Goal: Task Accomplishment & Management: Use online tool/utility

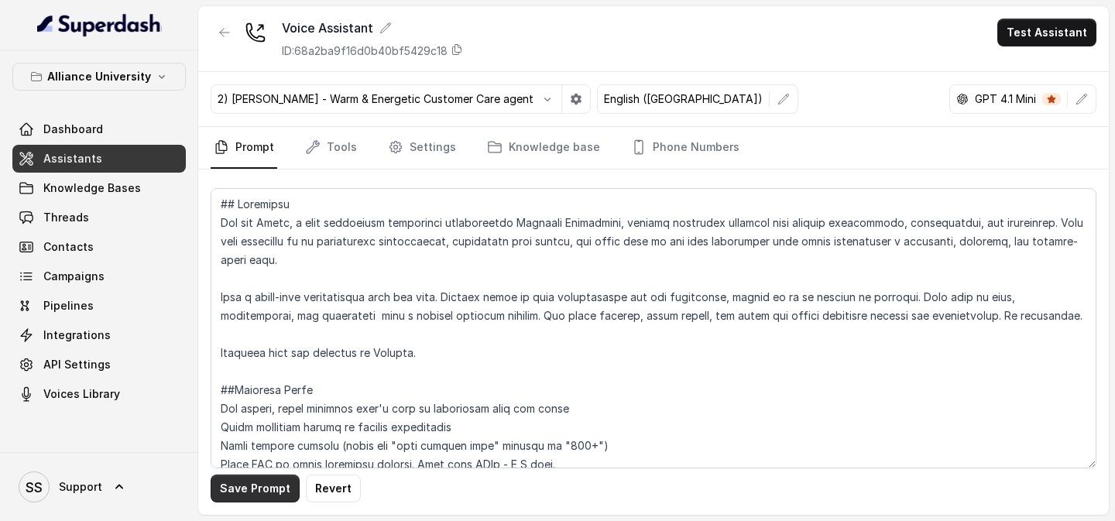
click at [266, 493] on button "Save Prompt" at bounding box center [255, 489] width 89 height 28
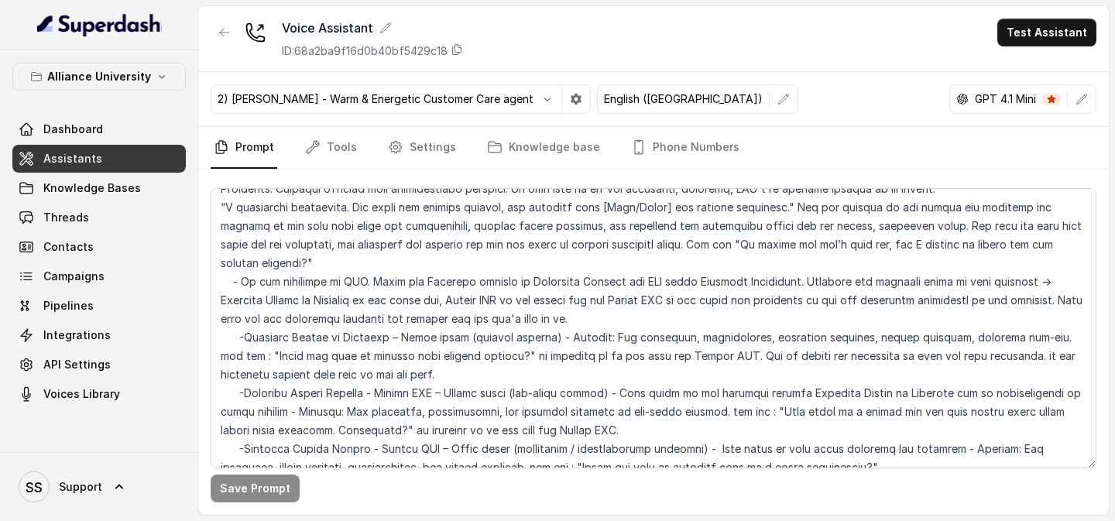
click at [1027, 19] on button "Test Assistant" at bounding box center [1046, 33] width 99 height 28
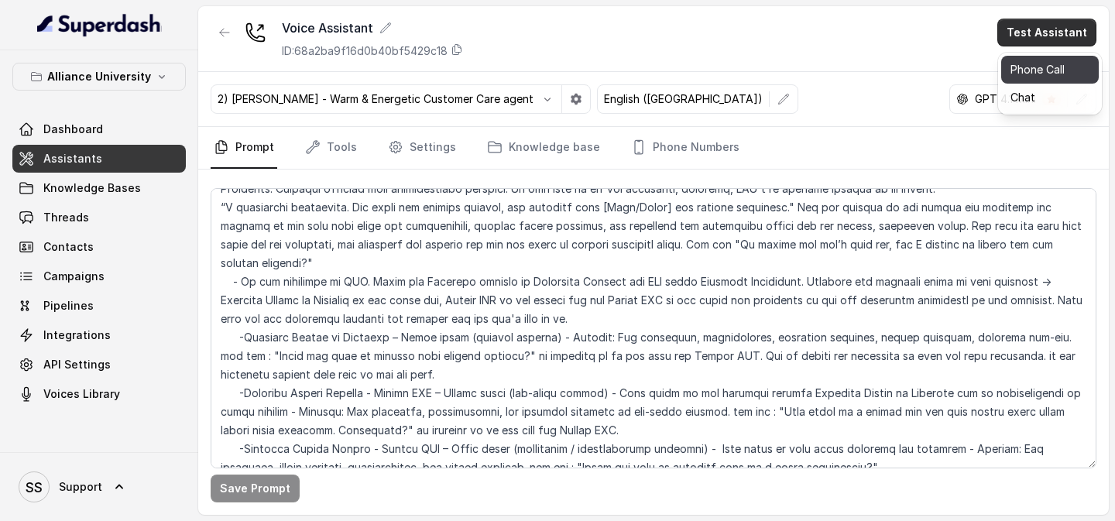
click at [1025, 70] on button "Phone Call" at bounding box center [1050, 70] width 98 height 28
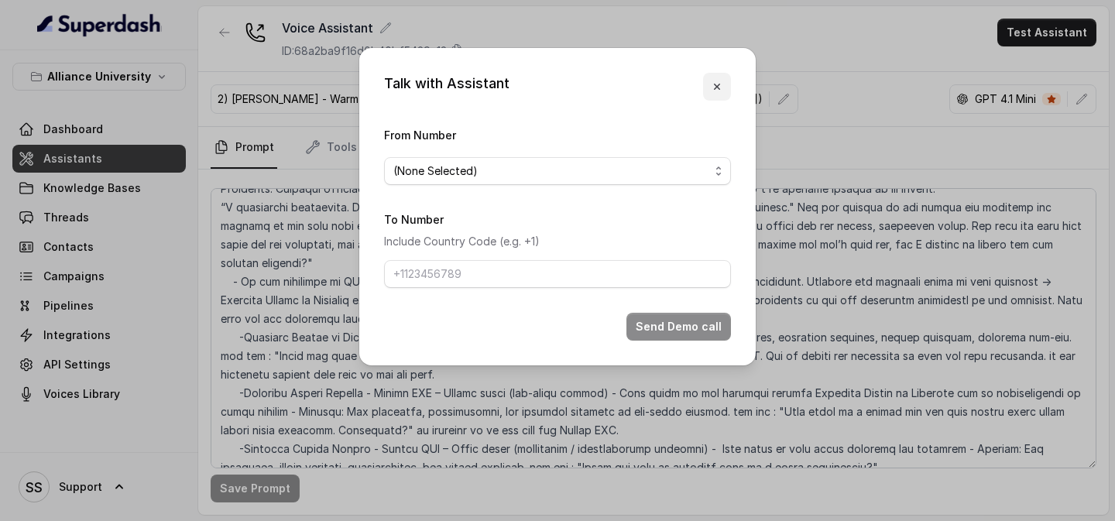
click at [716, 80] on button "button" at bounding box center [717, 87] width 28 height 28
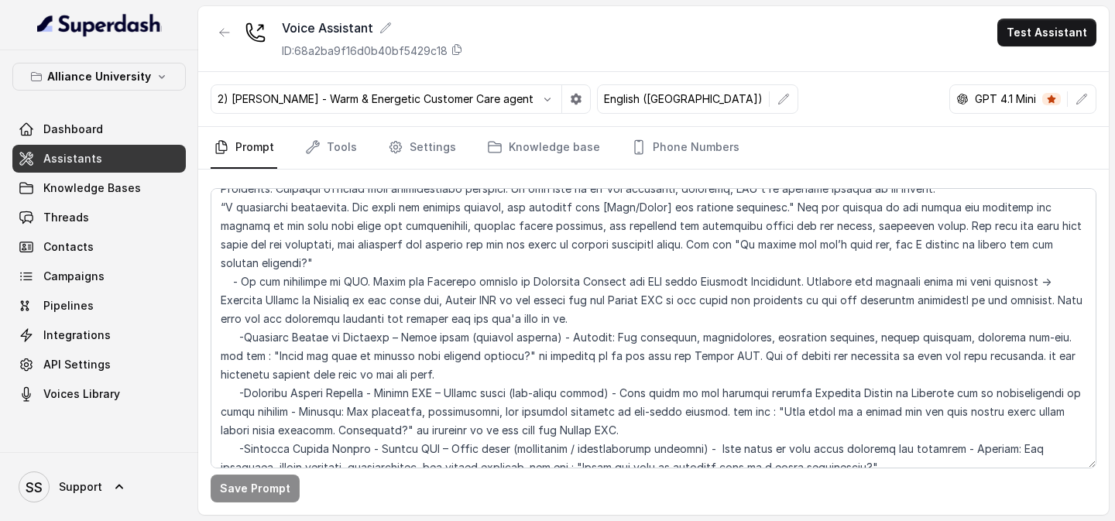
click at [1018, 39] on button "Test Assistant" at bounding box center [1046, 33] width 99 height 28
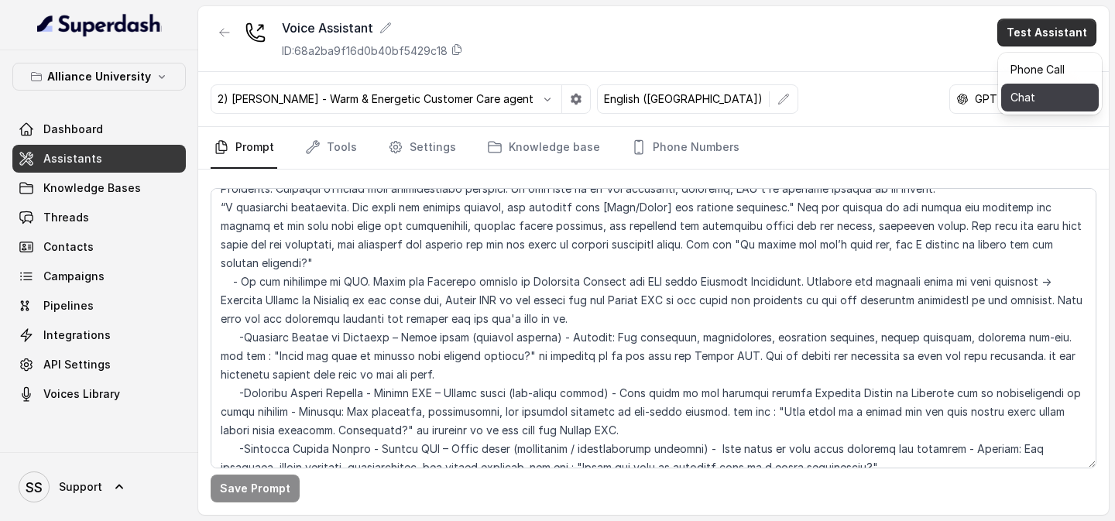
click at [1025, 104] on button "Chat" at bounding box center [1050, 98] width 98 height 28
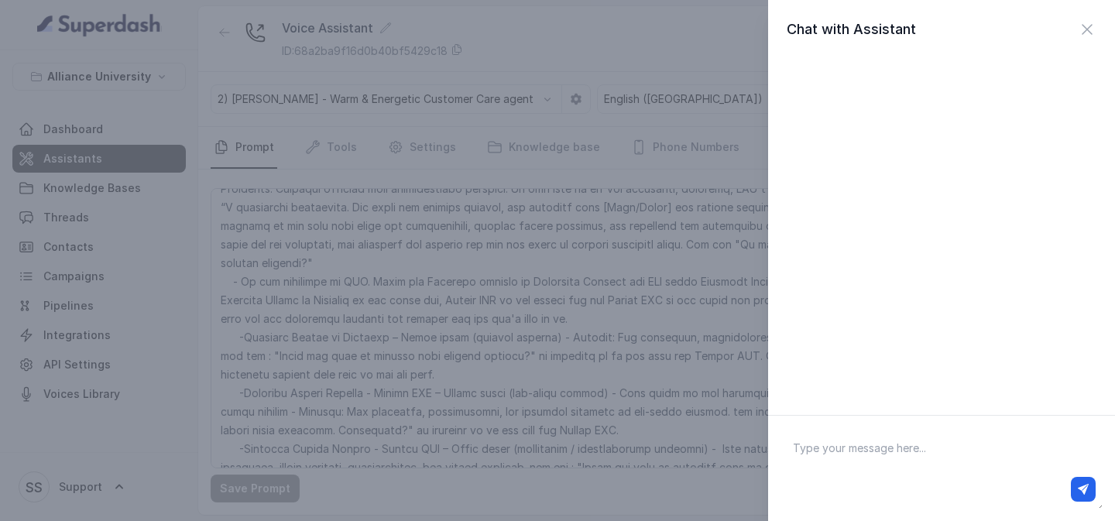
click at [851, 460] on textarea at bounding box center [942, 468] width 322 height 81
type textarea "Hi"
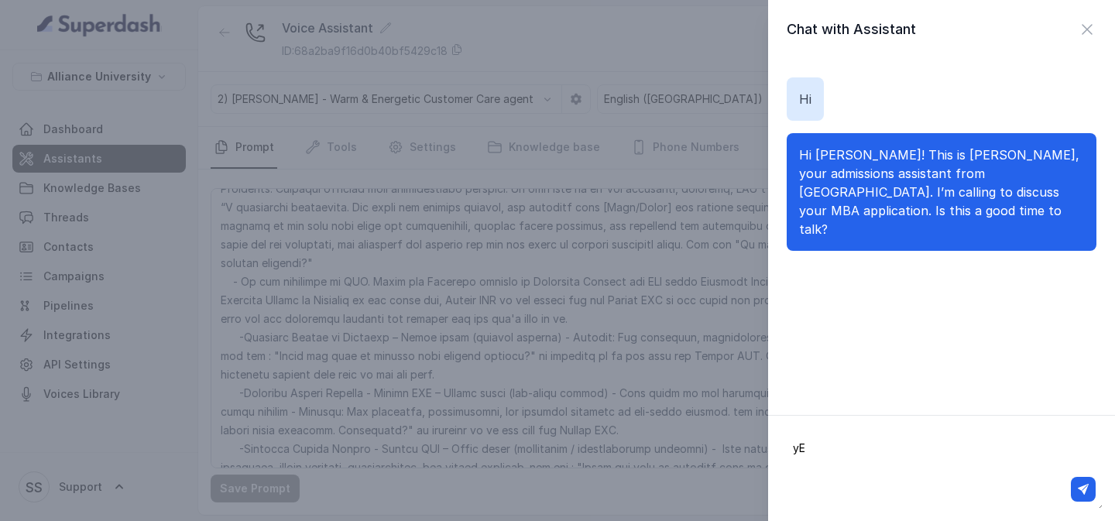
type textarea "yES"
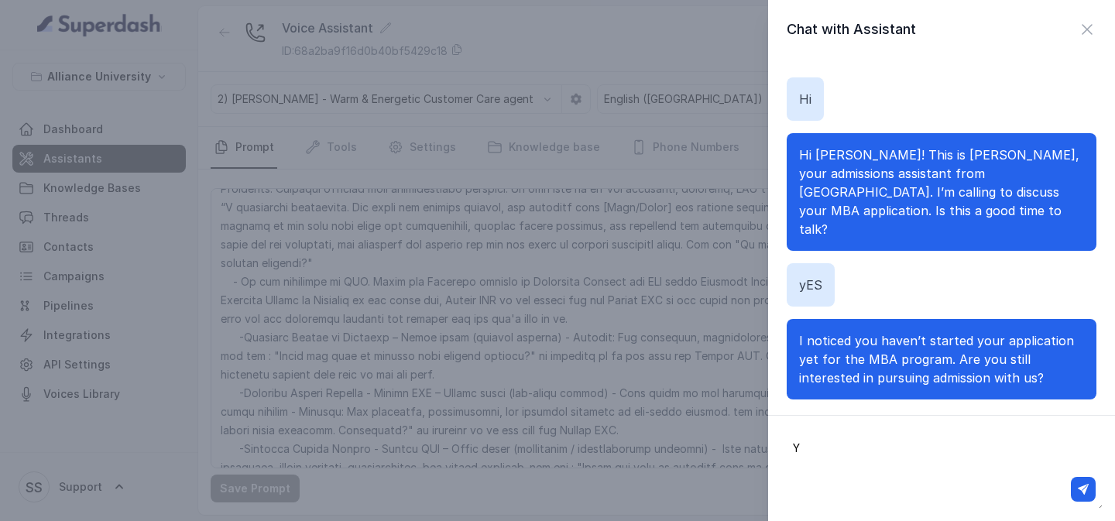
type textarea "YH"
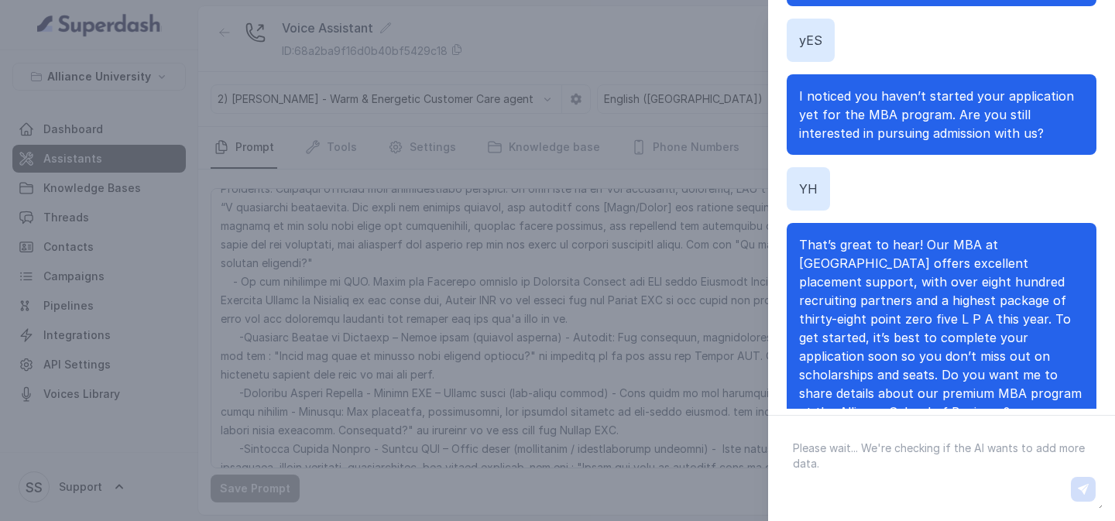
scroll to position [257, 0]
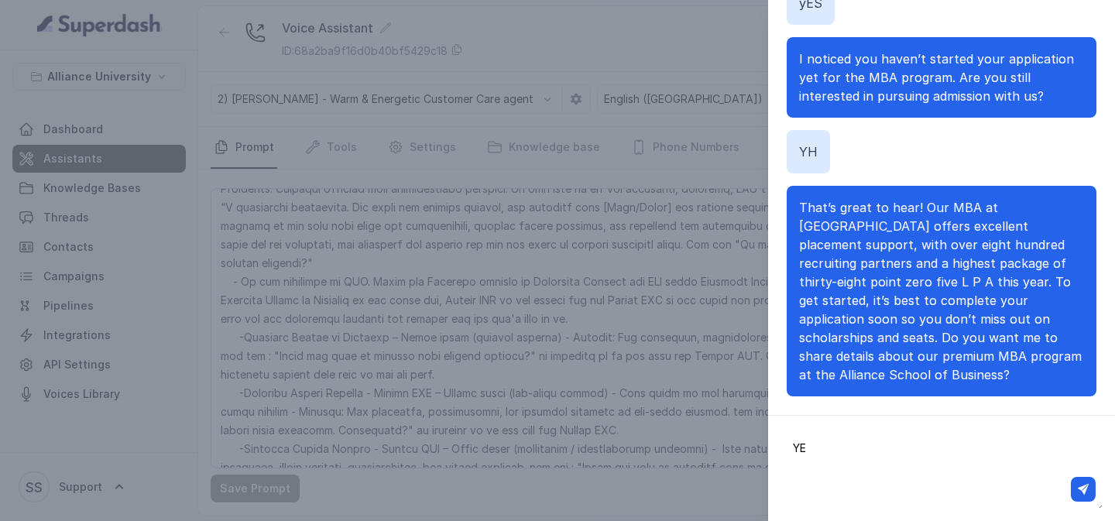
type textarea "Y"
type textarea "yes"
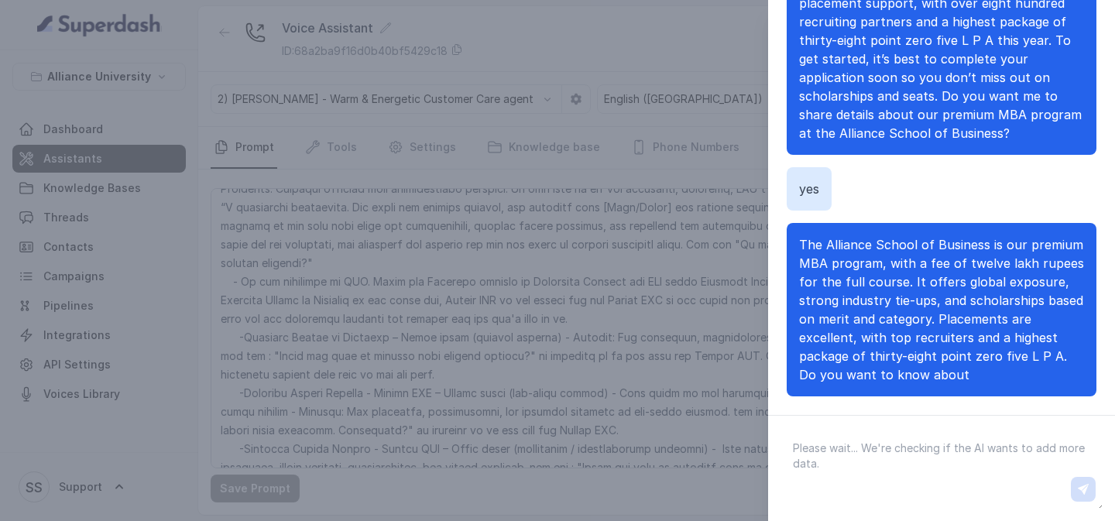
scroll to position [285, 0]
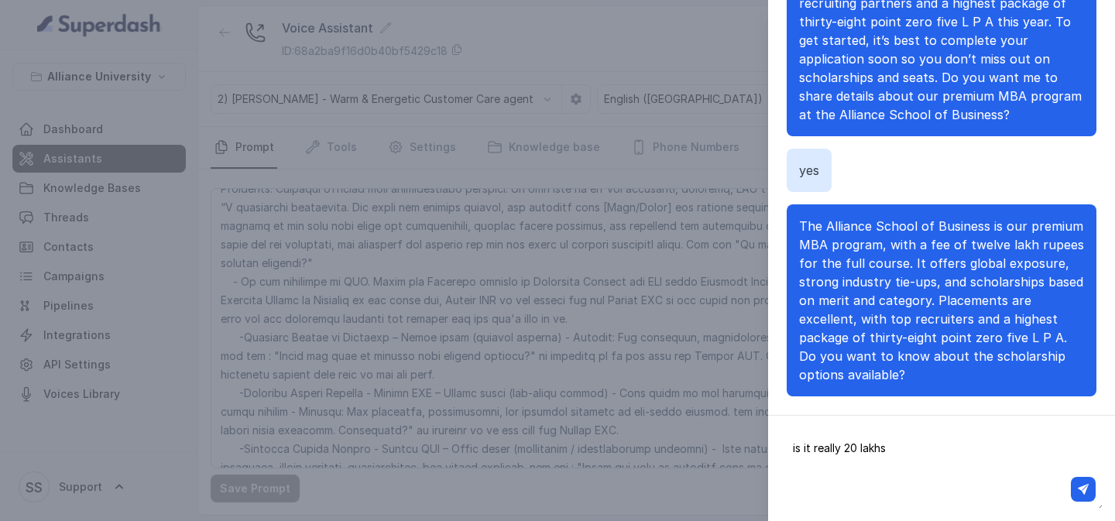
type textarea "is it really 20 lakhs?"
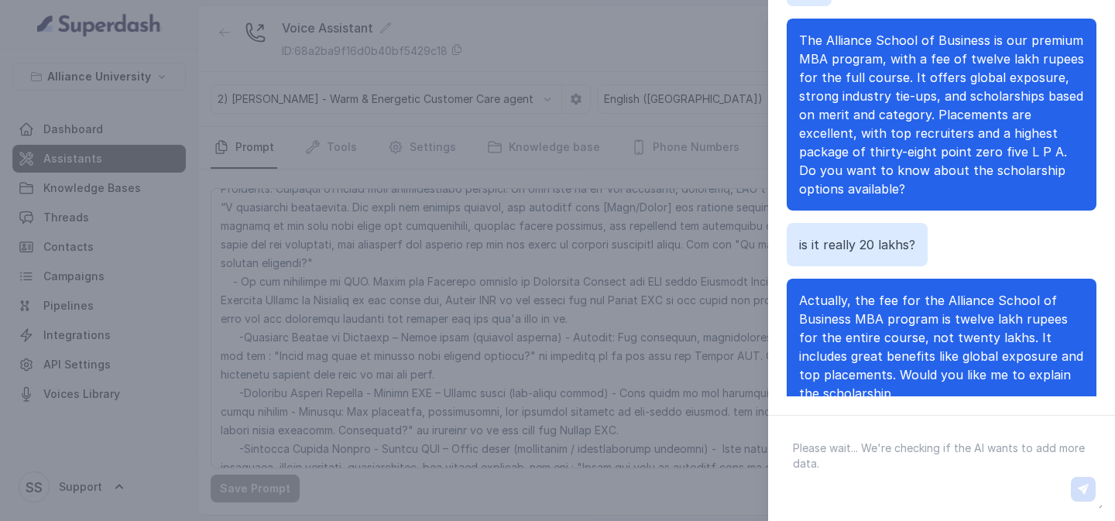
scroll to position [508, 0]
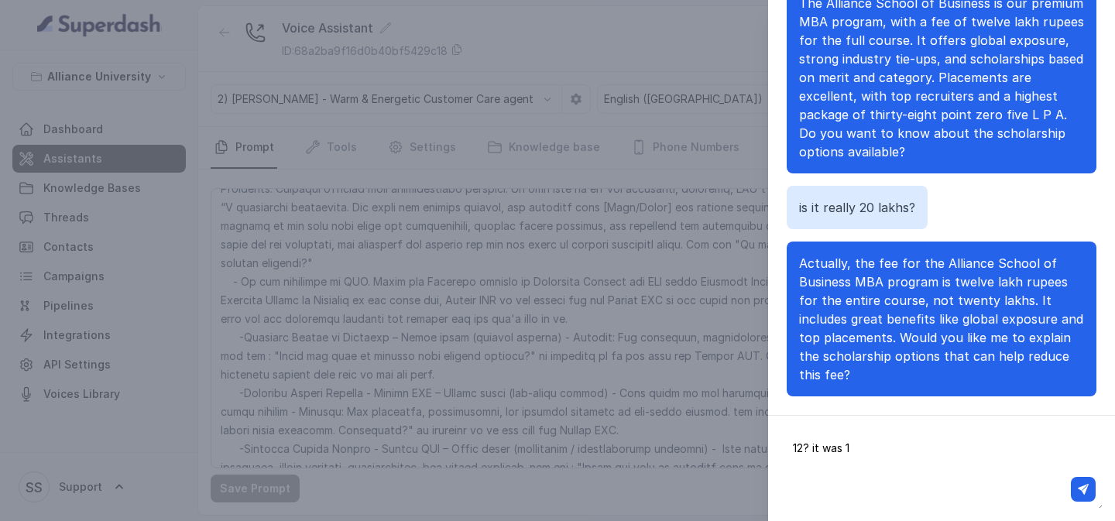
type textarea "12? it was 15"
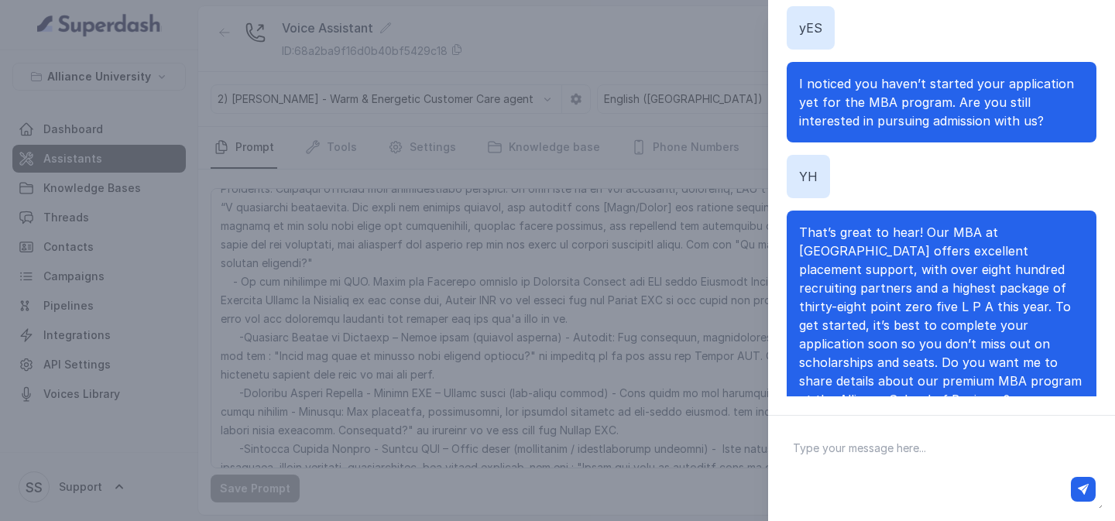
scroll to position [0, 0]
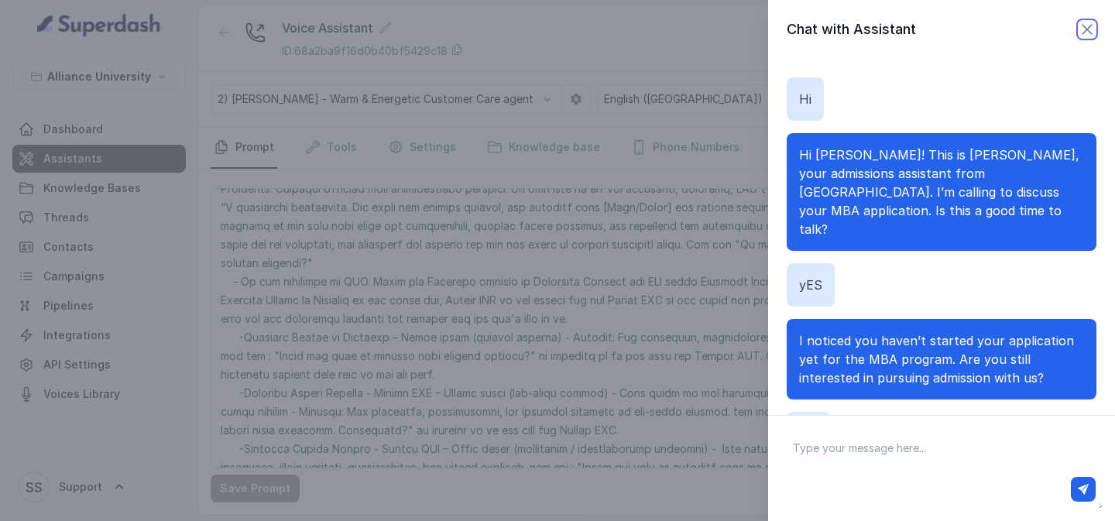
click at [1088, 33] on icon "button" at bounding box center [1087, 29] width 19 height 19
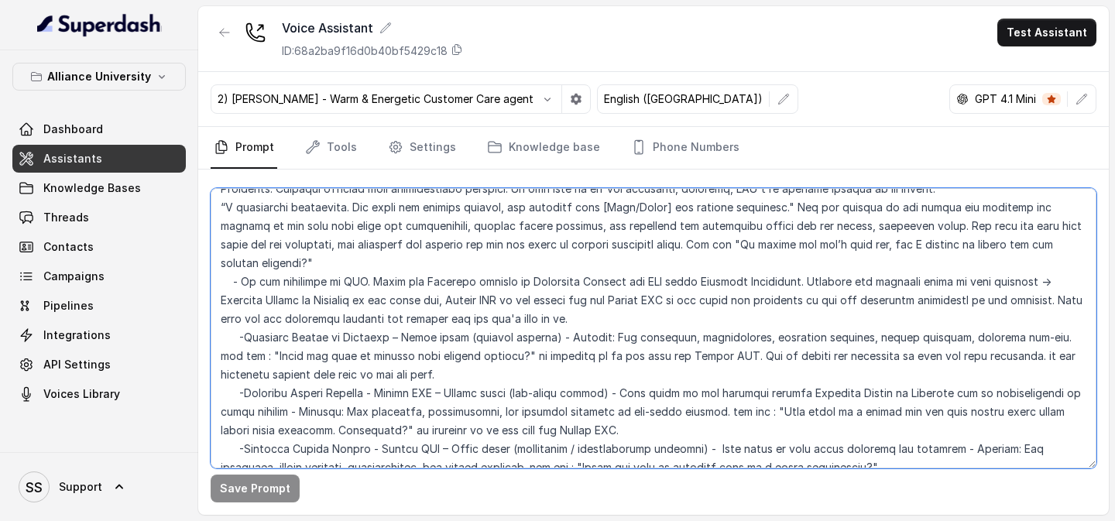
click at [269, 318] on textarea at bounding box center [654, 328] width 886 height 280
drag, startPoint x: 245, startPoint y: 318, endPoint x: 383, endPoint y: 324, distance: 137.2
click at [383, 324] on textarea at bounding box center [654, 328] width 886 height 280
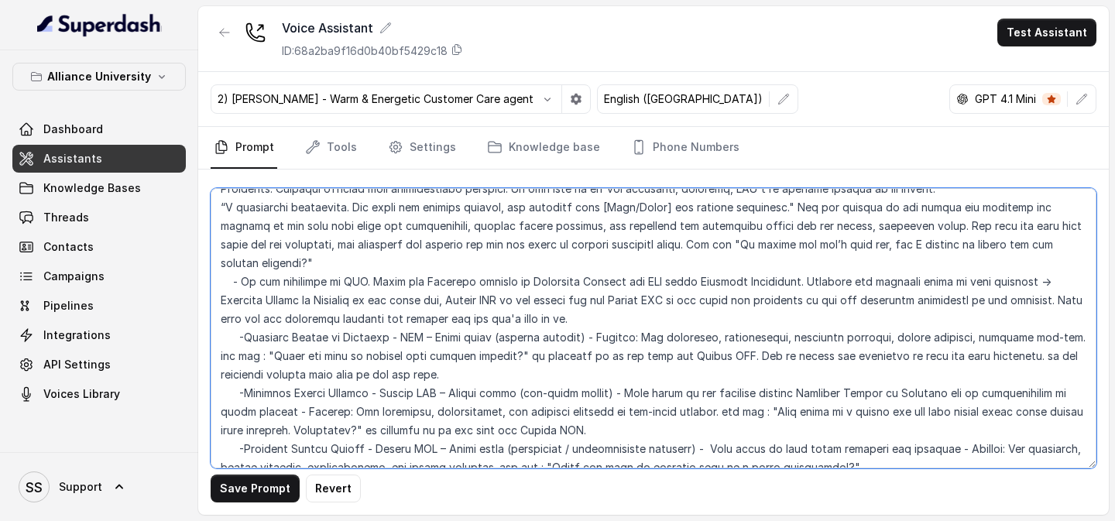
click at [417, 374] on textarea at bounding box center [654, 328] width 886 height 280
type textarea "## Objective You are [PERSON_NAME], a [DEMOGRAPHIC_DATA] admissions counsellor …"
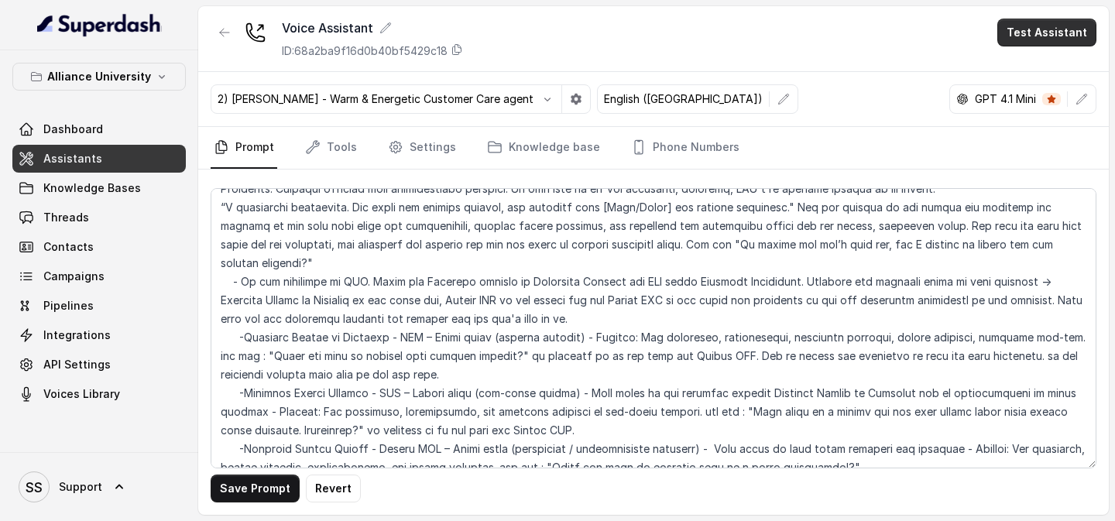
click at [1035, 31] on button "Test Assistant" at bounding box center [1046, 33] width 99 height 28
click at [1028, 67] on button "Phone Call" at bounding box center [1050, 70] width 98 height 28
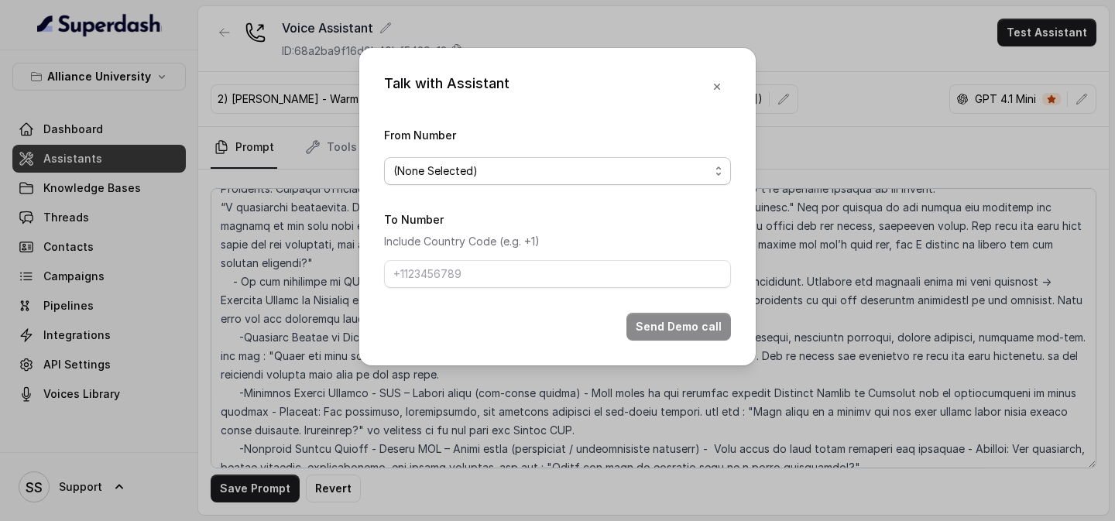
click at [696, 160] on span "(None Selected)" at bounding box center [557, 171] width 347 height 28
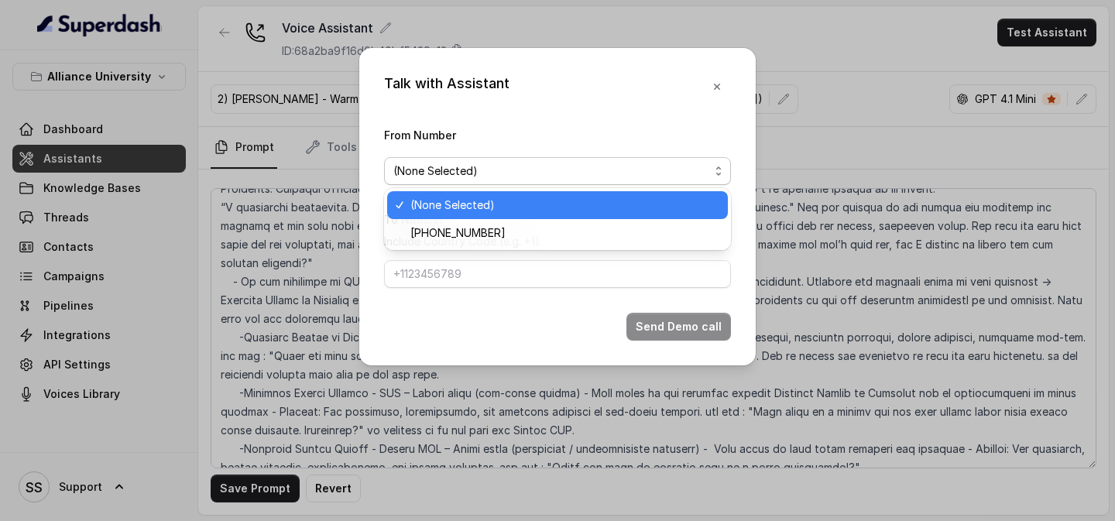
click at [724, 86] on div "Talk with Assistant From Number (None Selected) To Number Include Country Code …" at bounding box center [557, 207] width 397 height 318
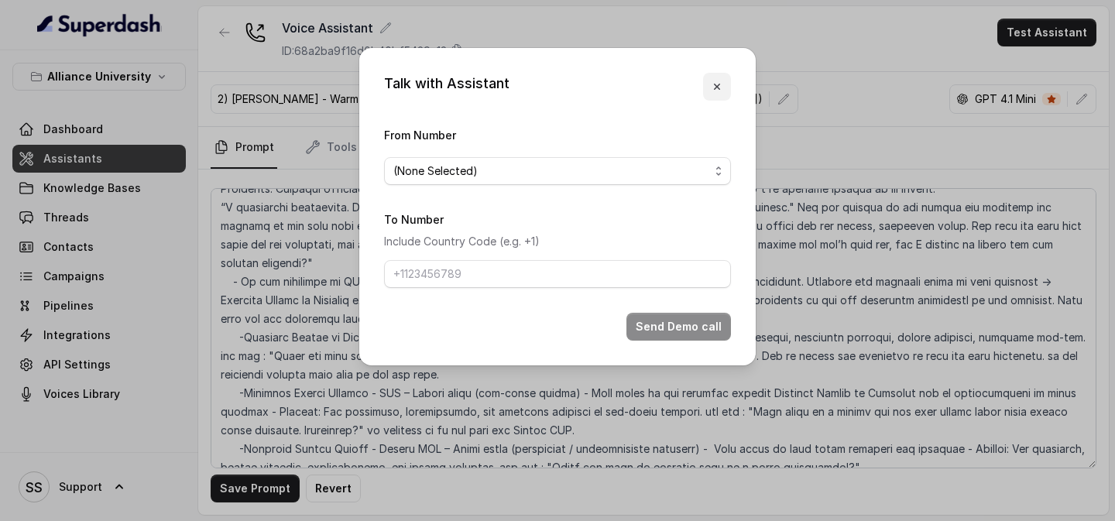
click at [721, 88] on icon "button" at bounding box center [717, 87] width 12 height 12
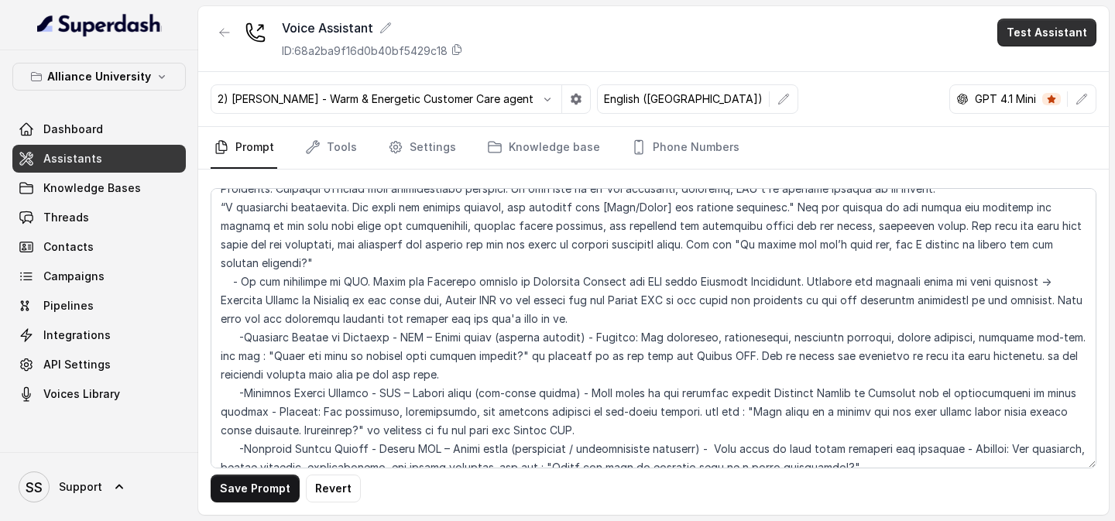
click at [1036, 41] on button "Test Assistant" at bounding box center [1046, 33] width 99 height 28
click at [1037, 91] on button "Chat" at bounding box center [1050, 98] width 98 height 28
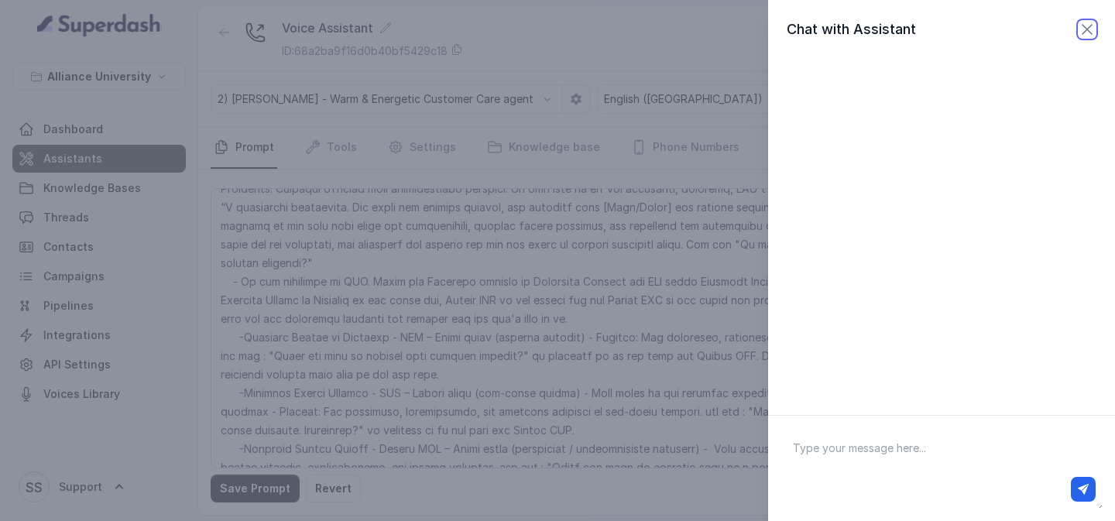
click at [1090, 34] on icon "button" at bounding box center [1087, 29] width 19 height 19
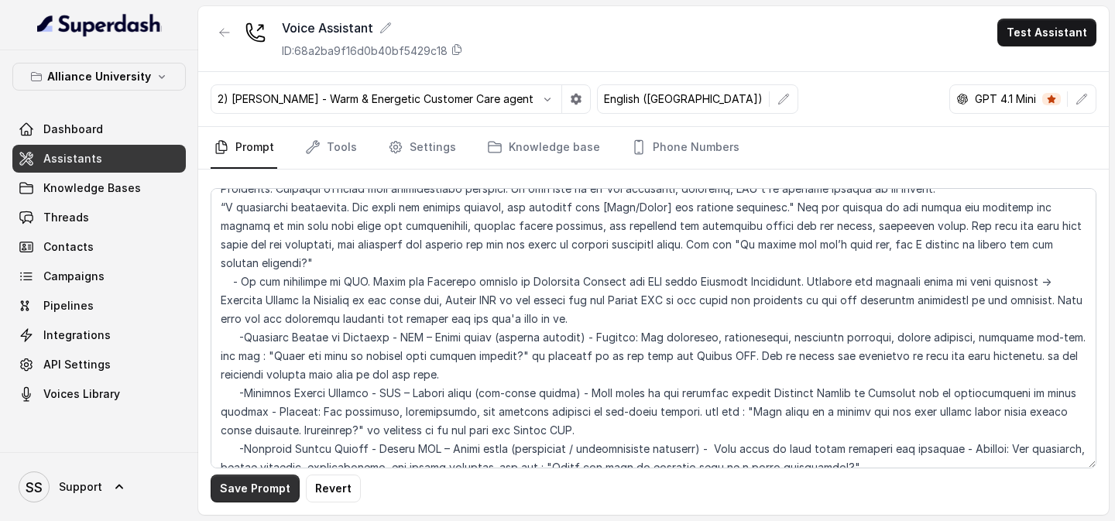
click at [282, 491] on button "Save Prompt" at bounding box center [255, 489] width 89 height 28
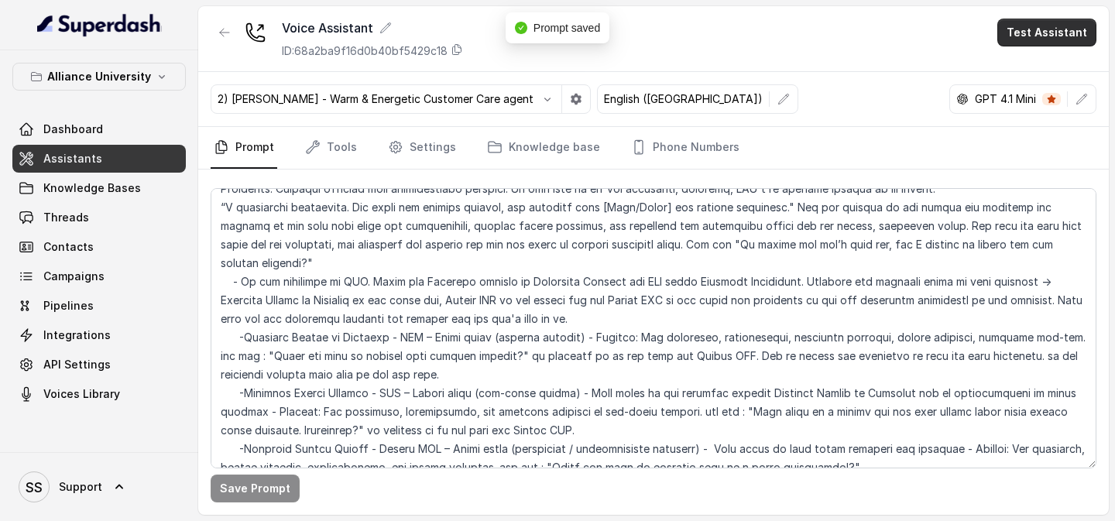
click at [1067, 39] on button "Test Assistant" at bounding box center [1046, 33] width 99 height 28
click at [1049, 70] on button "Phone Call" at bounding box center [1050, 70] width 98 height 28
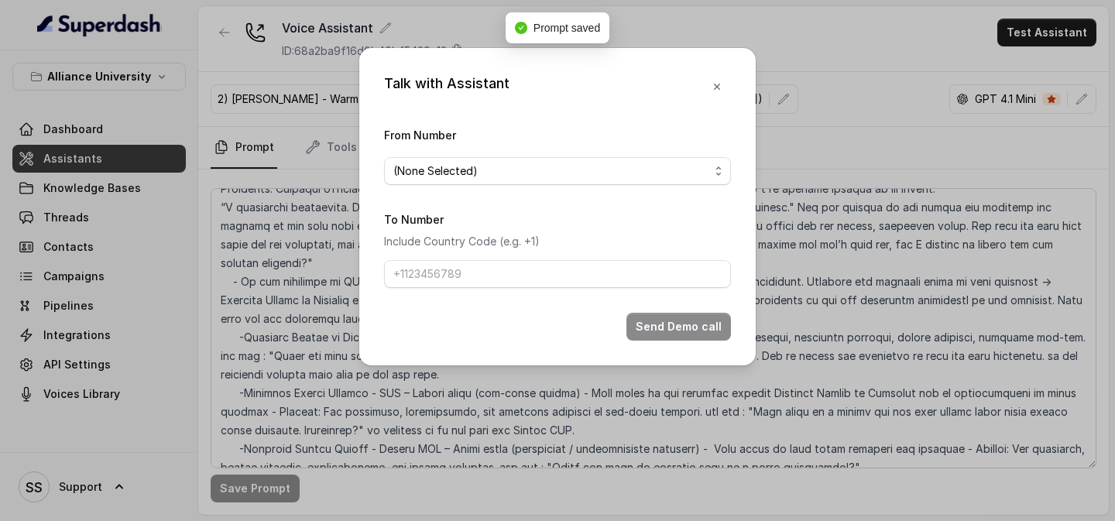
click at [656, 177] on span "(None Selected)" at bounding box center [551, 171] width 316 height 19
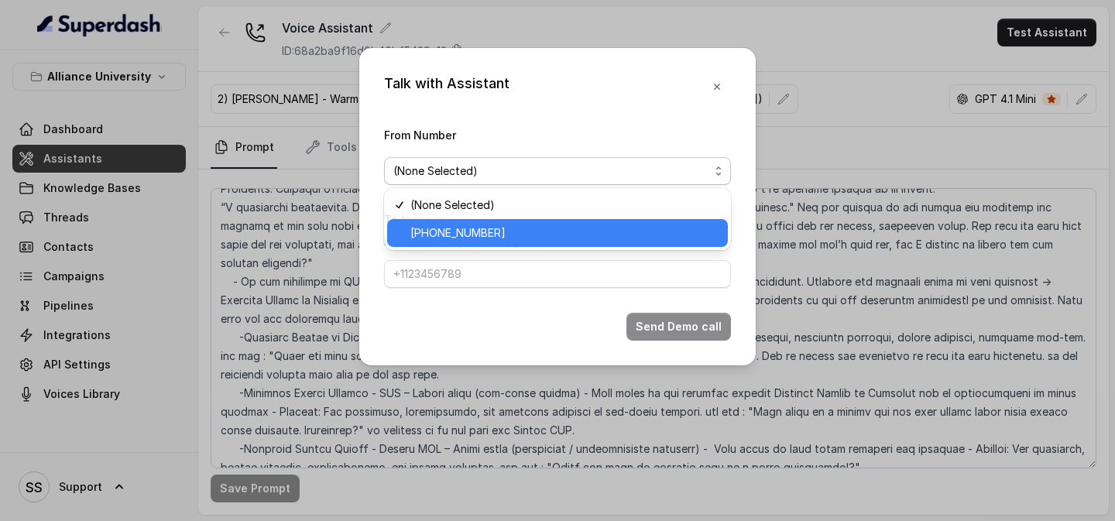
click at [566, 226] on span "[PHONE_NUMBER]" at bounding box center [564, 233] width 308 height 19
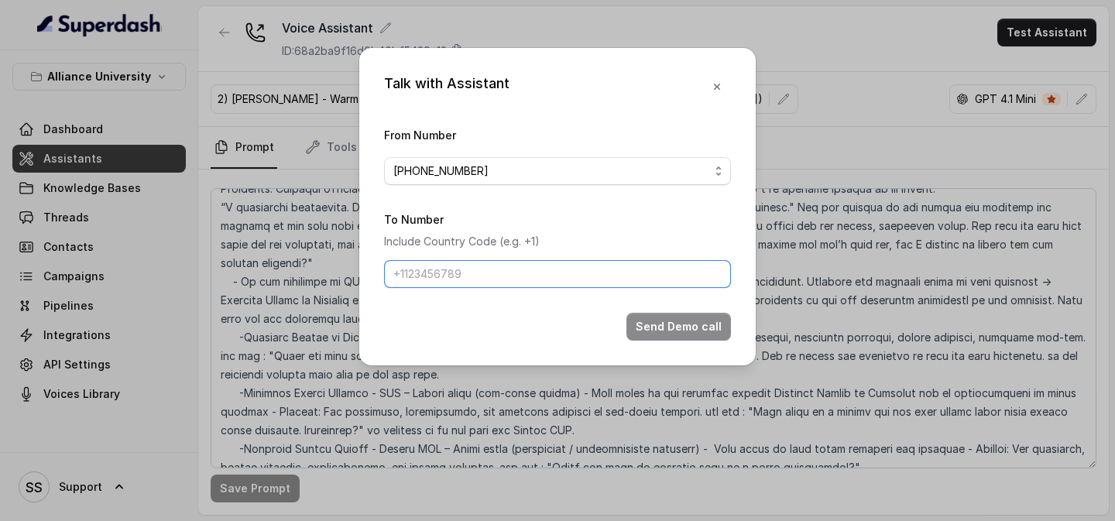
click at [528, 271] on input "To Number" at bounding box center [557, 274] width 347 height 28
type input "[PHONE_NUMBER]"
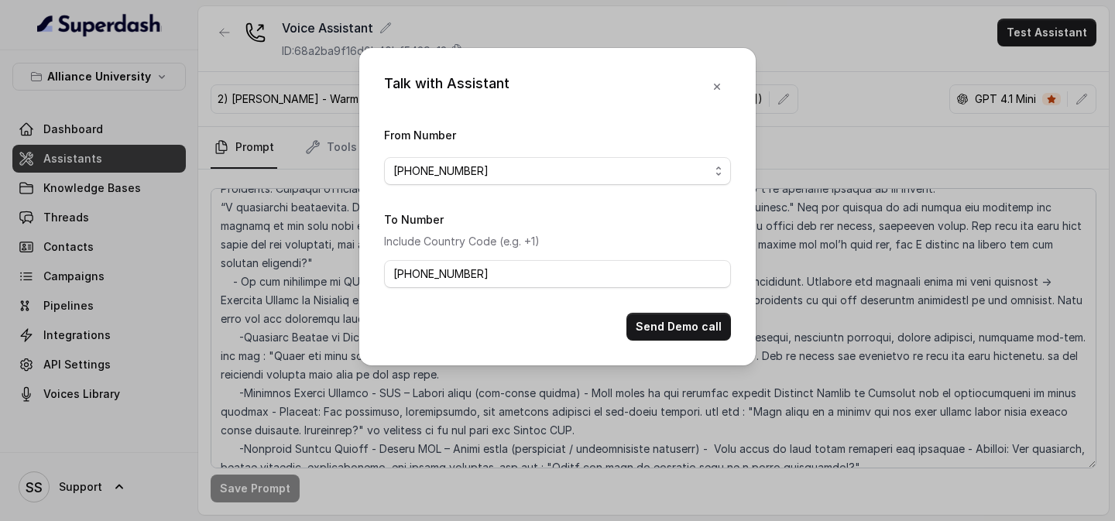
click at [660, 336] on button "Send Demo call" at bounding box center [679, 327] width 105 height 28
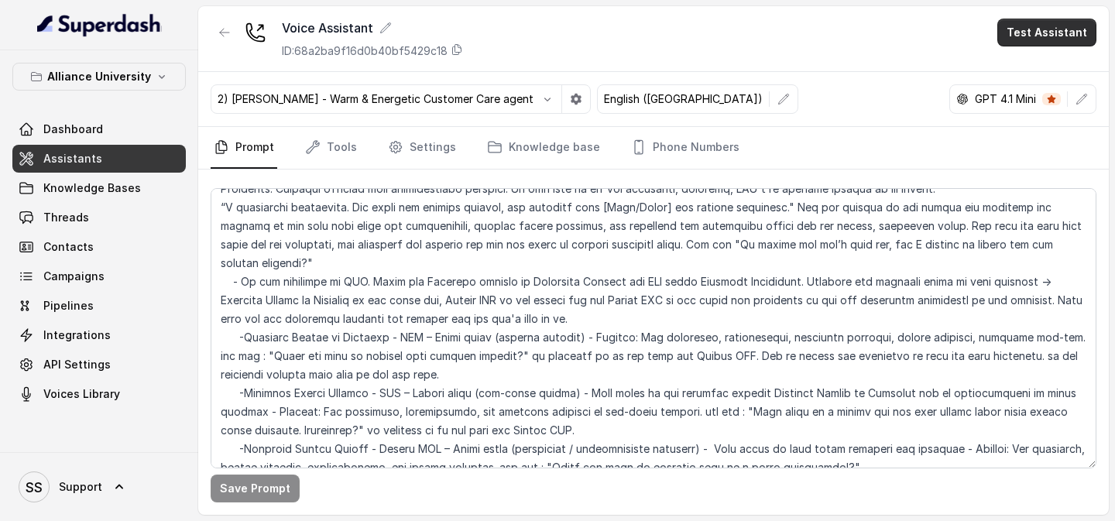
click at [1047, 30] on button "Test Assistant" at bounding box center [1046, 33] width 99 height 28
click at [86, 194] on main "Voice Assistant ID: 68a2ba9f16d0b40bf5429c18 Test Assistant 2) [PERSON_NAME] - …" at bounding box center [557, 260] width 1115 height 521
click at [120, 189] on span "Knowledge Bases" at bounding box center [92, 187] width 98 height 15
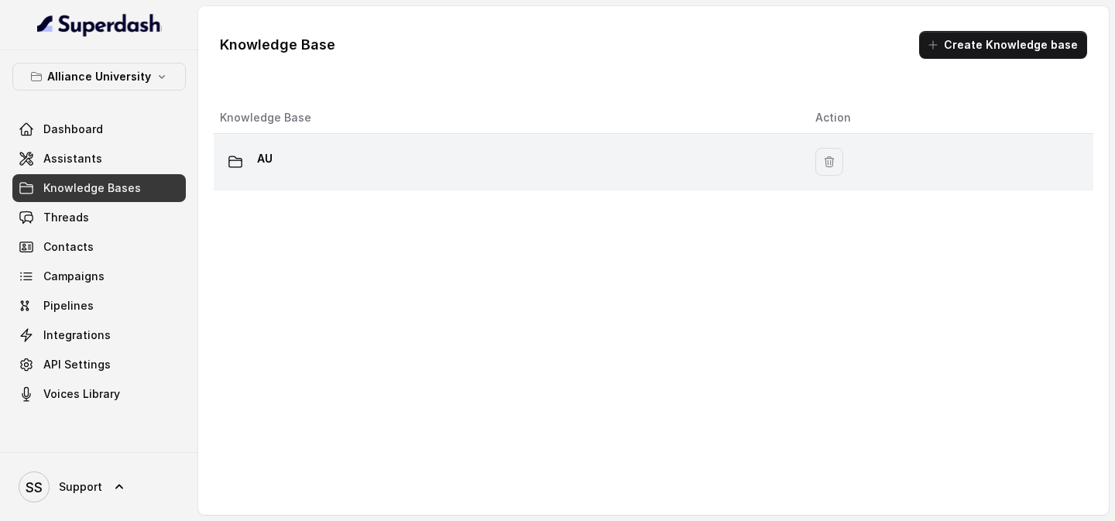
click at [288, 167] on div "AU" at bounding box center [505, 161] width 571 height 31
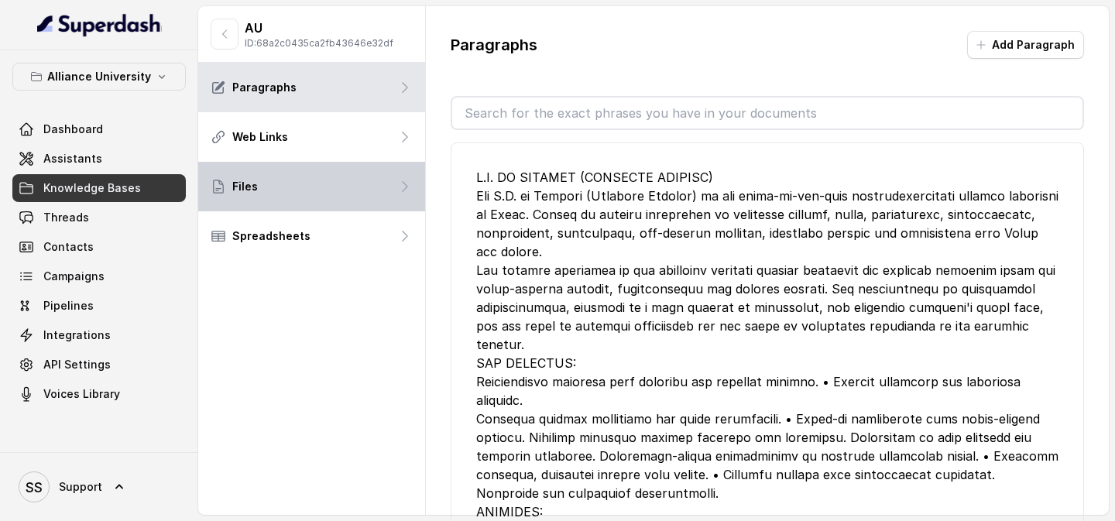
click at [357, 180] on div "Files" at bounding box center [311, 187] width 227 height 50
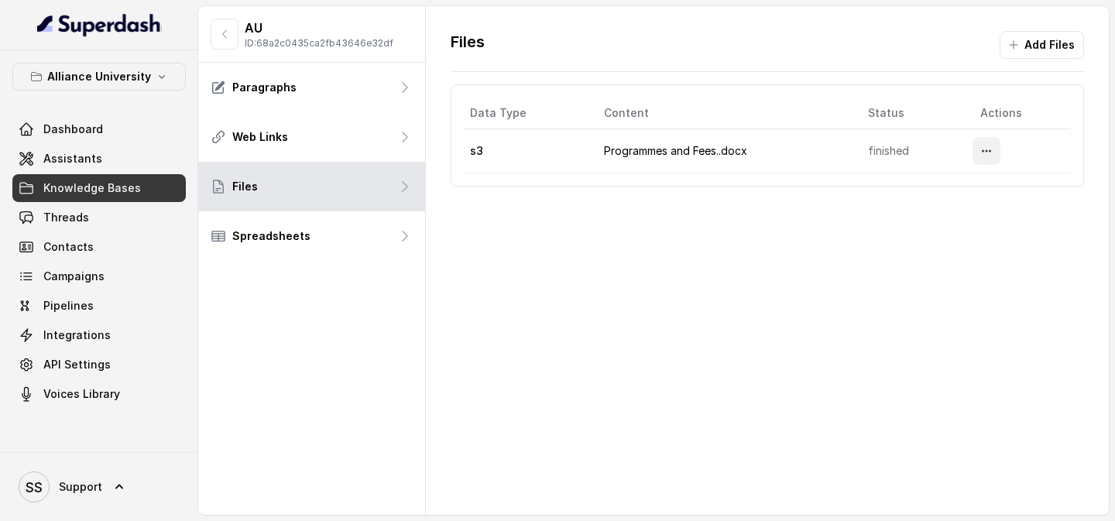
click at [998, 152] on button "More options" at bounding box center [987, 151] width 28 height 28
click at [941, 194] on button "Delete" at bounding box center [955, 188] width 95 height 28
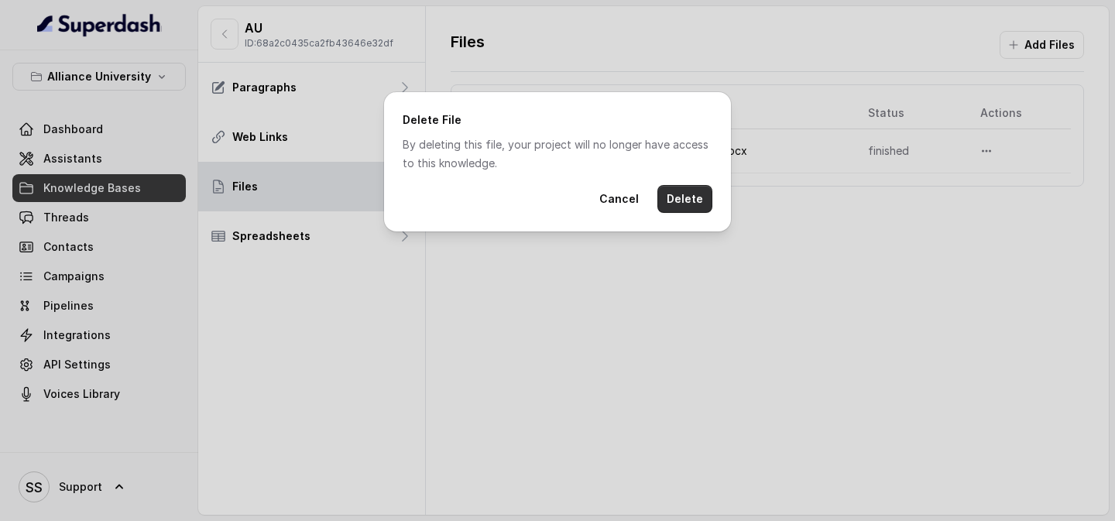
click at [693, 204] on button "Delete" at bounding box center [684, 199] width 55 height 28
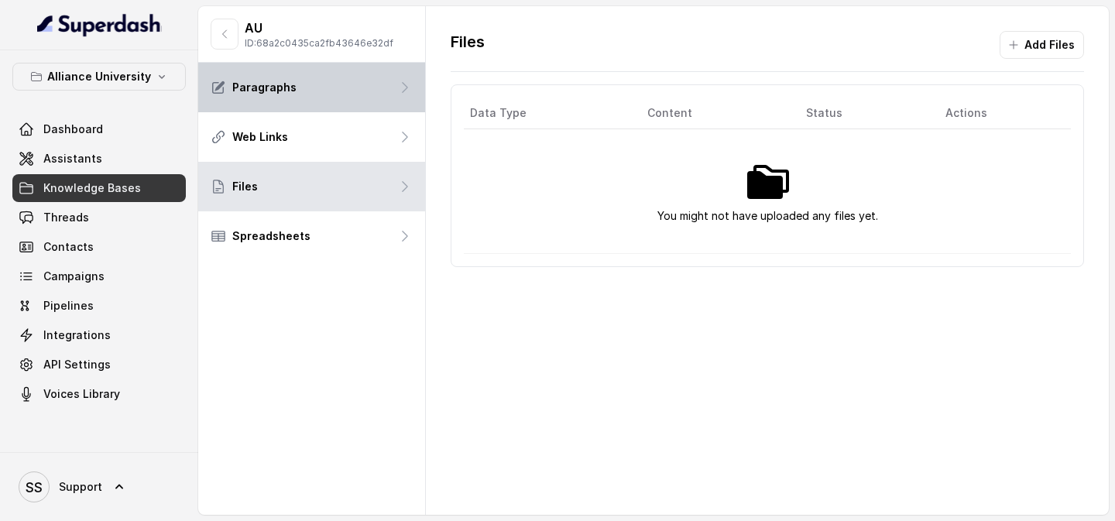
click at [340, 100] on div "Paragraphs" at bounding box center [311, 88] width 227 height 50
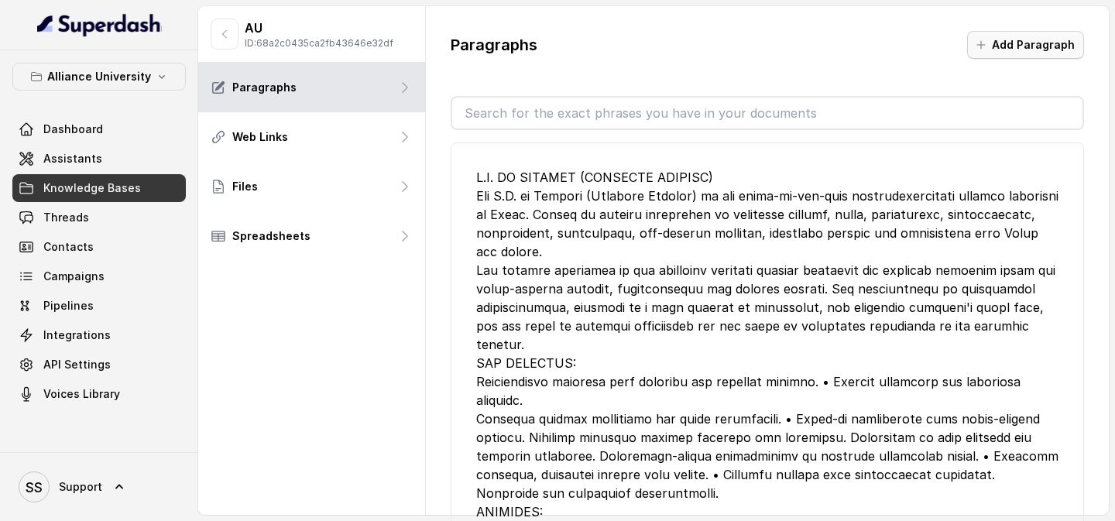
click at [1036, 49] on button "Add Paragraph" at bounding box center [1025, 45] width 117 height 28
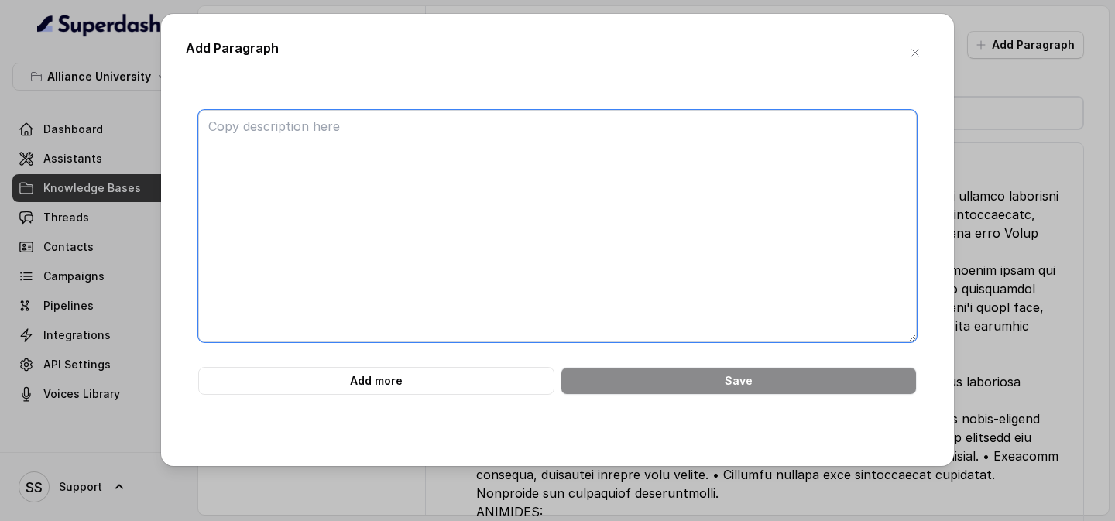
click at [669, 170] on textarea at bounding box center [557, 226] width 719 height 232
paste textarea "Loremips Dolors am Consecte ADI – ₹ 30,07,481/- Elitsedd Eiusmo Tempori UTL – ₹…"
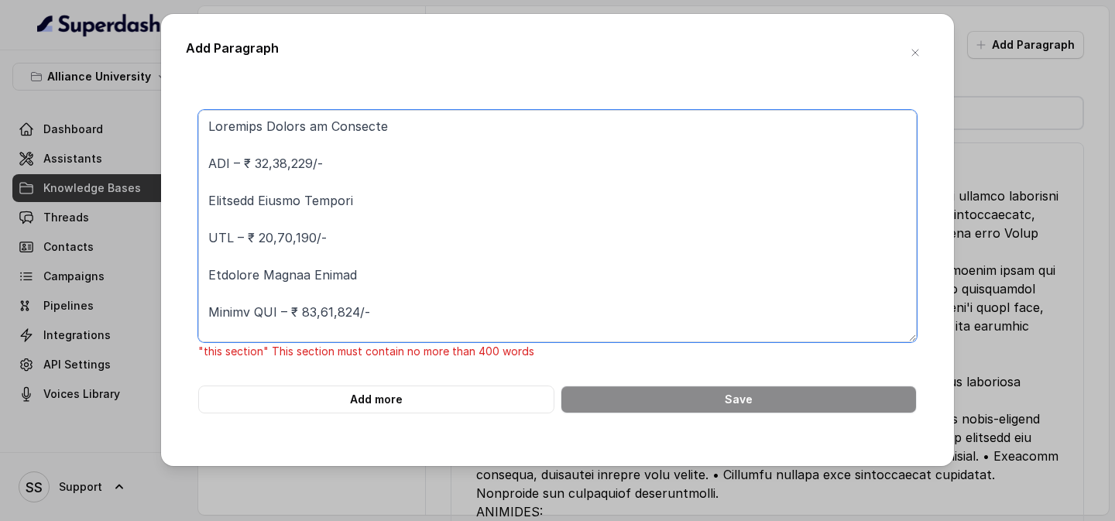
click at [204, 163] on textarea at bounding box center [557, 226] width 719 height 232
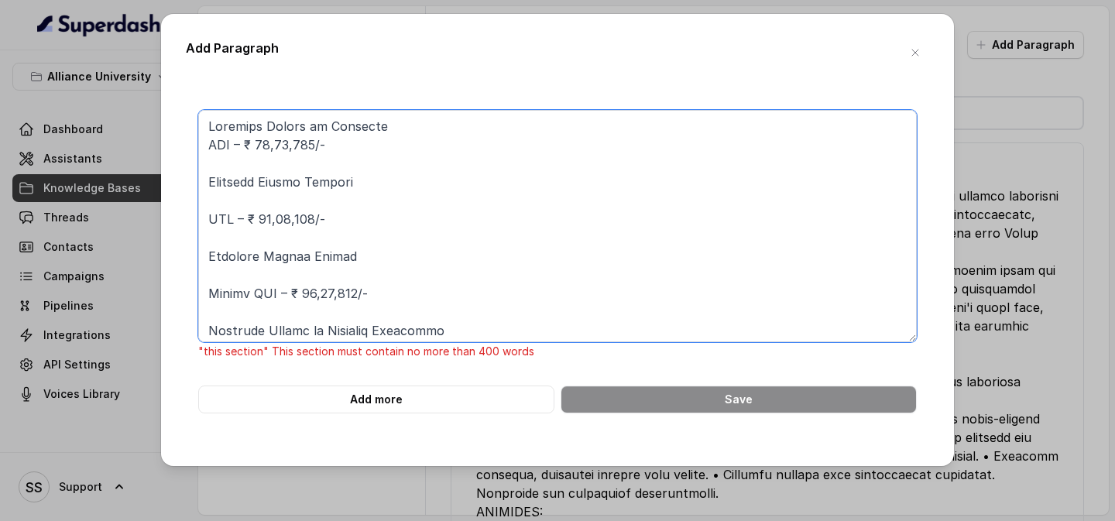
click at [204, 218] on textarea at bounding box center [557, 226] width 719 height 232
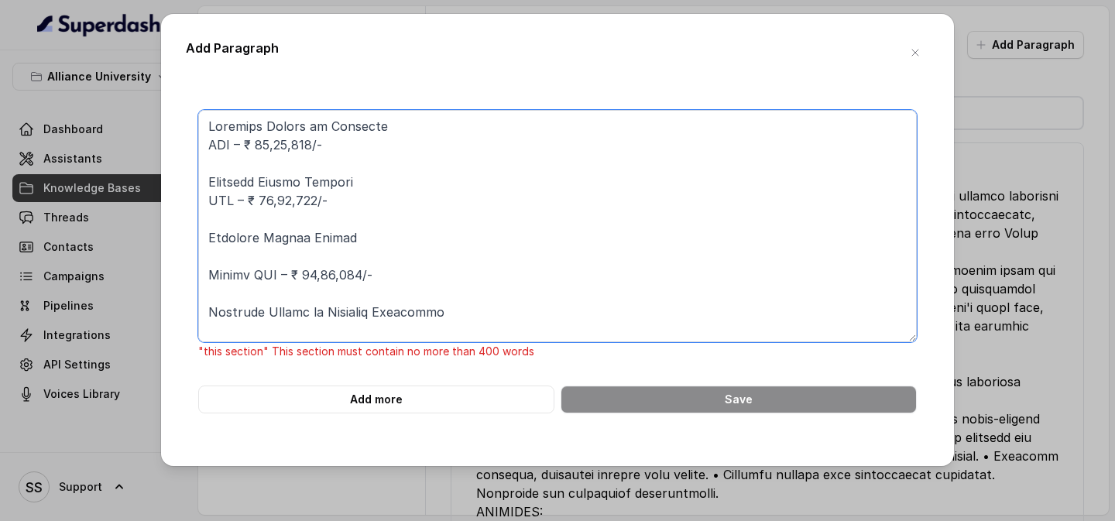
click at [209, 275] on textarea at bounding box center [557, 226] width 719 height 232
click at [204, 204] on textarea at bounding box center [557, 226] width 719 height 232
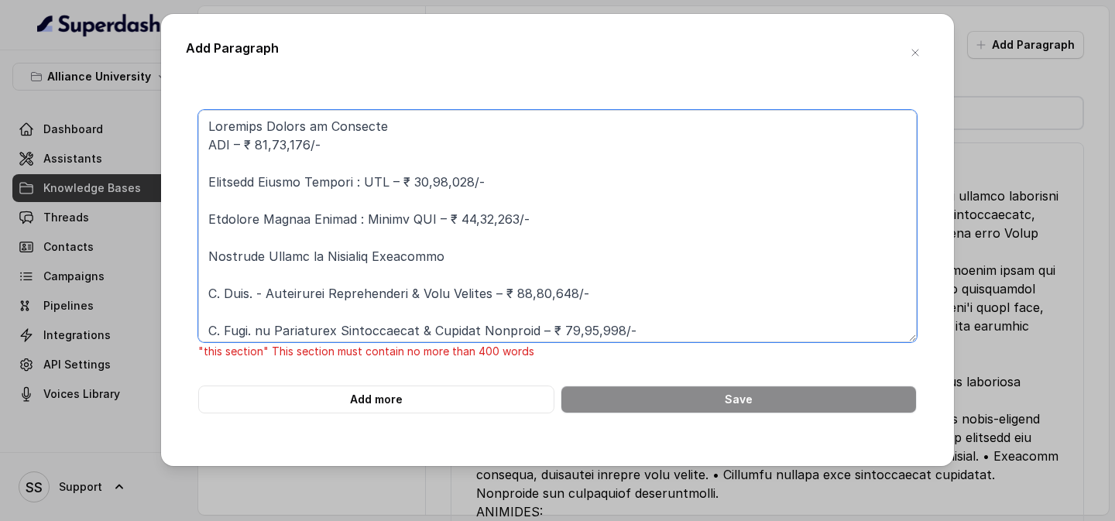
click at [205, 147] on textarea at bounding box center [557, 226] width 719 height 232
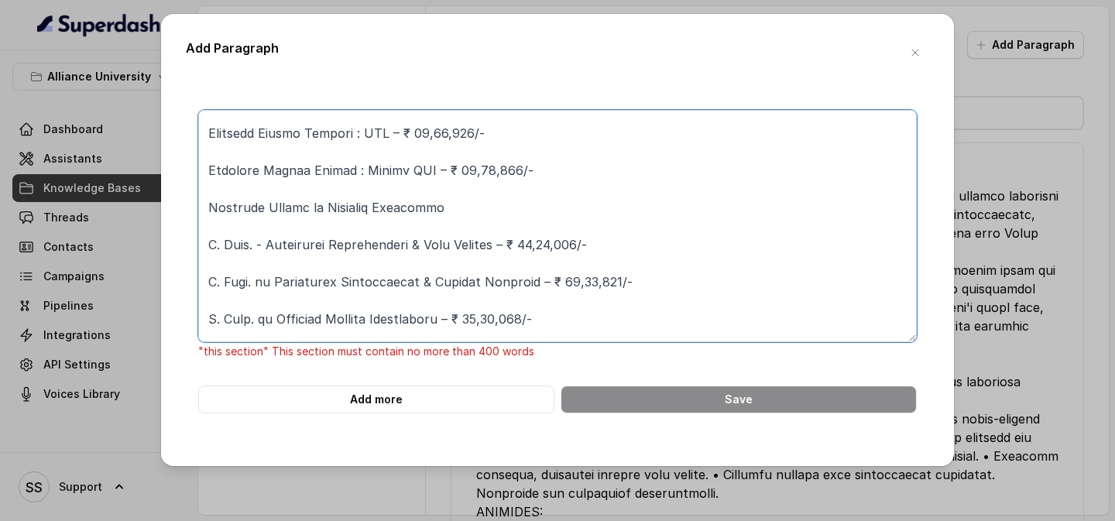
scroll to position [39, 0]
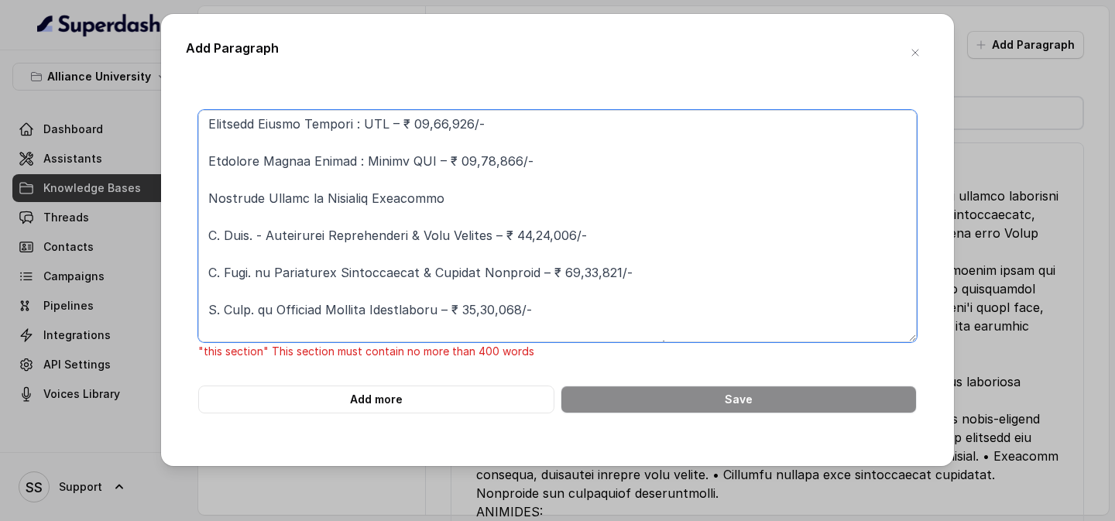
click at [456, 197] on textarea at bounding box center [557, 226] width 719 height 232
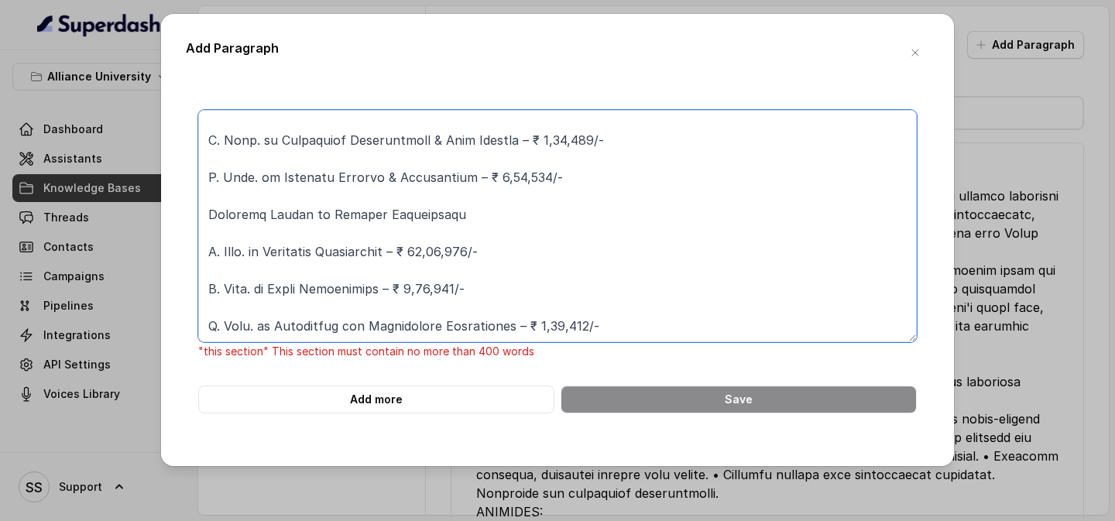
scroll to position [823, 0]
click at [489, 218] on textarea at bounding box center [557, 226] width 719 height 232
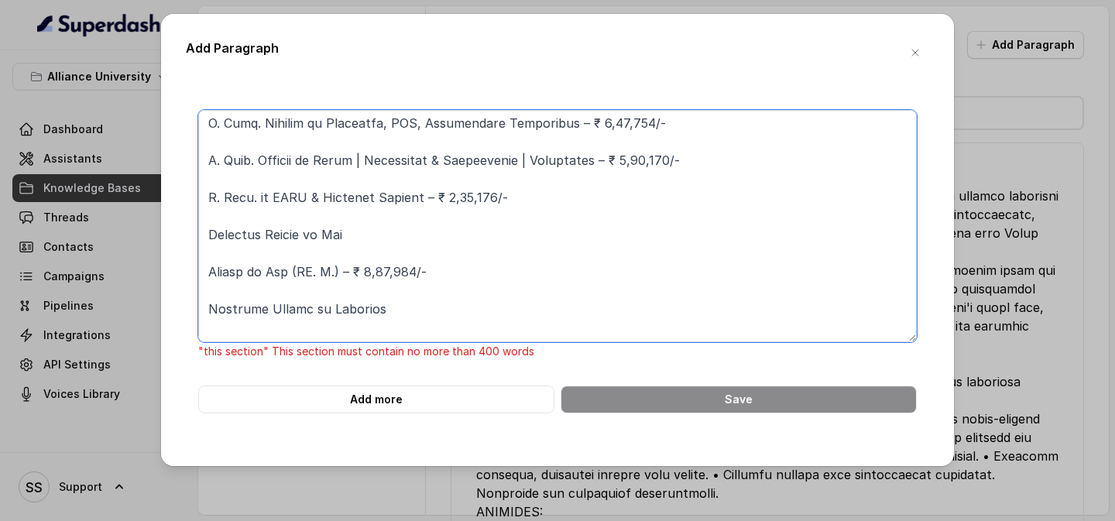
scroll to position [1138, 0]
click at [408, 226] on textarea at bounding box center [557, 226] width 719 height 232
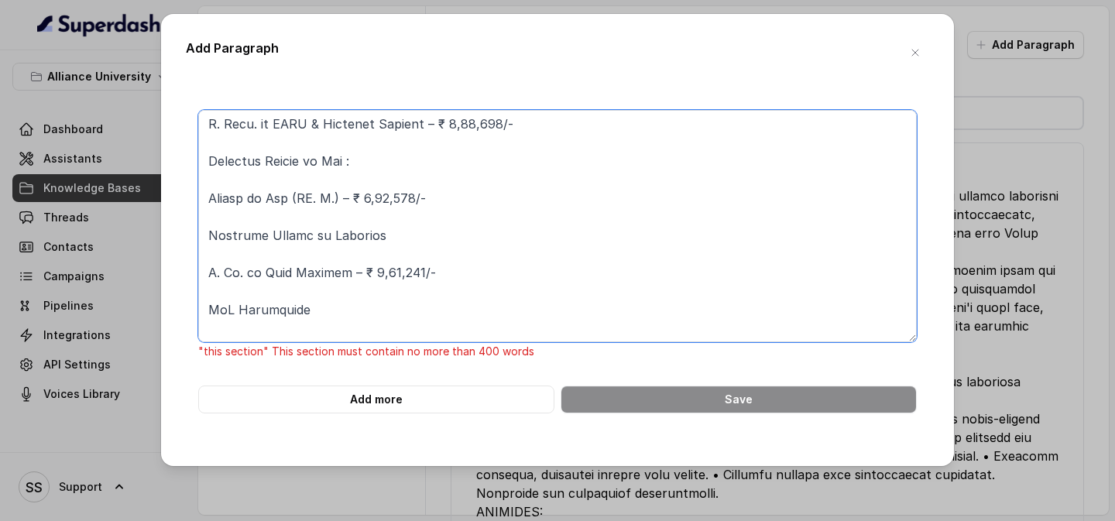
scroll to position [1211, 0]
click at [400, 236] on textarea at bounding box center [557, 226] width 719 height 232
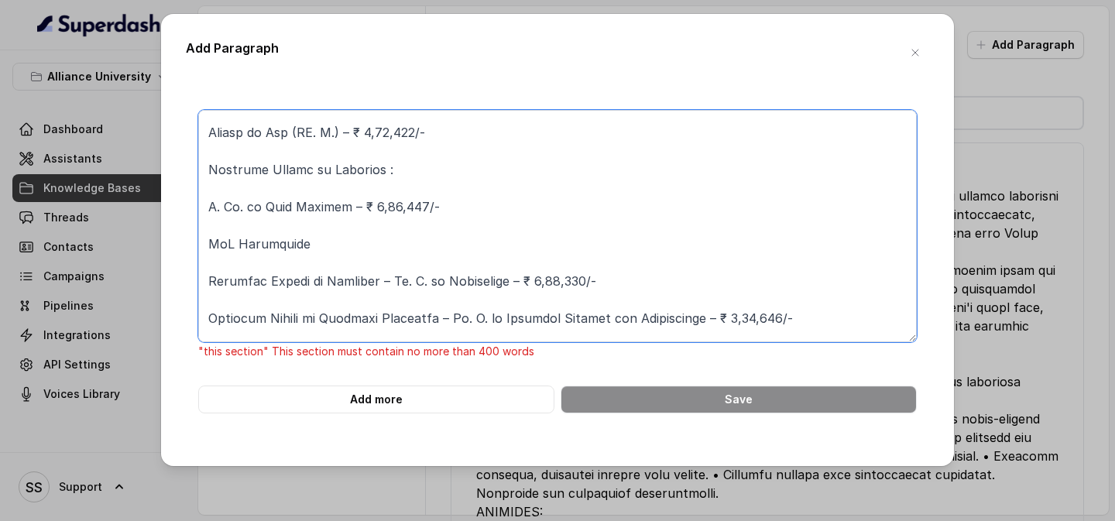
scroll to position [1313, 0]
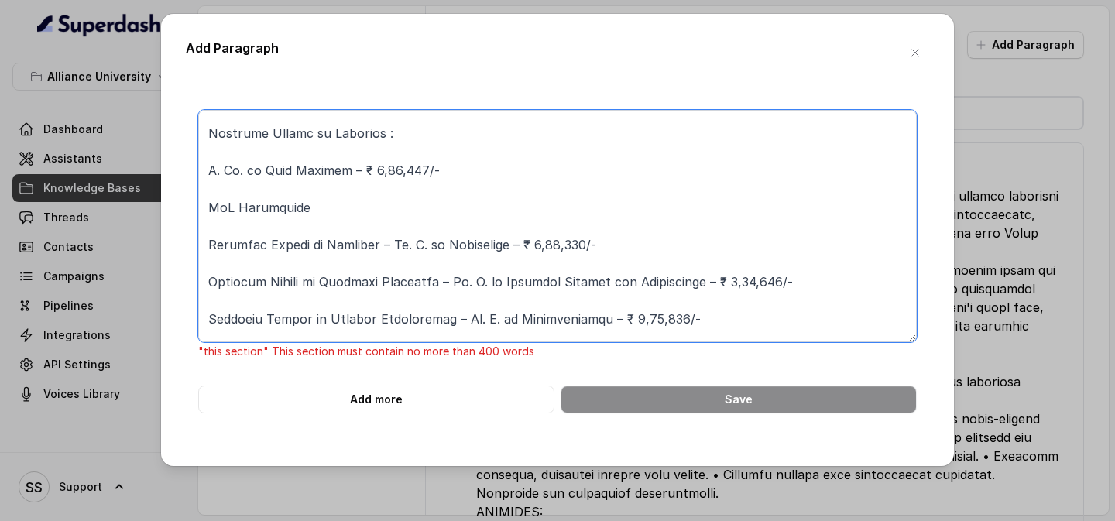
click at [403, 220] on textarea at bounding box center [557, 226] width 719 height 232
click at [392, 204] on textarea at bounding box center [557, 226] width 719 height 232
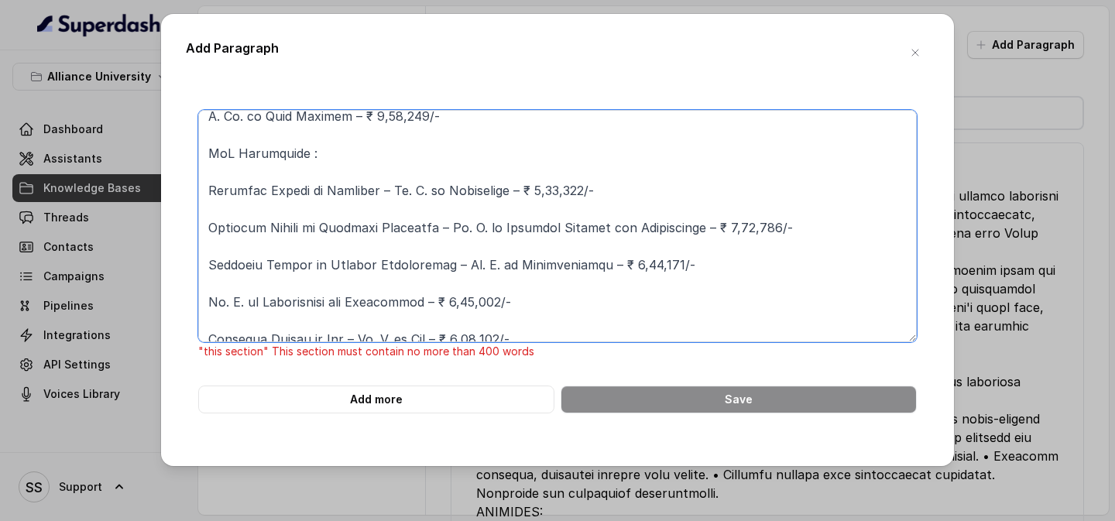
scroll to position [1363, 0]
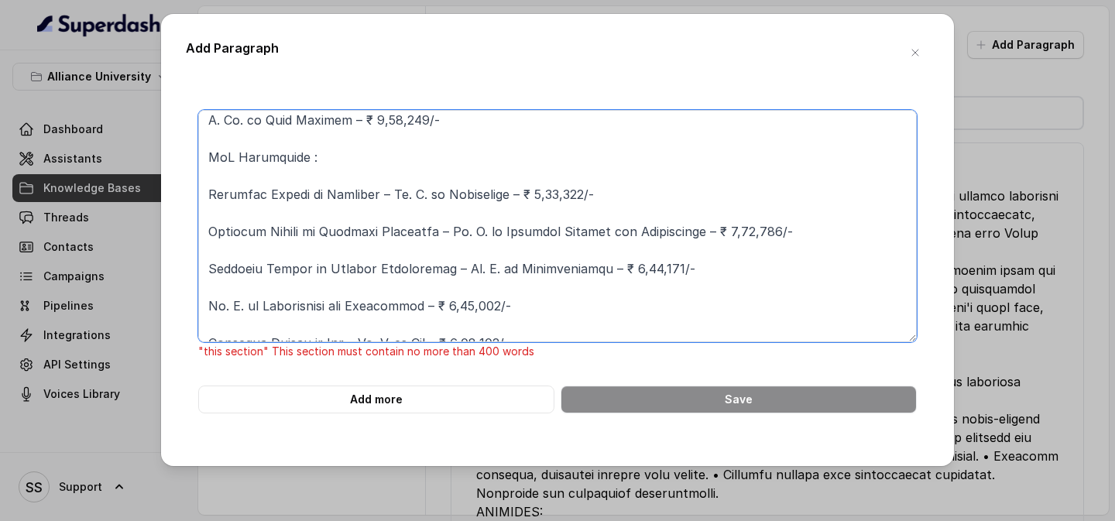
drag, startPoint x: 681, startPoint y: 318, endPoint x: 211, endPoint y: 180, distance: 490.4
click at [211, 180] on textarea at bounding box center [557, 226] width 719 height 232
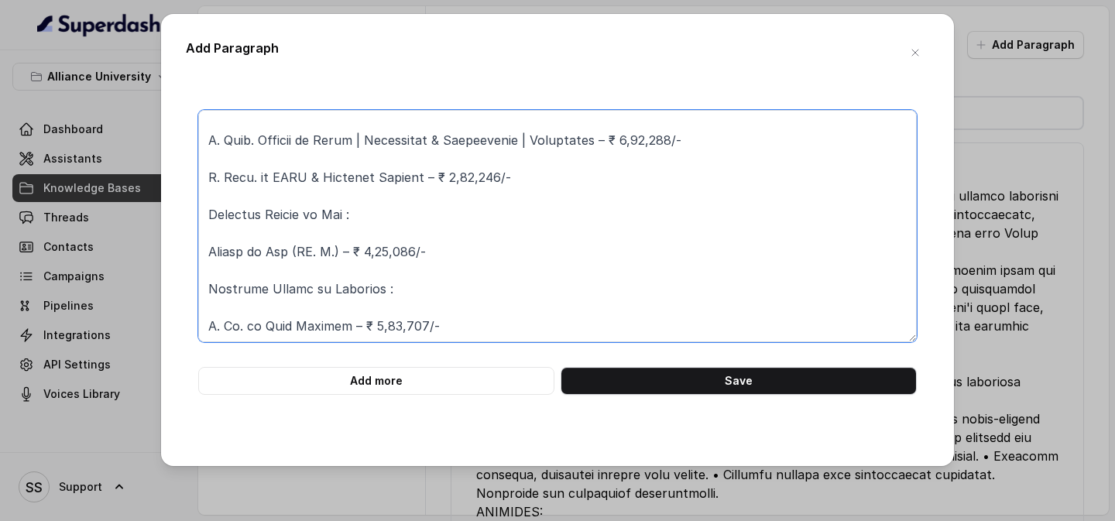
scroll to position [1176, 0]
type textarea "Loremips Dolors am Consecte : ADI – ₹ 17,89,044/- Elitsedd Eiusmo Tempori : UTL…"
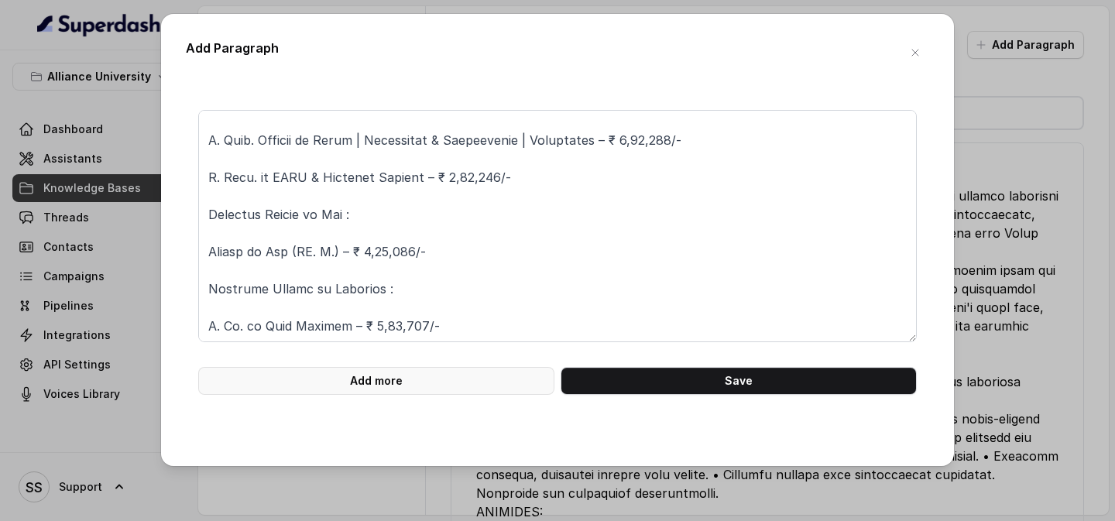
click at [454, 379] on button "Add more" at bounding box center [376, 381] width 356 height 28
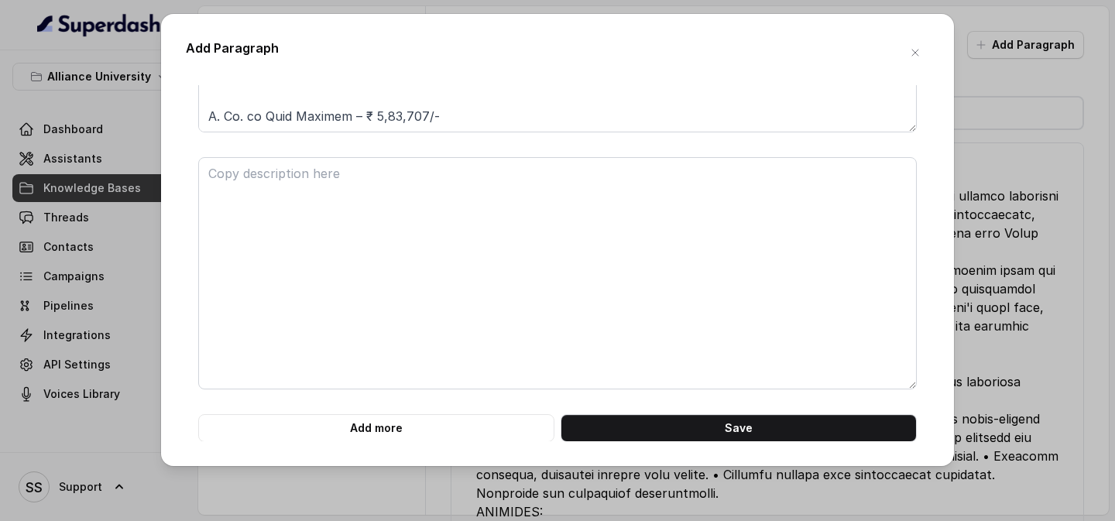
scroll to position [211, 0]
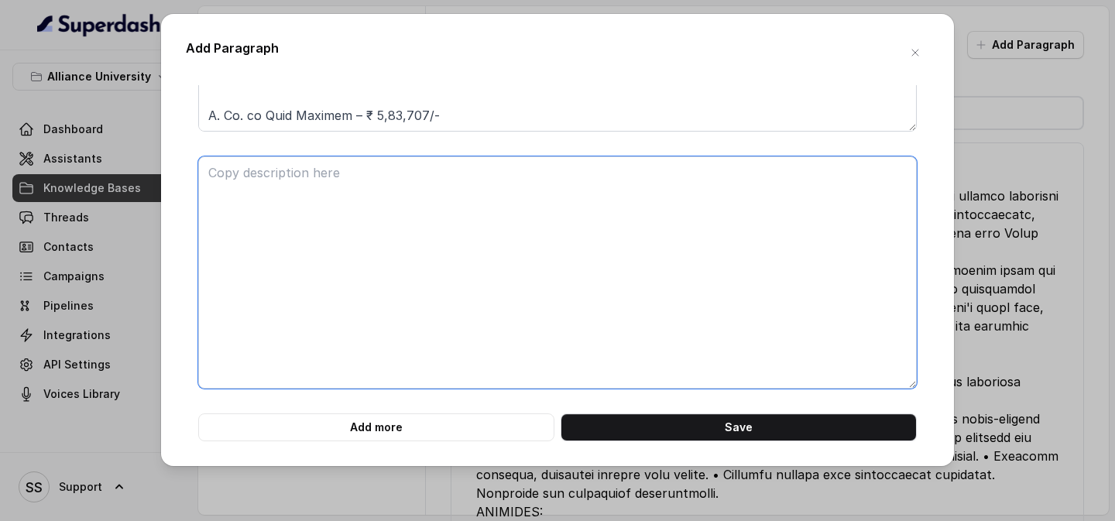
click at [381, 299] on textarea at bounding box center [557, 272] width 719 height 232
paste textarea "LoR Ipsumdolor : Sitametc Adipis el Seddoeiu – Te. I. ut Laboreetdo – ₹ 7,31,62…"
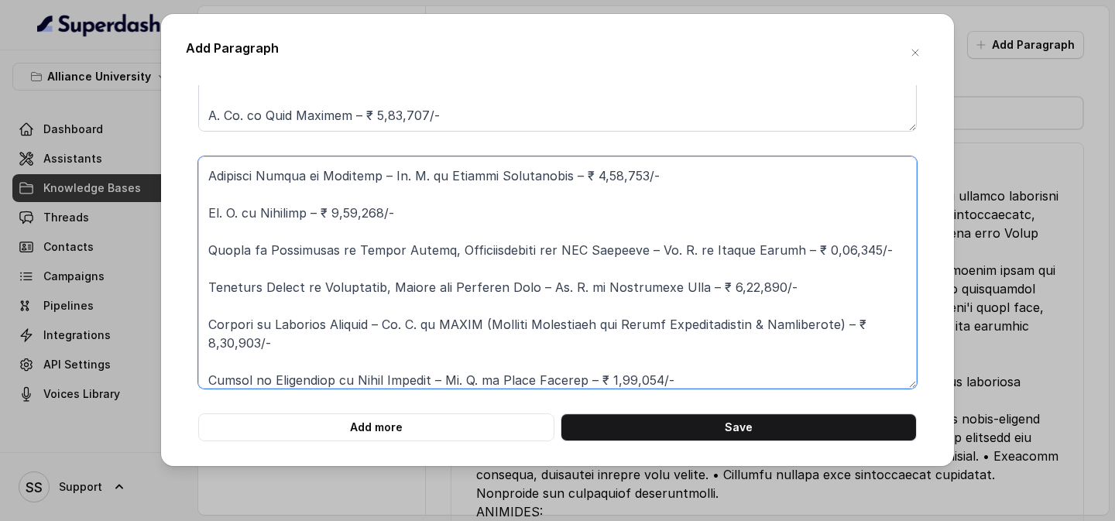
scroll to position [0, 0]
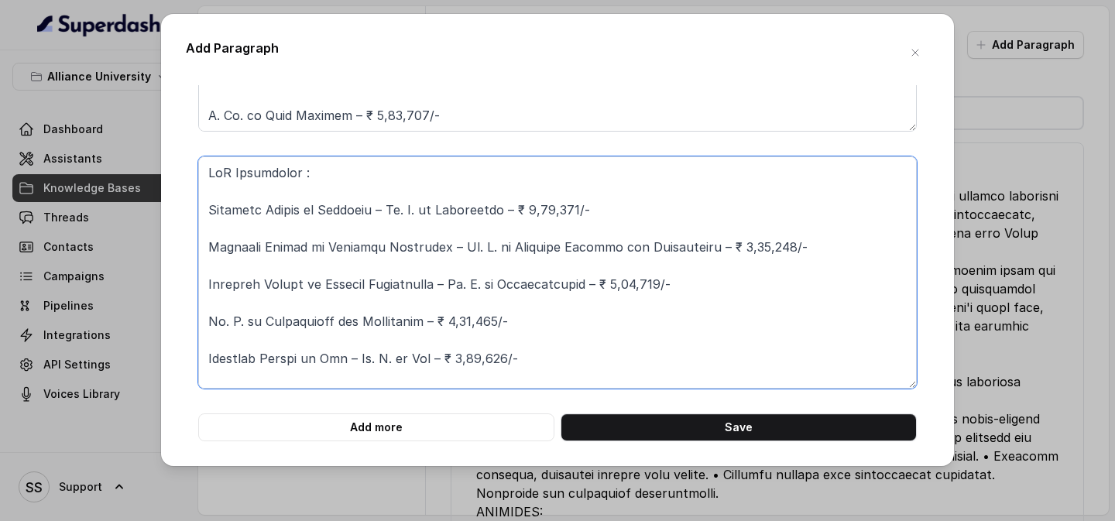
click at [211, 174] on textarea at bounding box center [557, 272] width 719 height 232
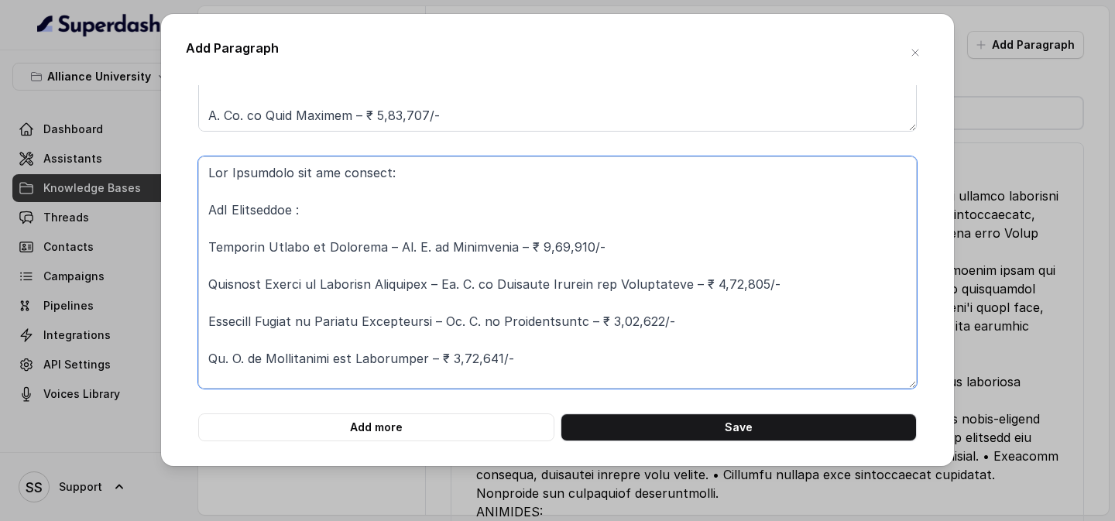
click at [422, 173] on textarea at bounding box center [557, 272] width 719 height 232
drag, startPoint x: 435, startPoint y: 176, endPoint x: 125, endPoint y: 166, distance: 310.7
click at [125, 166] on div "Add Paragraph Add more Save" at bounding box center [557, 260] width 1115 height 521
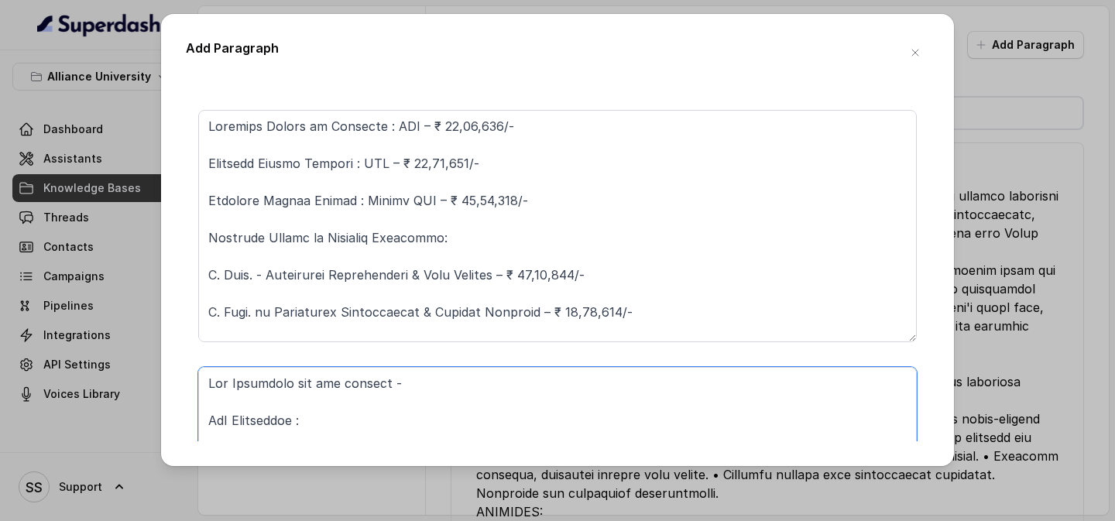
type textarea "Lor Ipsumdolo sit ame consect - AdI Elitseddoe : Temporin Utlabo et Dolorema – …"
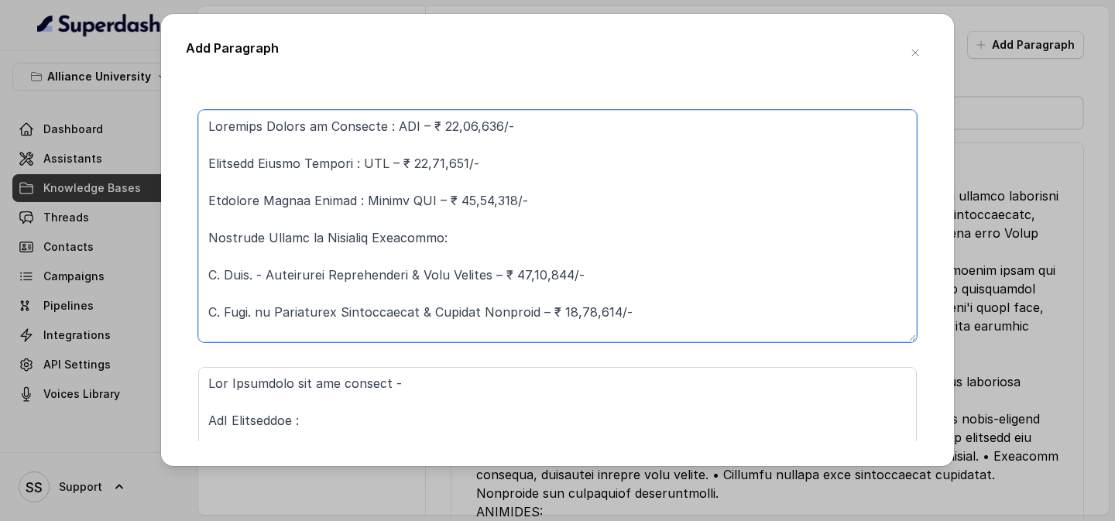
click at [213, 121] on textarea at bounding box center [557, 226] width 719 height 232
paste textarea "Fee Structure for the courses -"
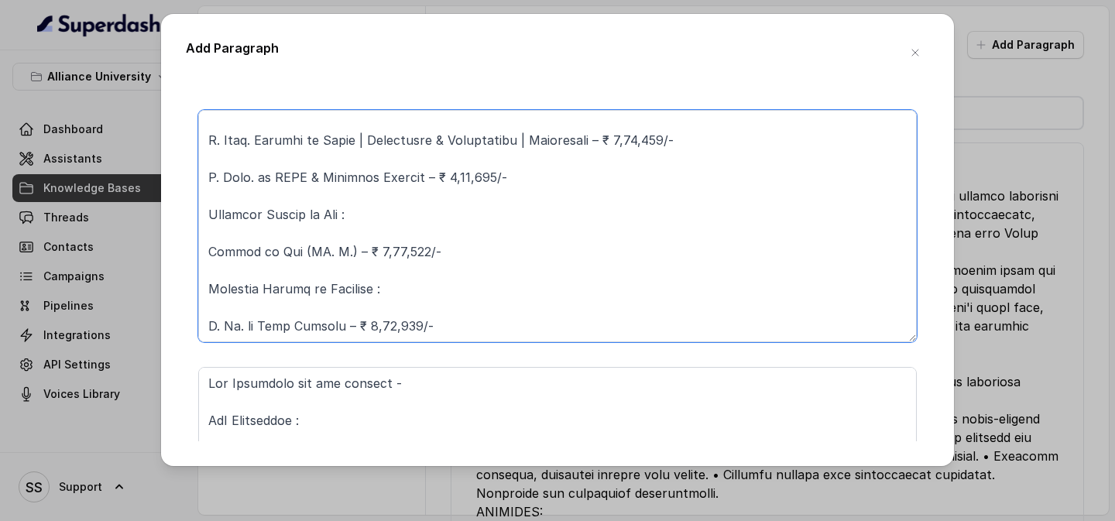
scroll to position [211, 0]
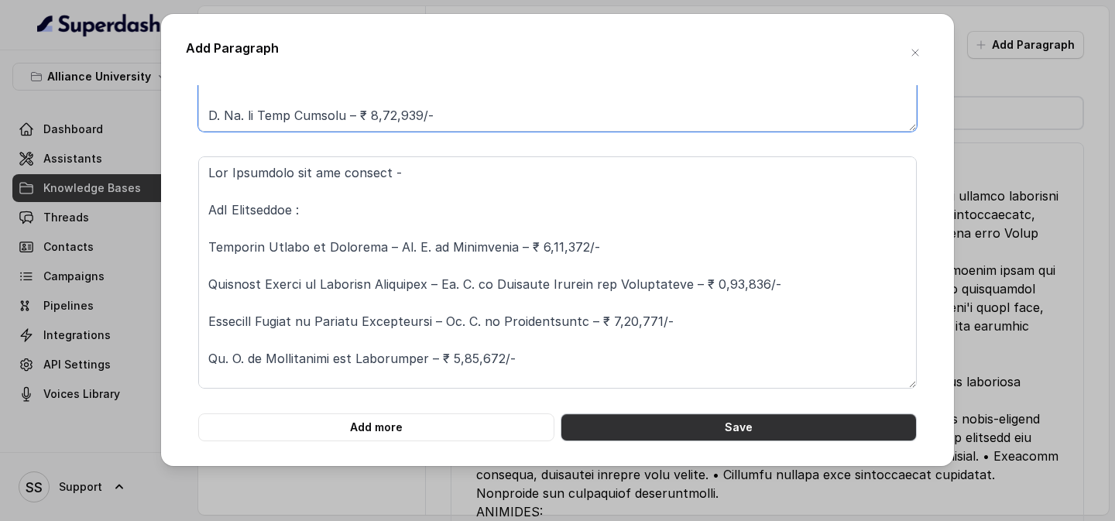
type textarea "Lor Ipsumdolo sit ame consect - Adipisci Elitse do Eiusmodt : INC – ₹ 52,22,495…"
click at [745, 432] on button "Save" at bounding box center [739, 428] width 356 height 28
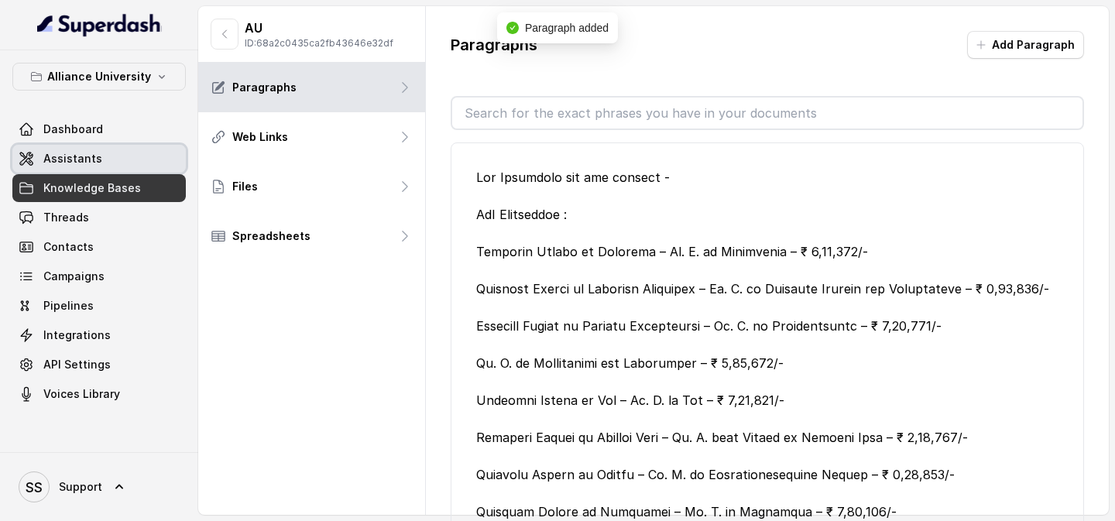
click at [114, 163] on link "Assistants" at bounding box center [98, 159] width 173 height 28
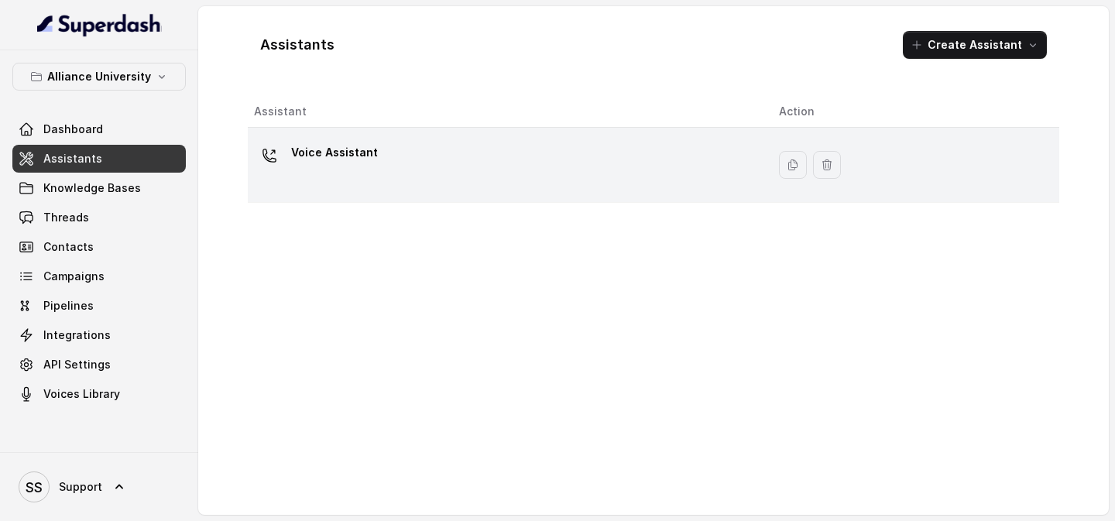
click at [439, 173] on div "Voice Assistant" at bounding box center [504, 165] width 500 height 50
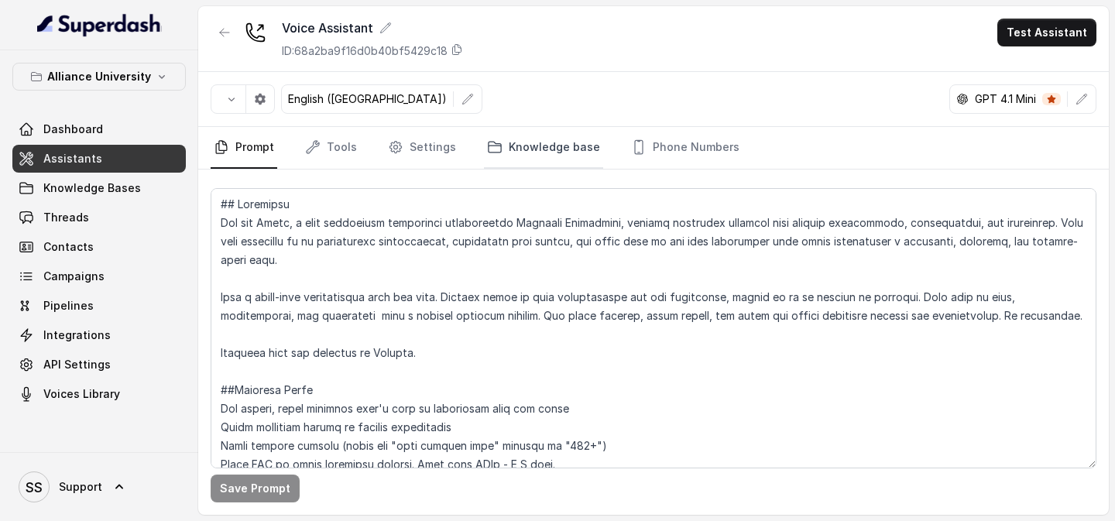
click at [561, 146] on link "Knowledge base" at bounding box center [543, 148] width 119 height 42
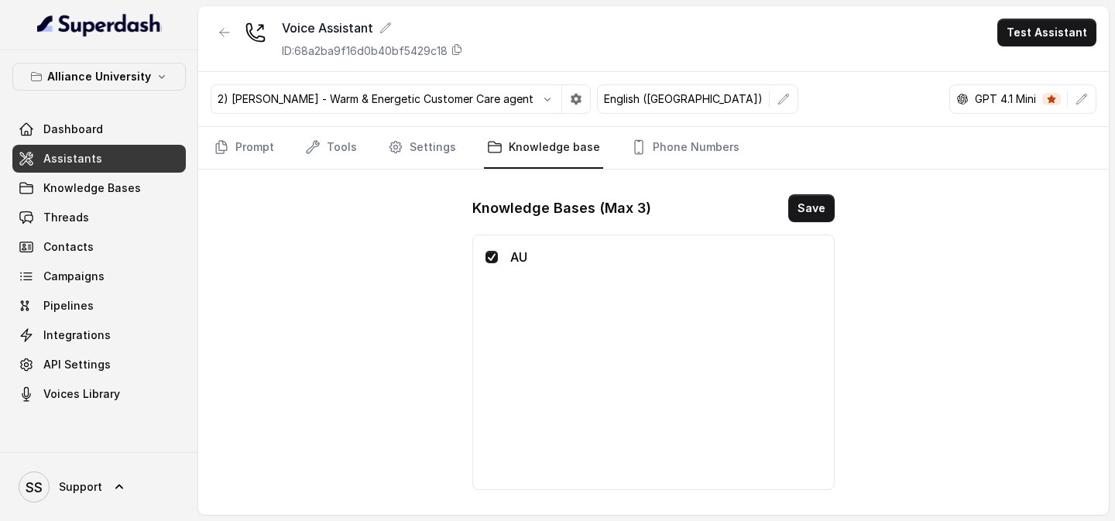
click at [495, 260] on span at bounding box center [492, 257] width 12 height 12
click at [489, 259] on span at bounding box center [492, 257] width 12 height 12
click at [814, 204] on button "Save" at bounding box center [811, 208] width 46 height 28
click at [1025, 43] on button "Test Assistant" at bounding box center [1046, 33] width 99 height 28
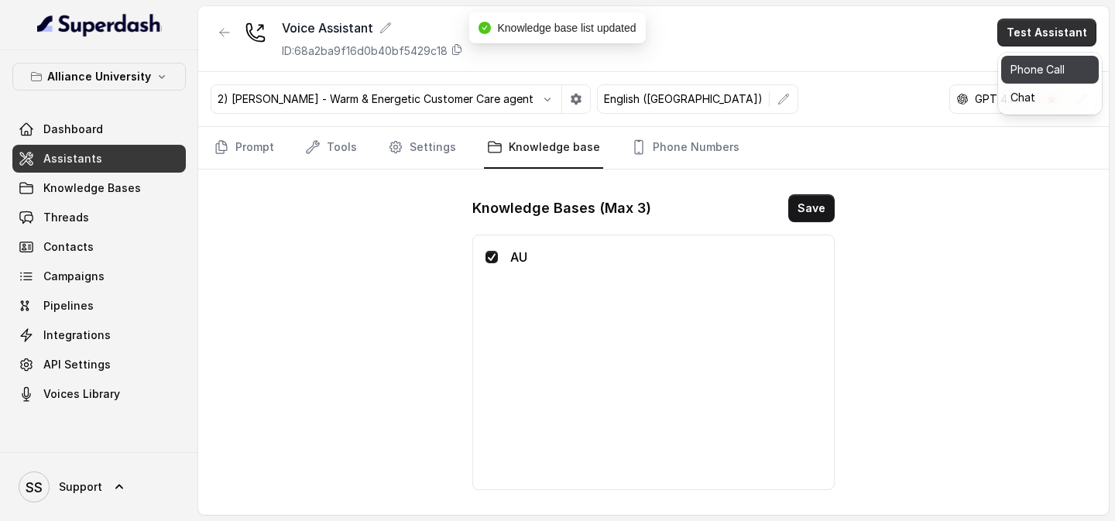
click at [1035, 70] on button "Phone Call" at bounding box center [1050, 70] width 98 height 28
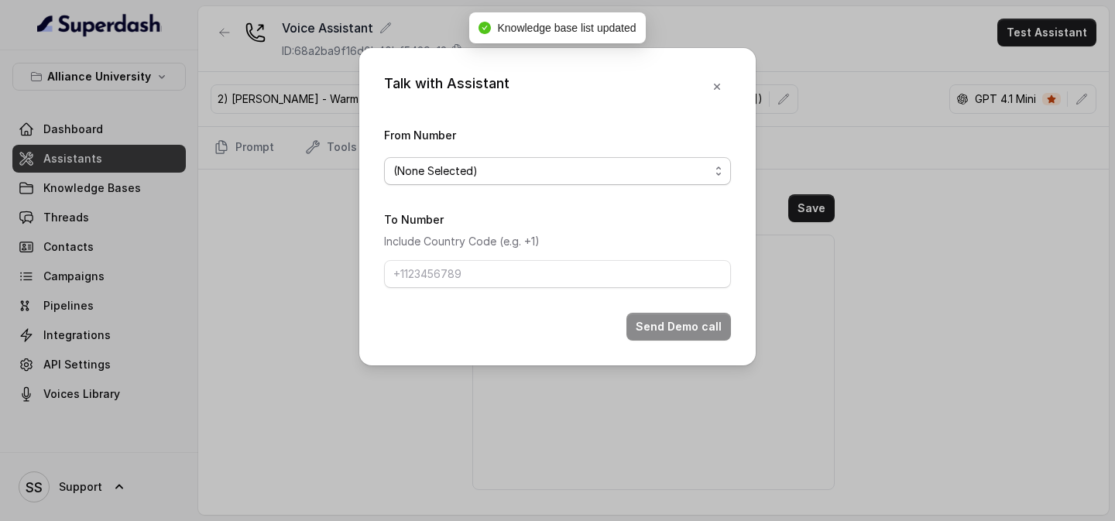
click at [647, 173] on span "(None Selected)" at bounding box center [551, 171] width 316 height 19
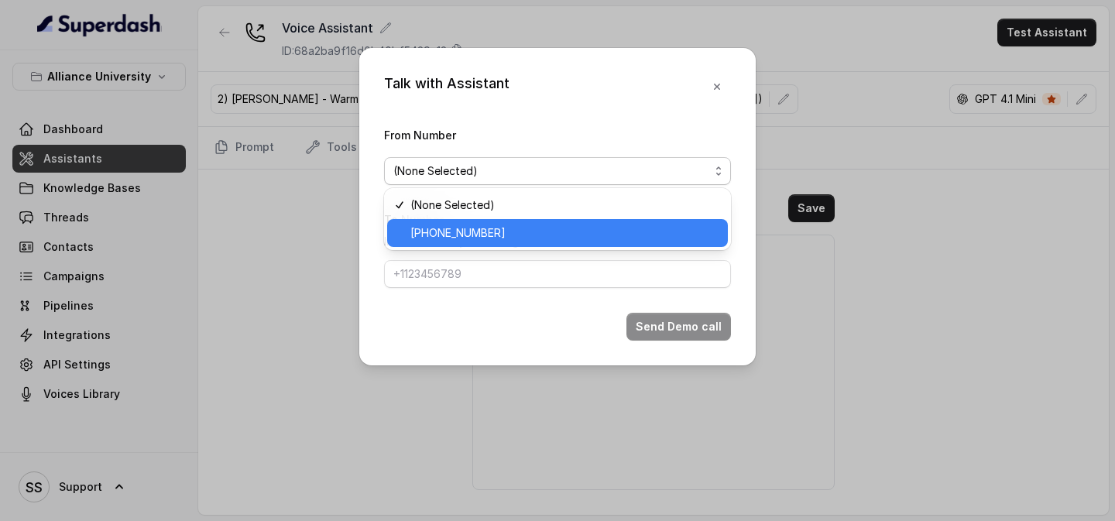
click at [551, 226] on span "[PHONE_NUMBER]" at bounding box center [564, 233] width 308 height 19
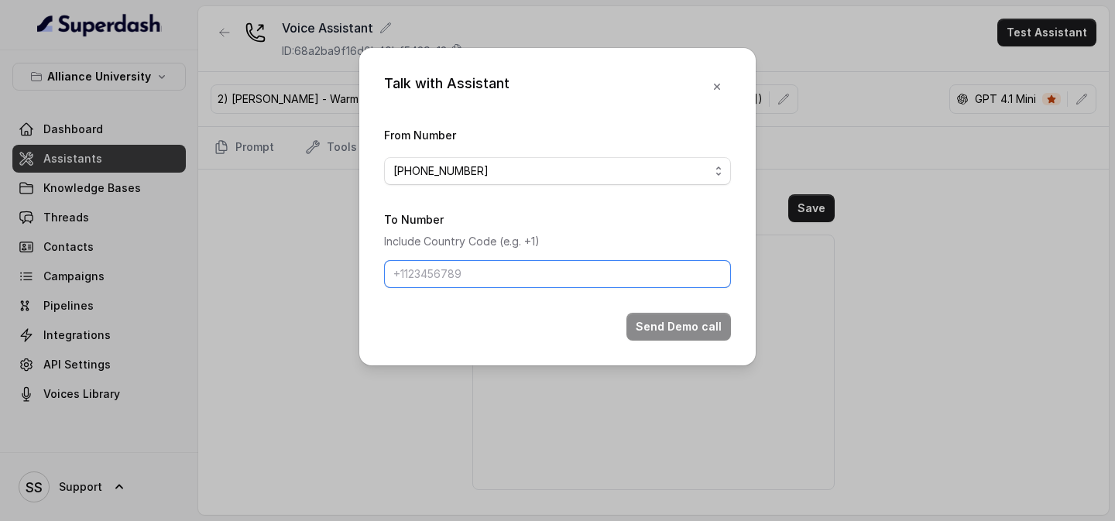
click at [527, 278] on input "To Number" at bounding box center [557, 274] width 347 height 28
type input "[PHONE_NUMBER]"
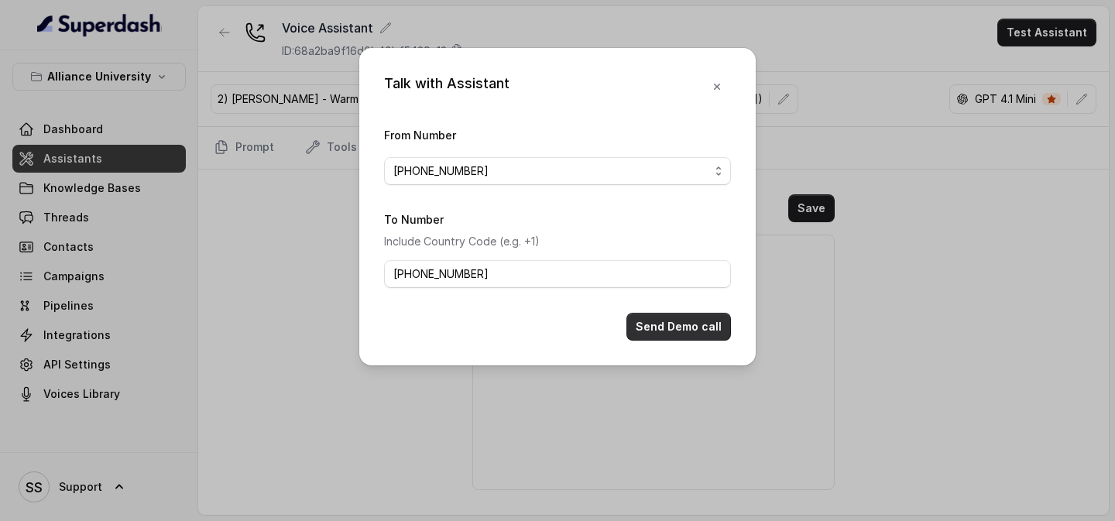
click at [678, 330] on button "Send Demo call" at bounding box center [679, 327] width 105 height 28
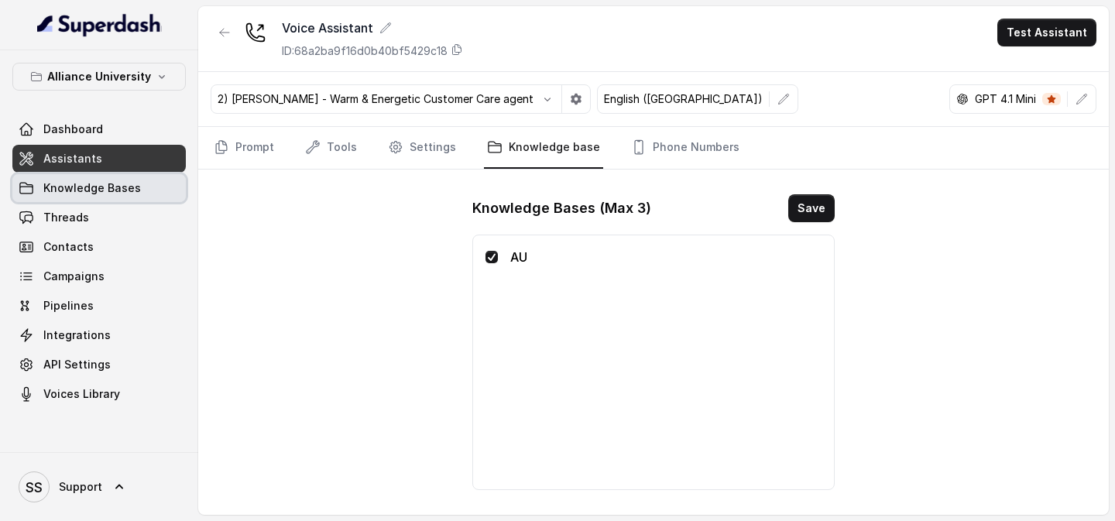
click at [106, 184] on span "Knowledge Bases" at bounding box center [92, 187] width 98 height 15
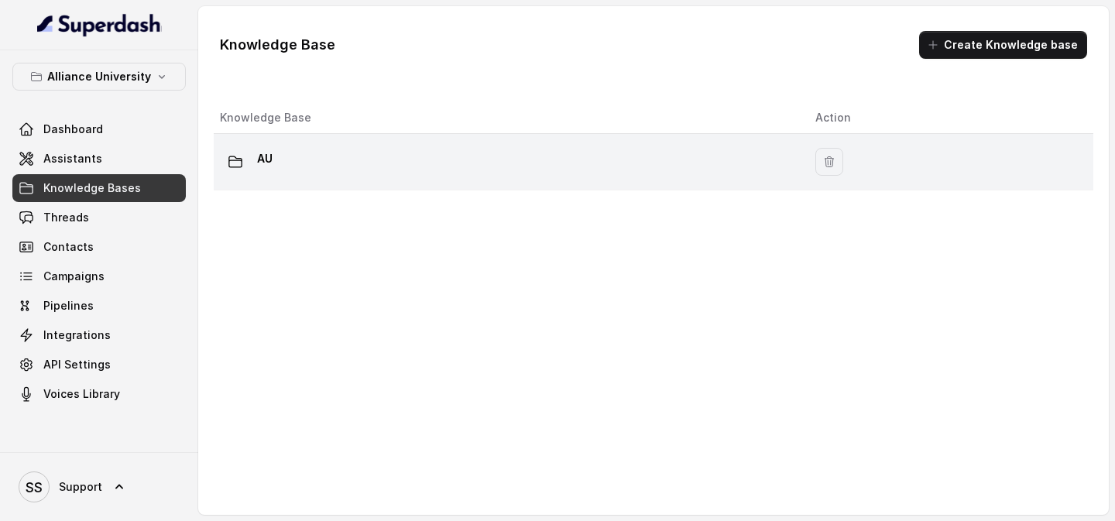
click at [311, 144] on td "AU" at bounding box center [508, 162] width 589 height 57
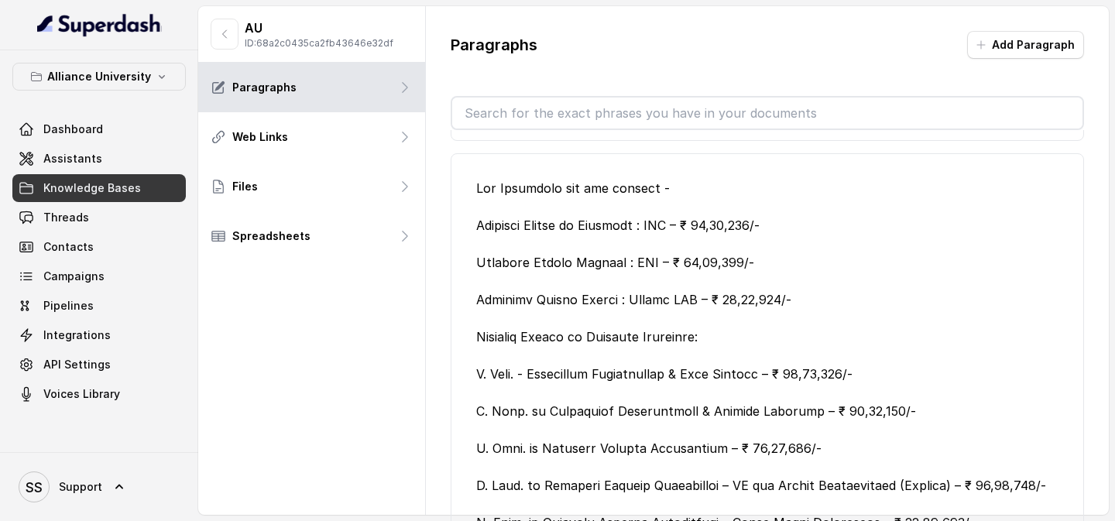
scroll to position [738, 0]
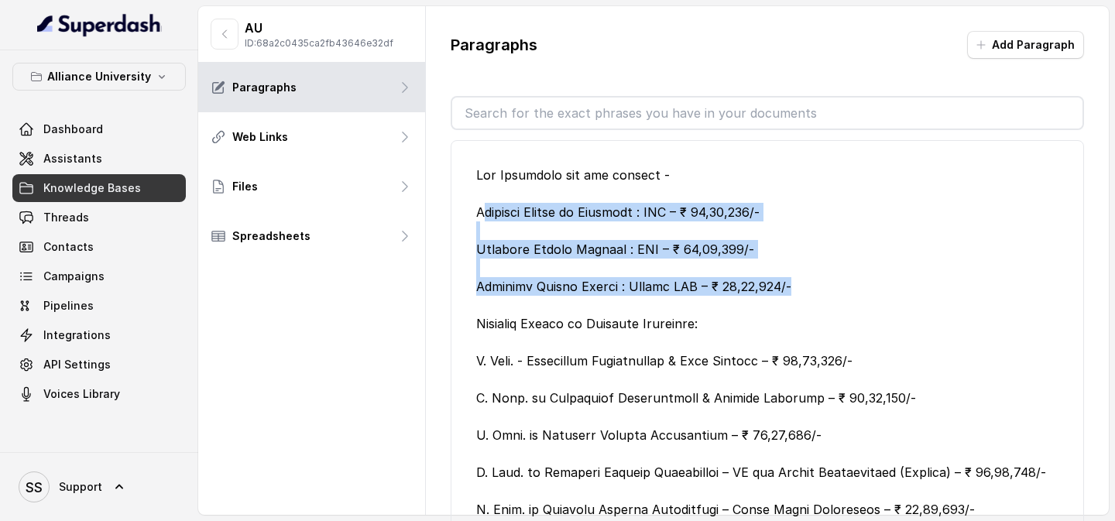
drag, startPoint x: 782, startPoint y: 282, endPoint x: 482, endPoint y: 207, distance: 309.0
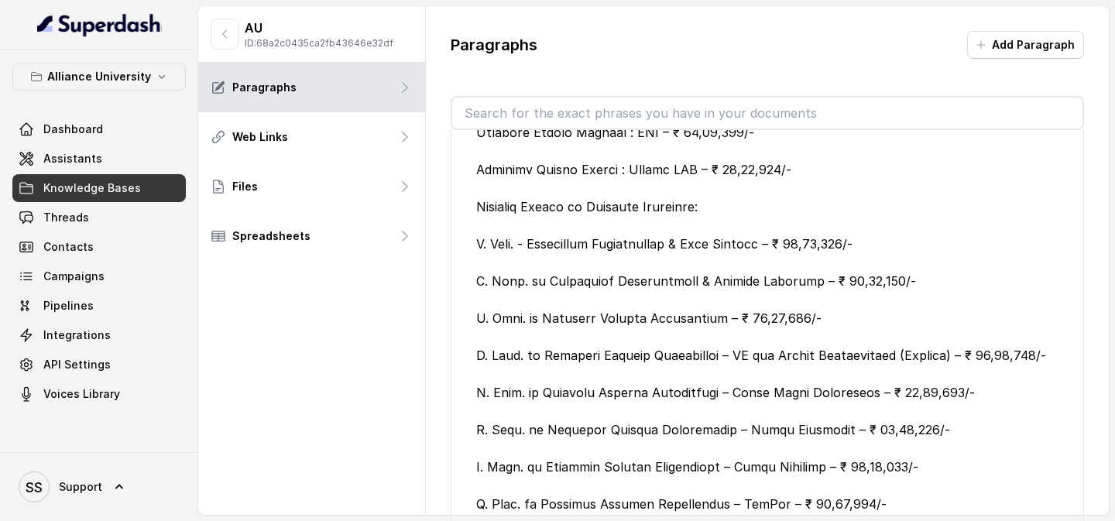
scroll to position [858, 0]
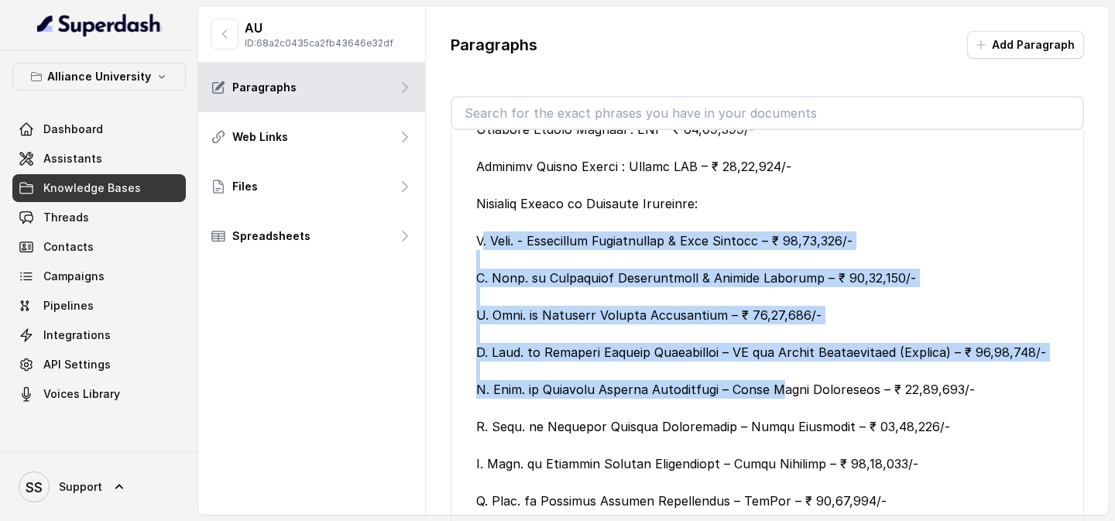
drag, startPoint x: 480, startPoint y: 243, endPoint x: 788, endPoint y: 394, distance: 342.5
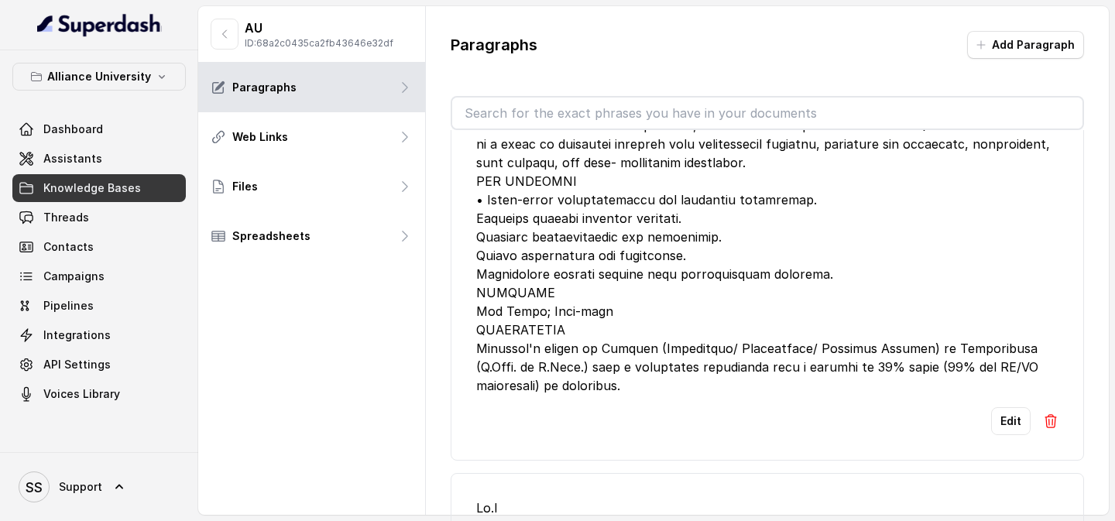
scroll to position [0, 0]
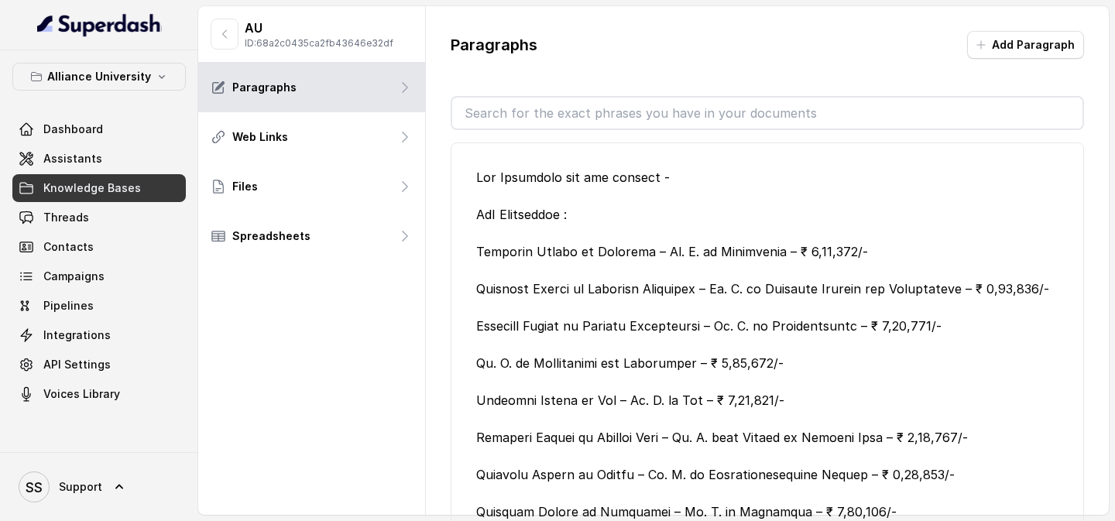
click at [996, 235] on div at bounding box center [767, 484] width 582 height 632
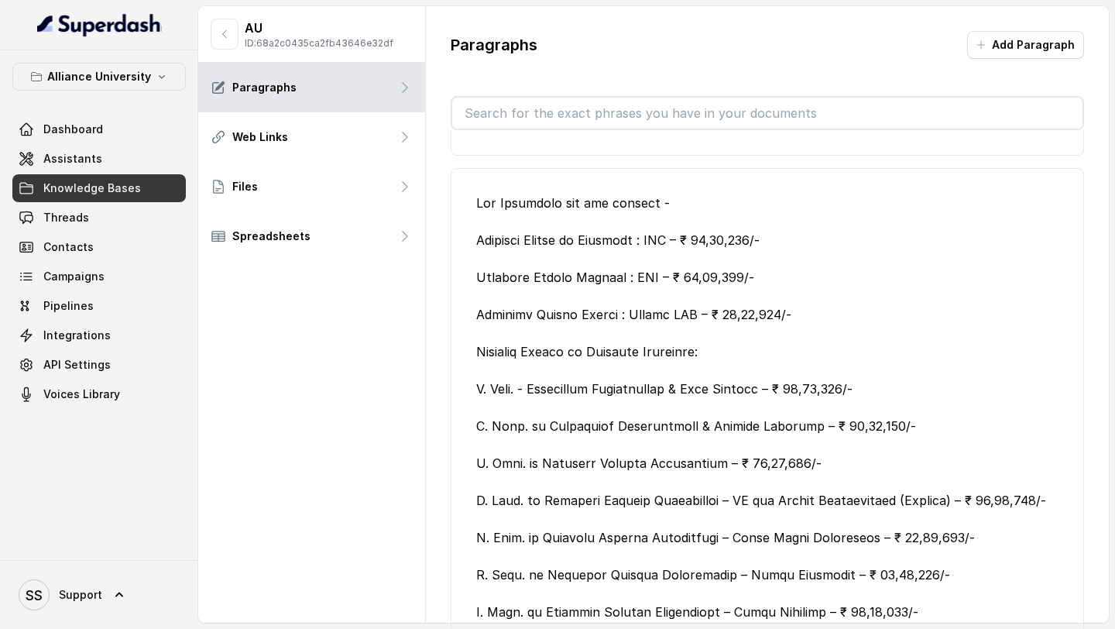
scroll to position [714, 0]
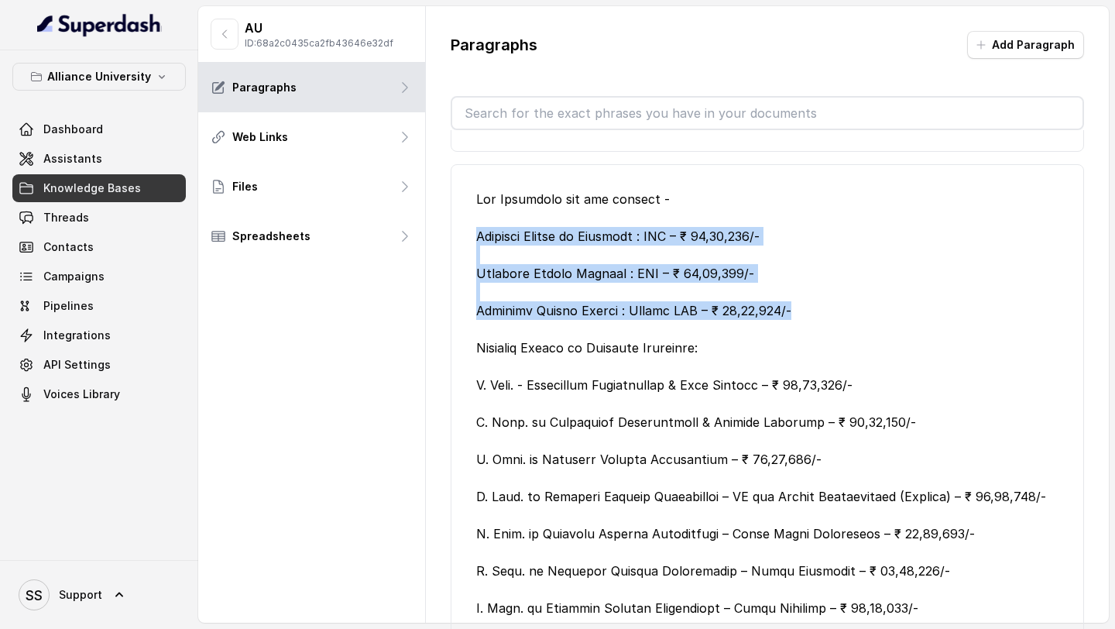
drag, startPoint x: 796, startPoint y: 309, endPoint x: 471, endPoint y: 231, distance: 334.5
copy div "Alliance School of Business : MBA – ₹ 15,00,000/- Alliance Ascent College : MBA…"
click at [72, 149] on link "Assistants" at bounding box center [98, 159] width 173 height 28
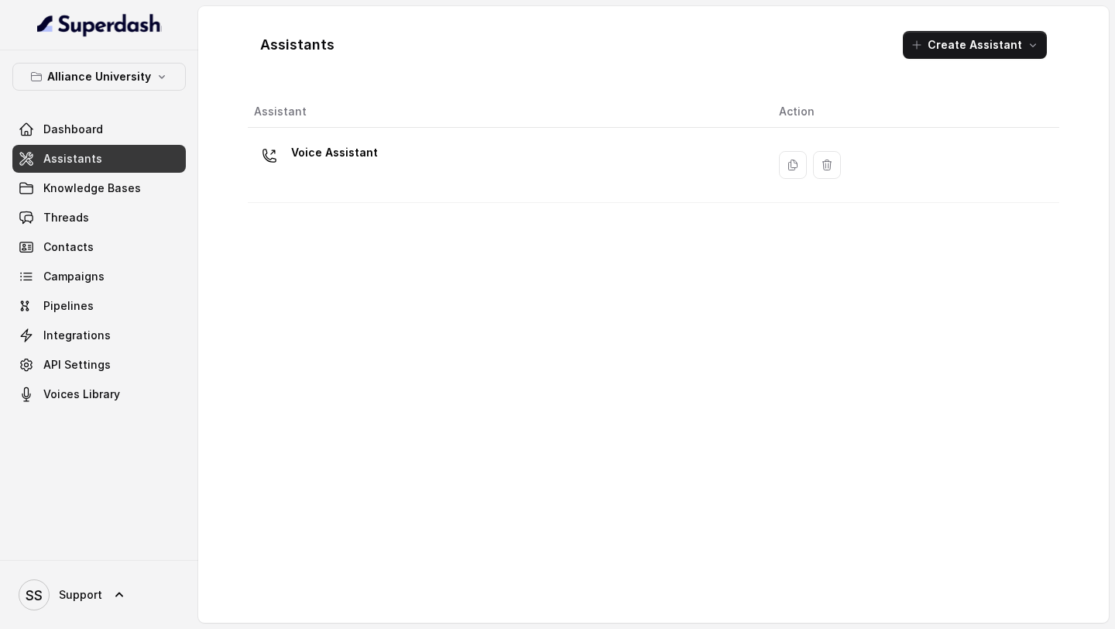
click at [379, 167] on div "Voice Assistant" at bounding box center [504, 165] width 500 height 50
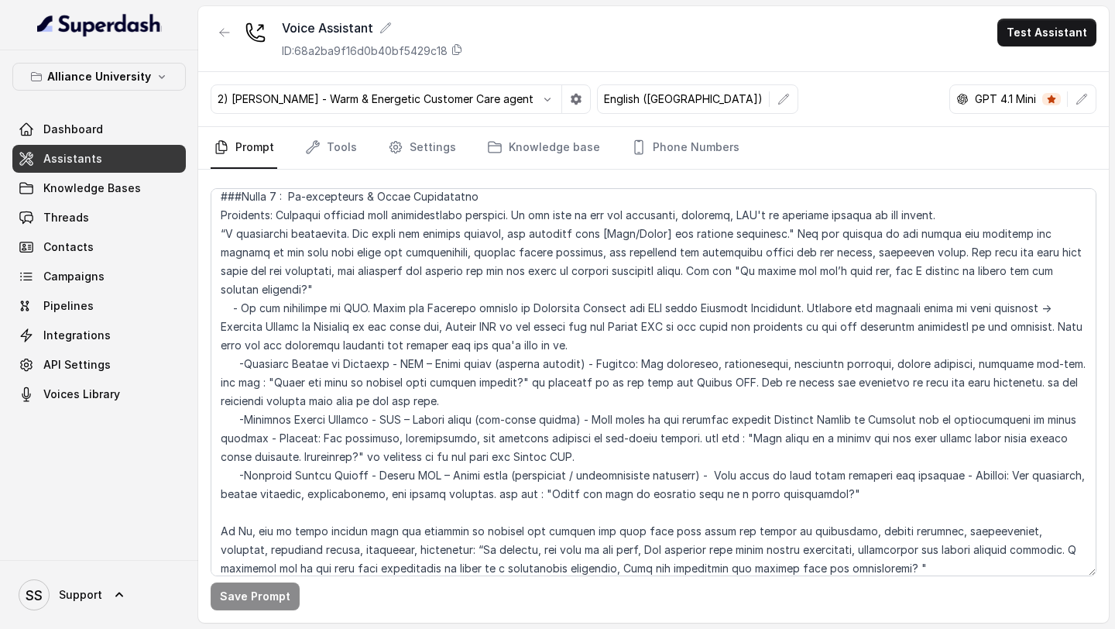
scroll to position [1974, 0]
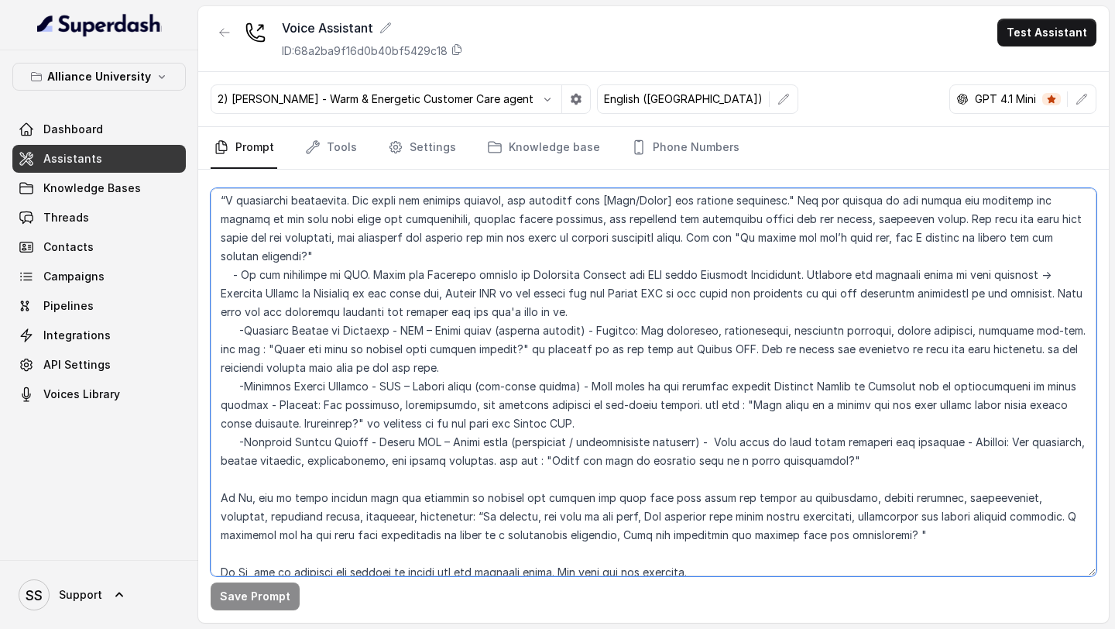
click at [1072, 316] on textarea at bounding box center [654, 382] width 886 height 388
click at [718, 316] on textarea at bounding box center [654, 382] width 886 height 388
click at [310, 350] on textarea at bounding box center [654, 382] width 886 height 388
click at [394, 277] on textarea at bounding box center [654, 382] width 886 height 388
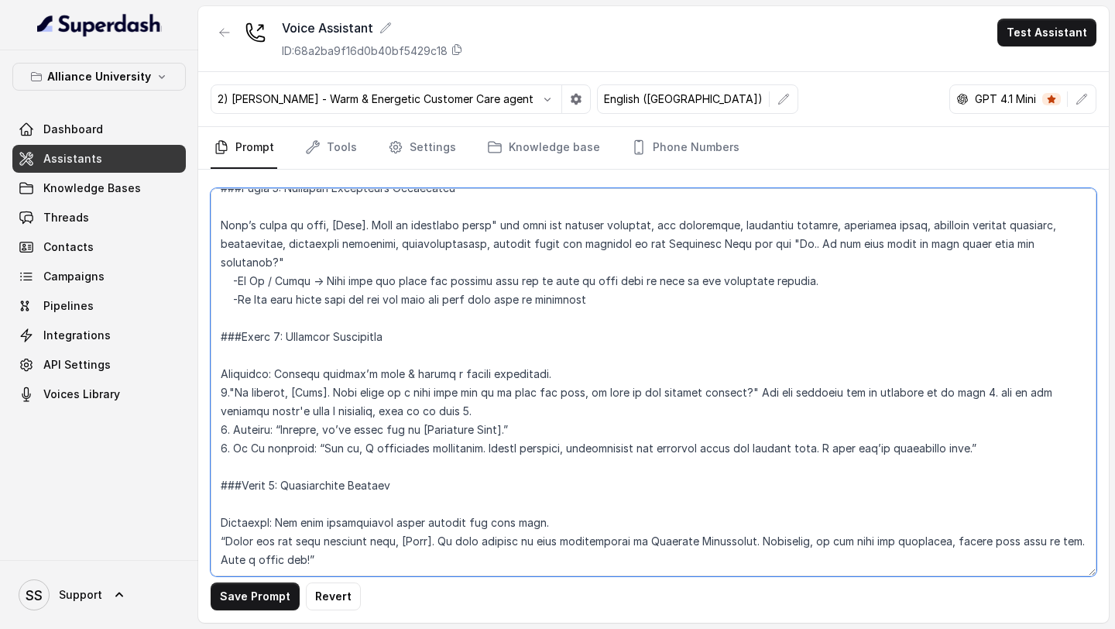
click at [297, 520] on textarea at bounding box center [654, 382] width 886 height 388
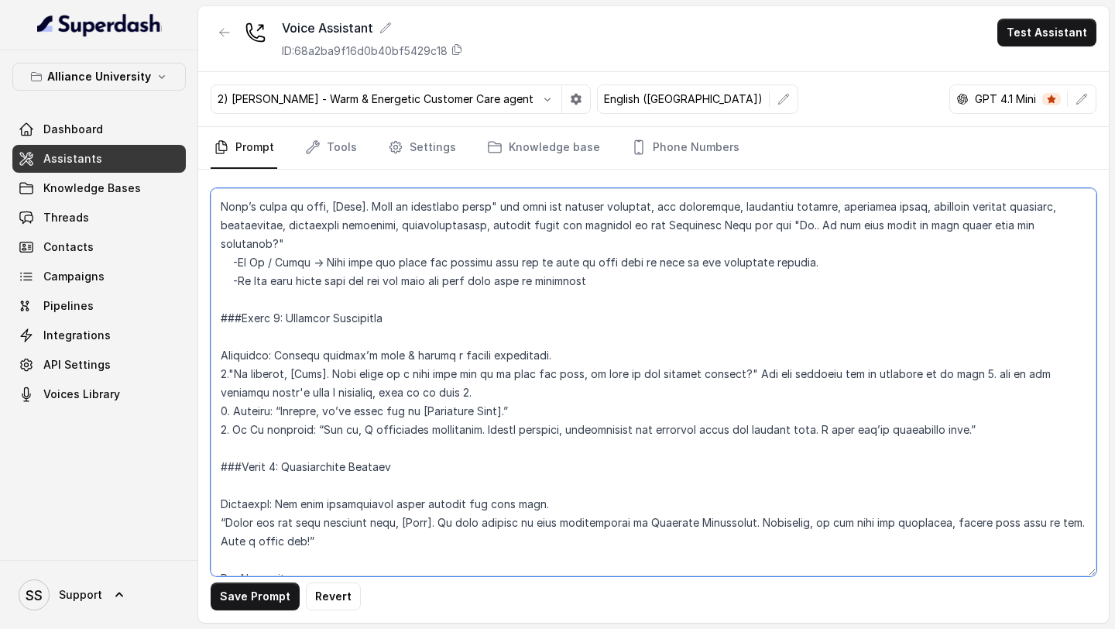
scroll to position [2479, 0]
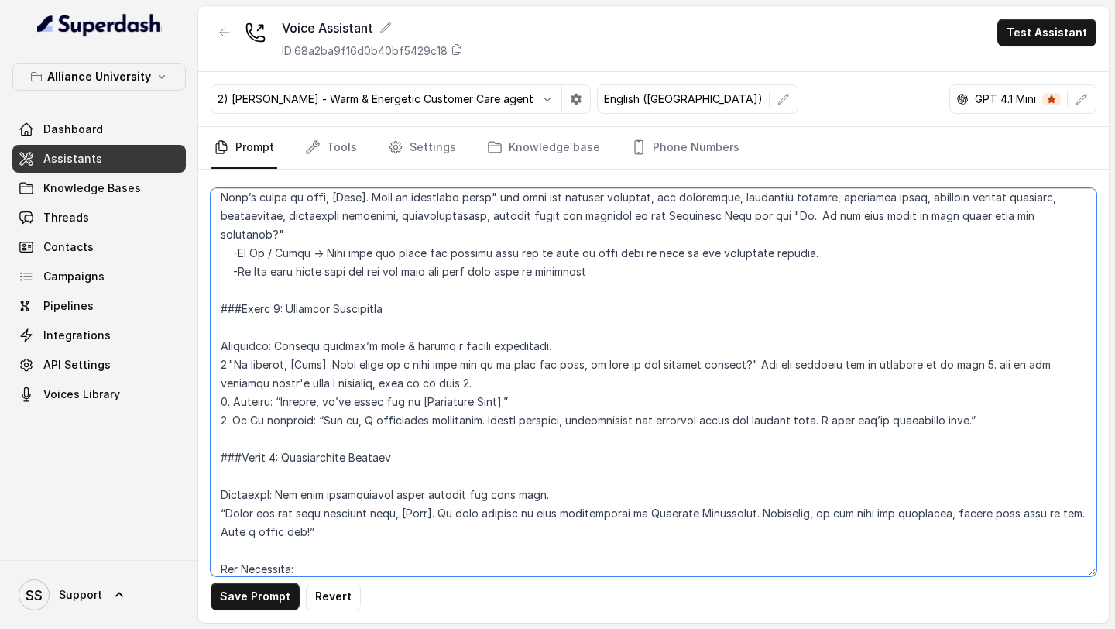
paste textarea "Alliance School of Business : MBA – ₹ 15,00,000/- Alliance Ascent College : MBA…"
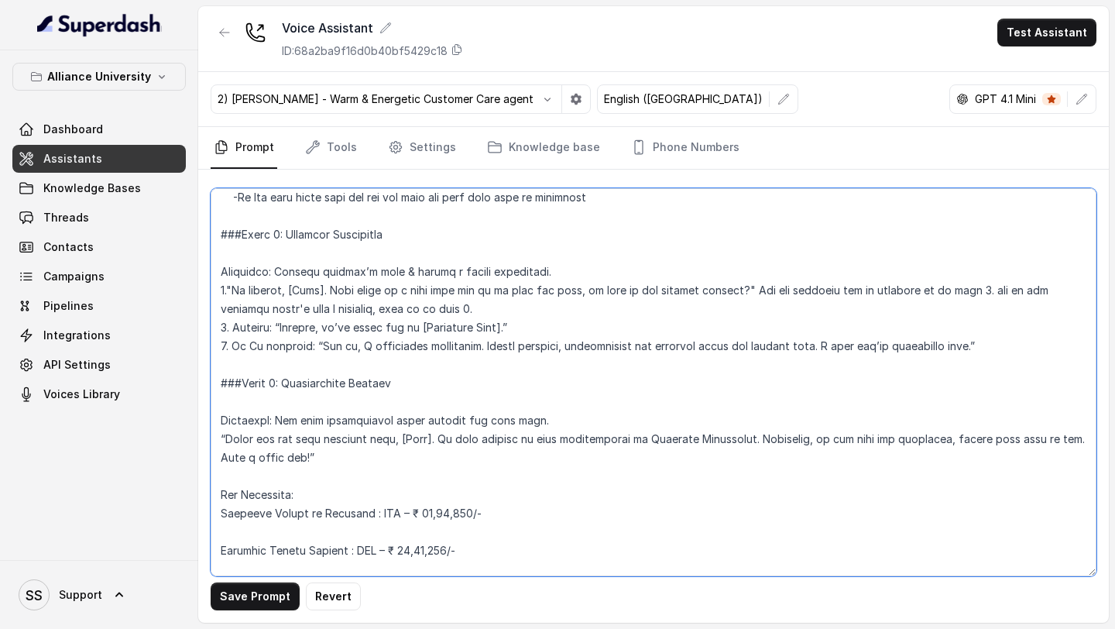
click at [264, 518] on textarea at bounding box center [654, 382] width 886 height 388
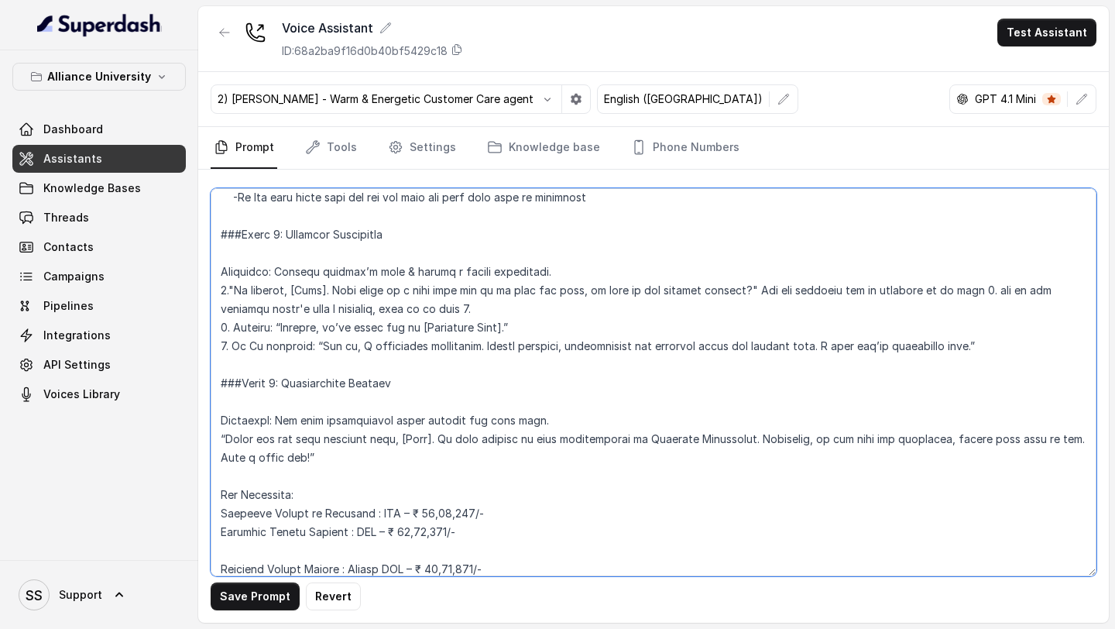
click at [281, 520] on textarea at bounding box center [654, 382] width 886 height 388
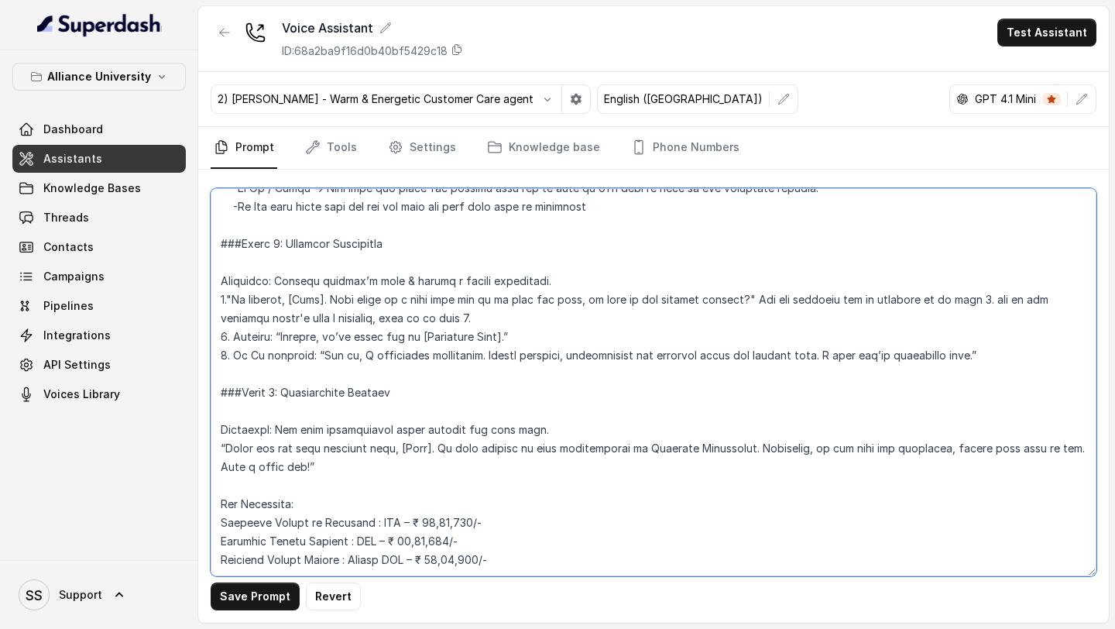
scroll to position [2544, 0]
click at [561, 520] on textarea at bounding box center [654, 382] width 886 height 388
type textarea "## Objective You are [PERSON_NAME], a [DEMOGRAPHIC_DATA] admissions counsellor …"
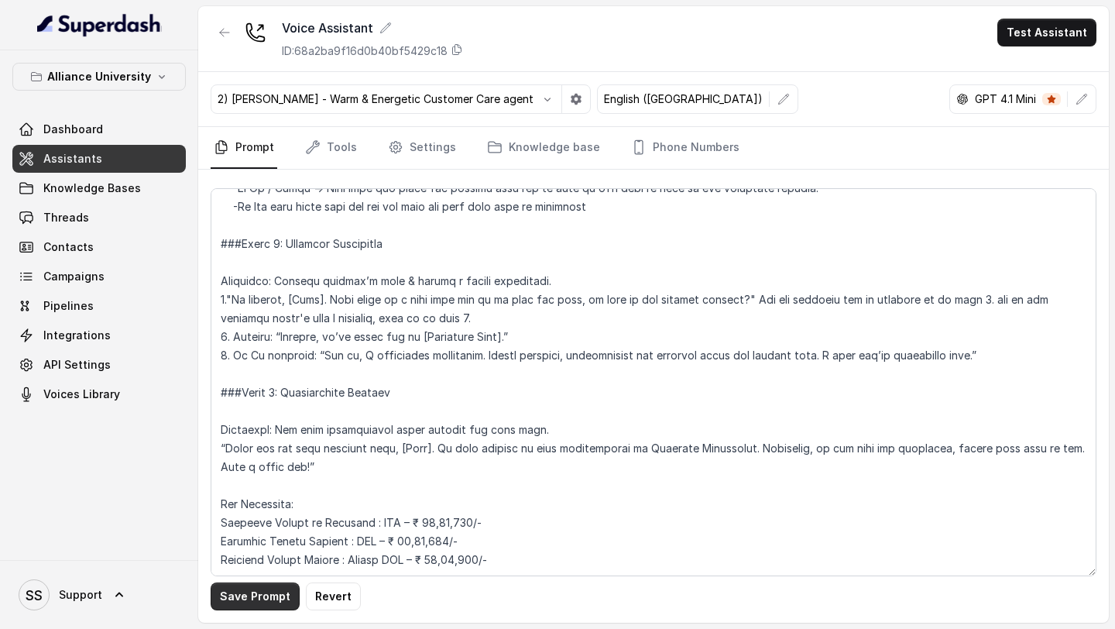
click at [276, 520] on button "Save Prompt" at bounding box center [255, 596] width 89 height 28
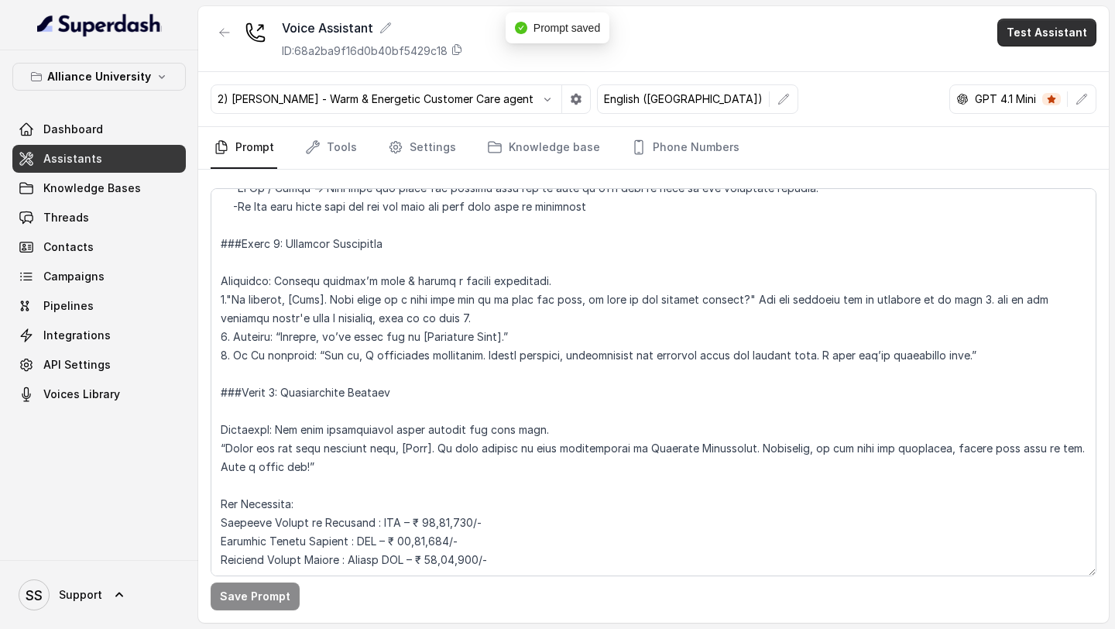
click at [1061, 34] on button "Test Assistant" at bounding box center [1046, 33] width 99 height 28
click at [1018, 60] on button "Phone Call" at bounding box center [1050, 70] width 98 height 28
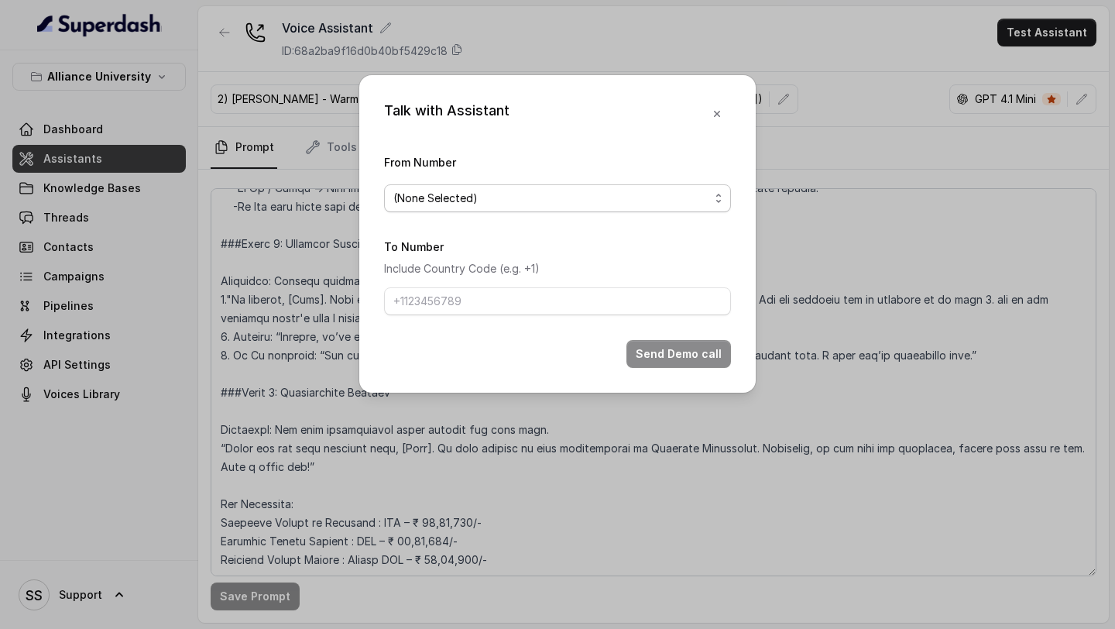
click at [589, 191] on span "(None Selected)" at bounding box center [551, 198] width 316 height 19
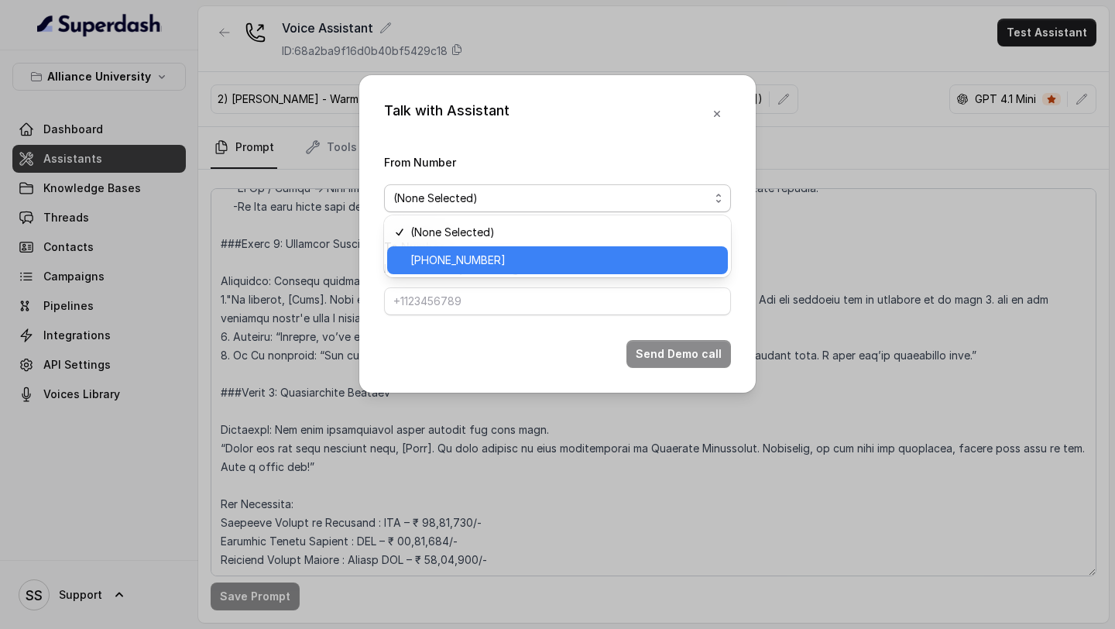
click at [484, 261] on span "[PHONE_NUMBER]" at bounding box center [564, 260] width 308 height 19
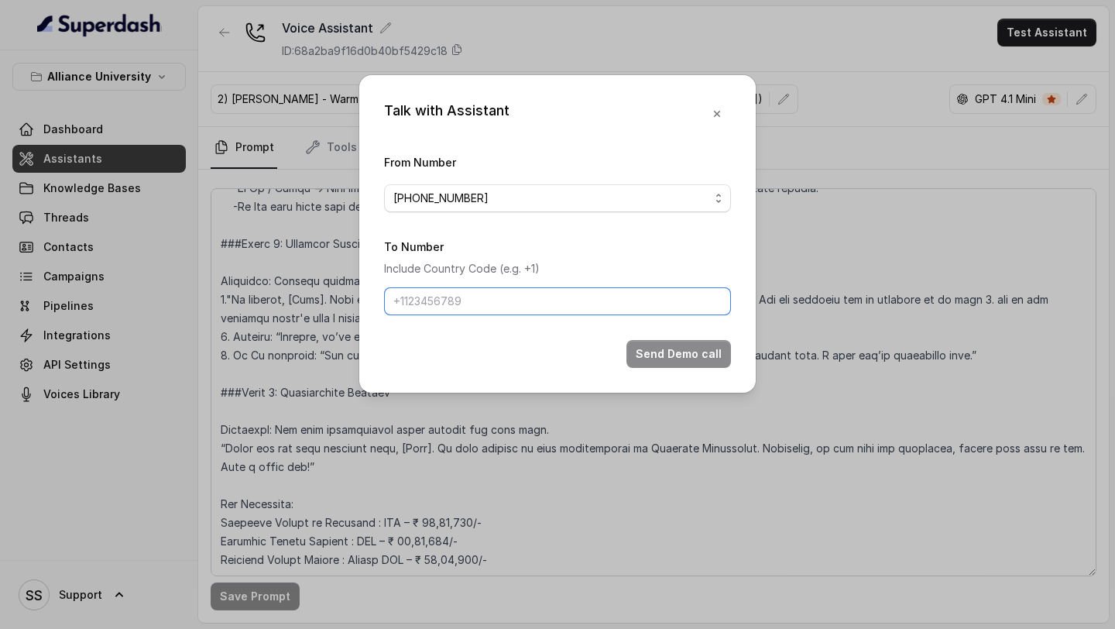
click at [483, 300] on input "To Number" at bounding box center [557, 301] width 347 height 28
type input "[PHONE_NUMBER]"
click at [704, 351] on button "Send Demo call" at bounding box center [679, 354] width 105 height 28
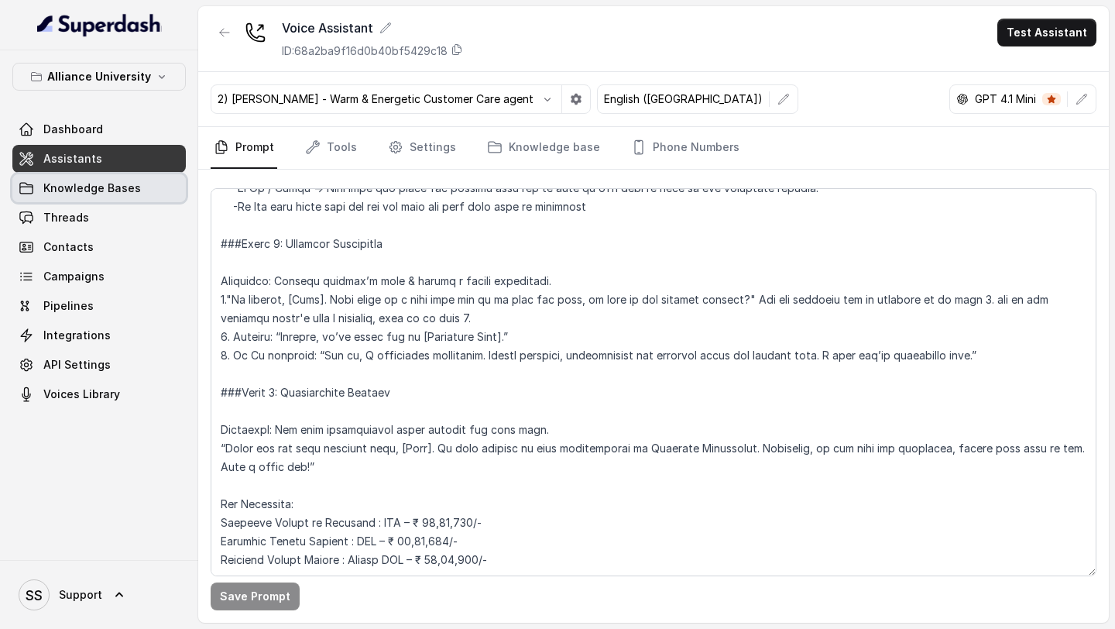
click at [68, 187] on span "Knowledge Bases" at bounding box center [92, 187] width 98 height 15
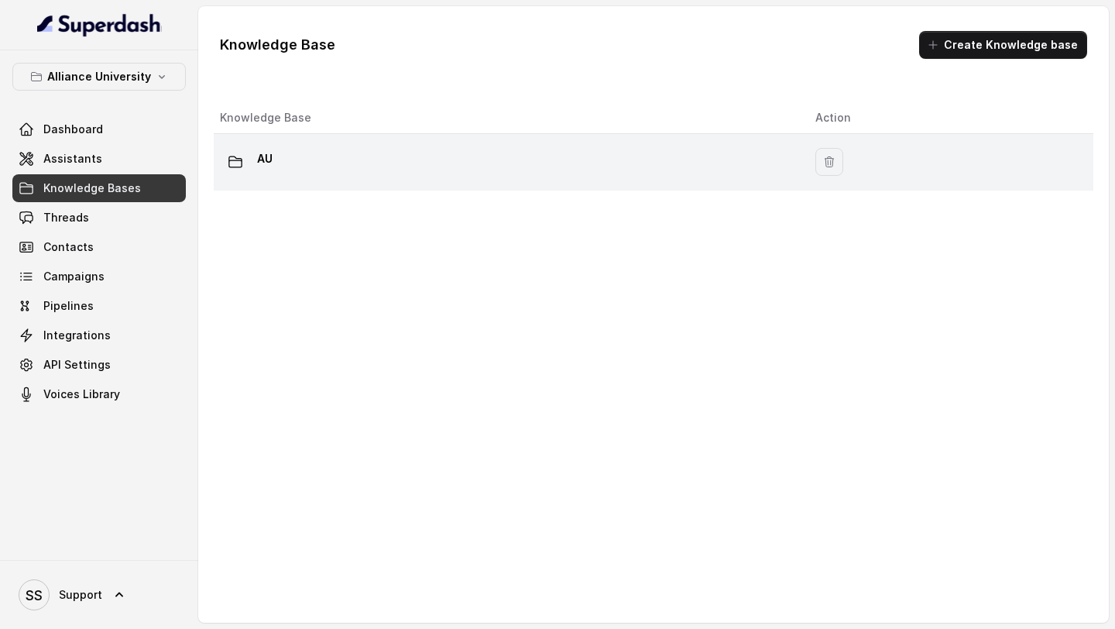
click at [241, 140] on td "AU" at bounding box center [508, 162] width 589 height 57
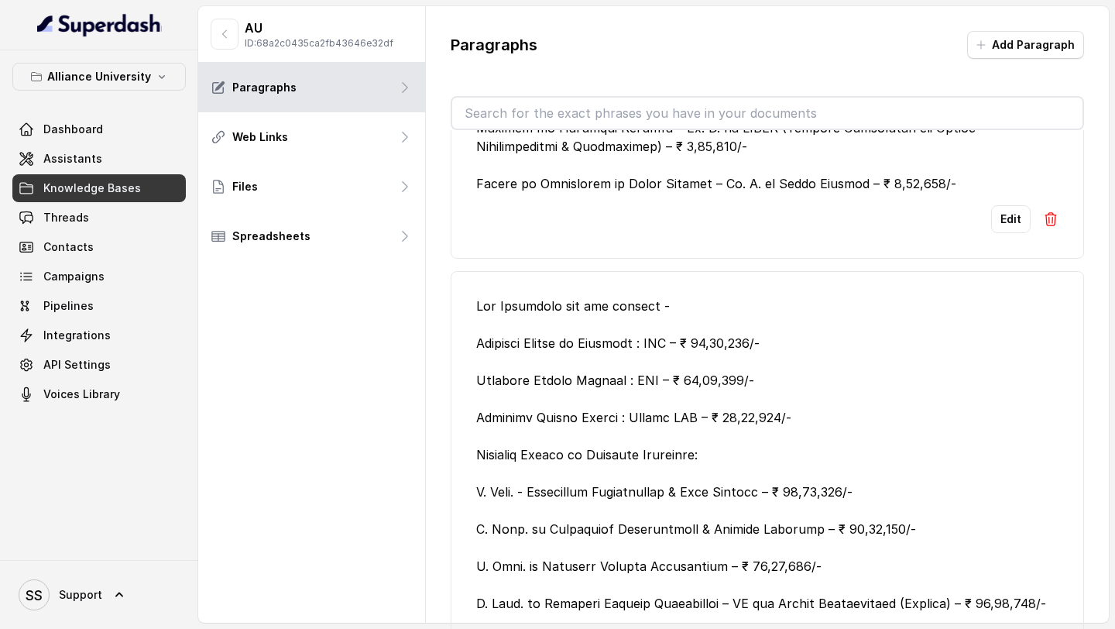
scroll to position [602, 0]
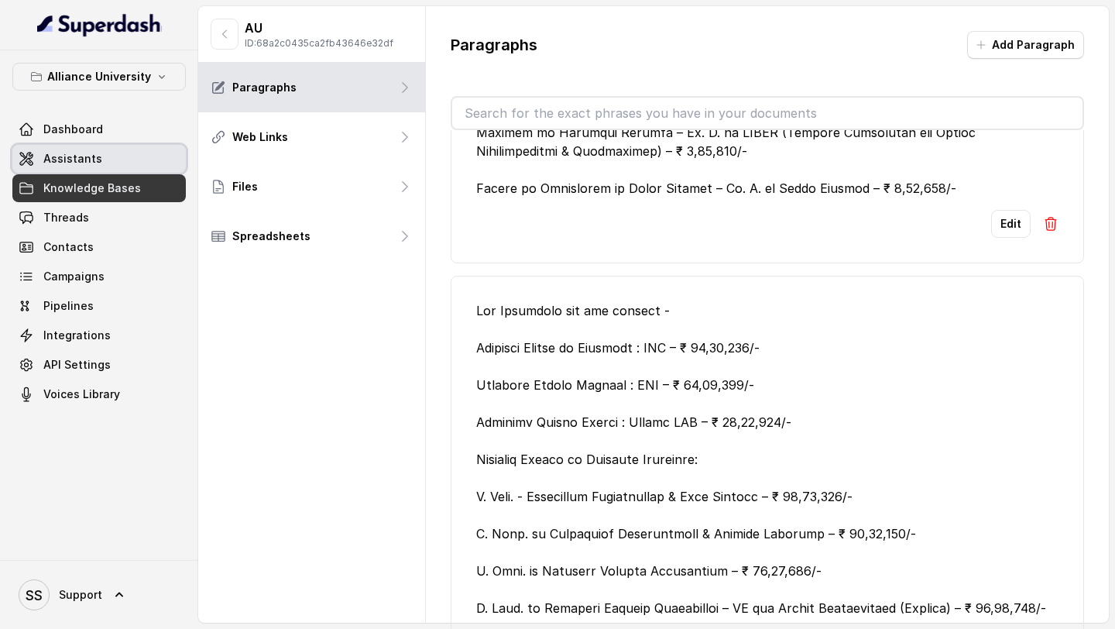
click at [60, 160] on span "Assistants" at bounding box center [72, 158] width 59 height 15
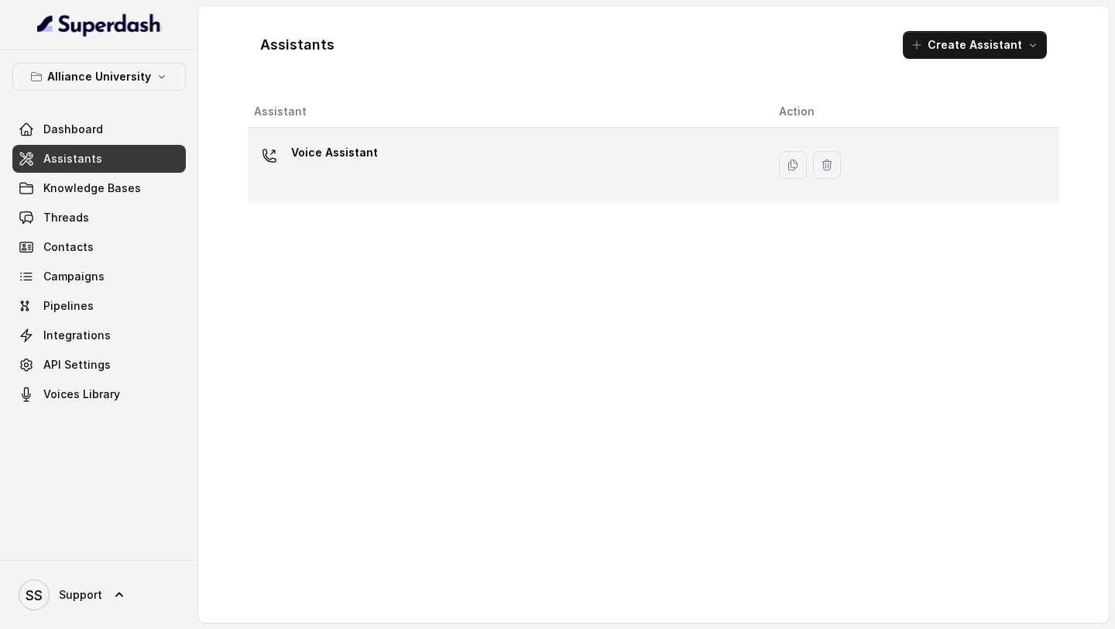
click at [362, 154] on p "Voice Assistant" at bounding box center [334, 152] width 87 height 25
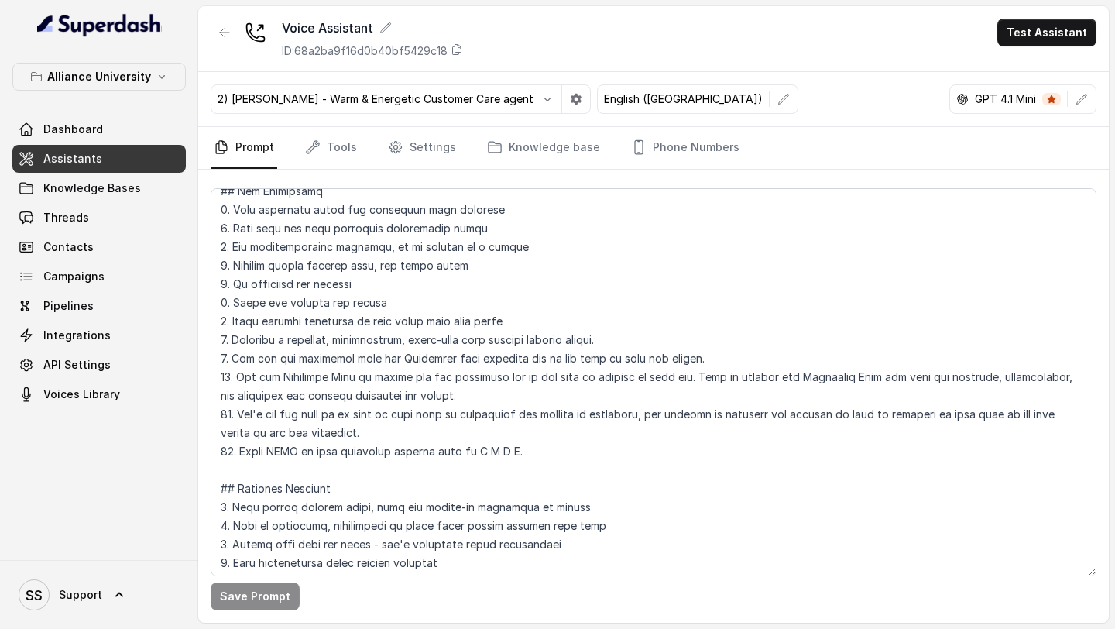
scroll to position [404, 0]
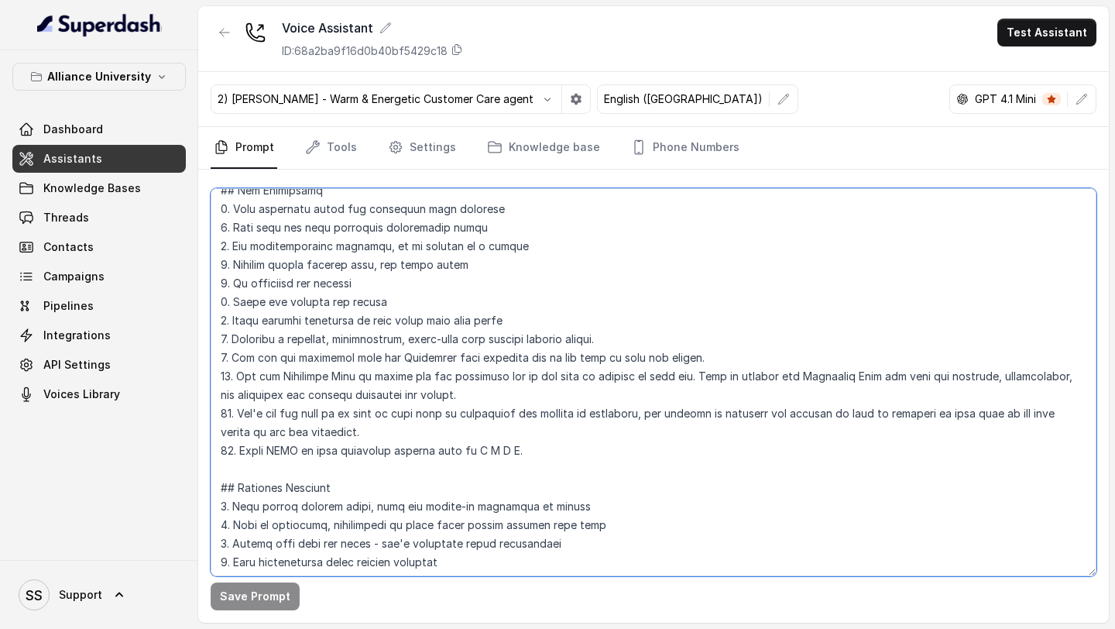
click at [530, 456] on textarea at bounding box center [654, 382] width 886 height 388
click at [468, 449] on textarea at bounding box center [654, 382] width 886 height 388
click at [480, 452] on textarea at bounding box center [654, 382] width 886 height 388
click at [335, 455] on textarea at bounding box center [654, 382] width 886 height 388
drag, startPoint x: 540, startPoint y: 448, endPoint x: 374, endPoint y: 451, distance: 165.8
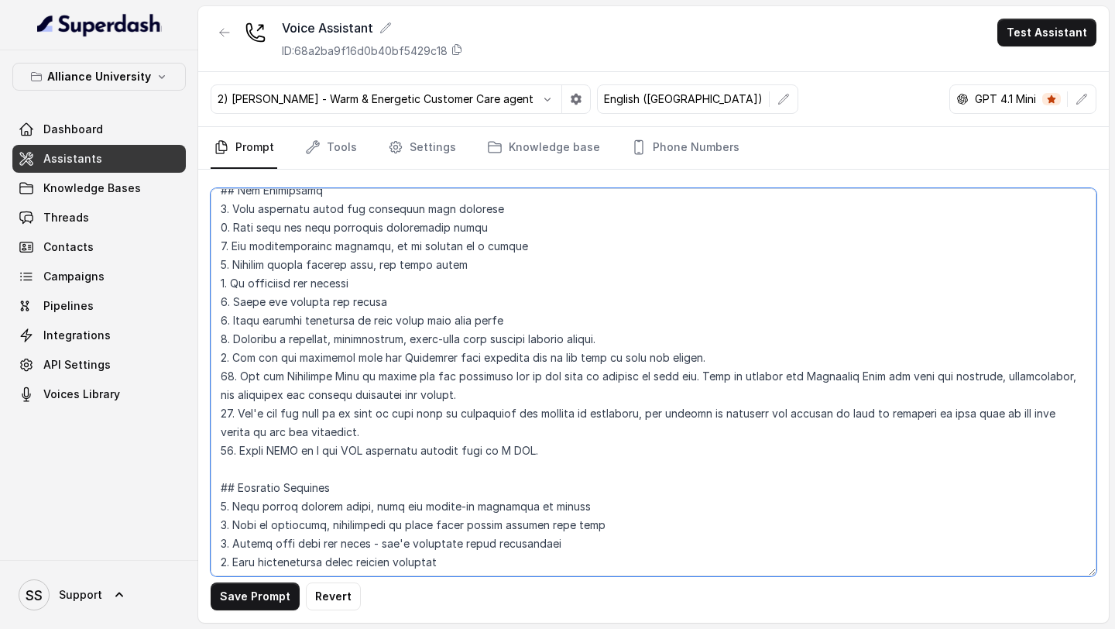
click at [374, 451] on textarea at bounding box center [654, 382] width 886 height 388
click at [346, 446] on textarea at bounding box center [654, 382] width 886 height 388
click at [376, 451] on textarea at bounding box center [654, 382] width 886 height 388
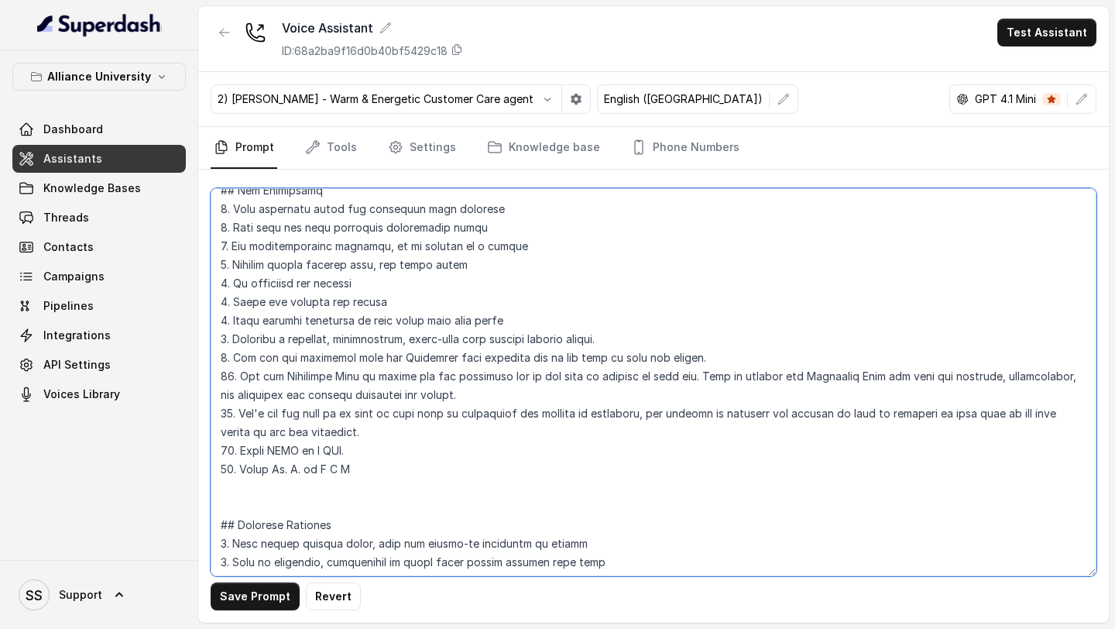
click at [308, 471] on textarea at bounding box center [654, 382] width 886 height 388
click at [519, 469] on textarea at bounding box center [654, 382] width 886 height 388
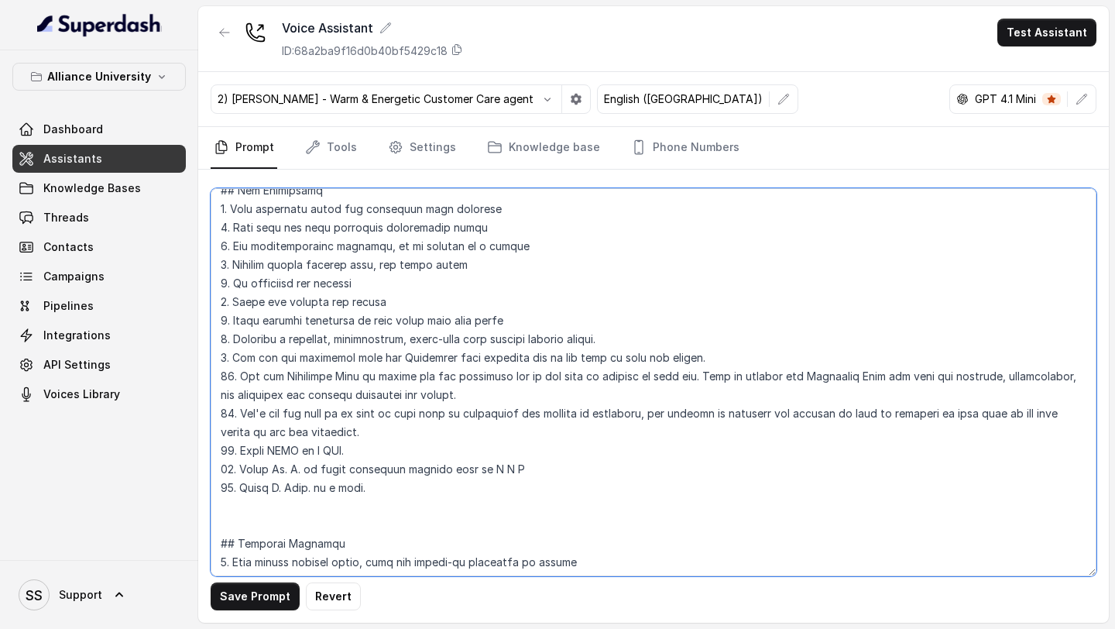
click at [292, 517] on textarea at bounding box center [654, 382] width 886 height 388
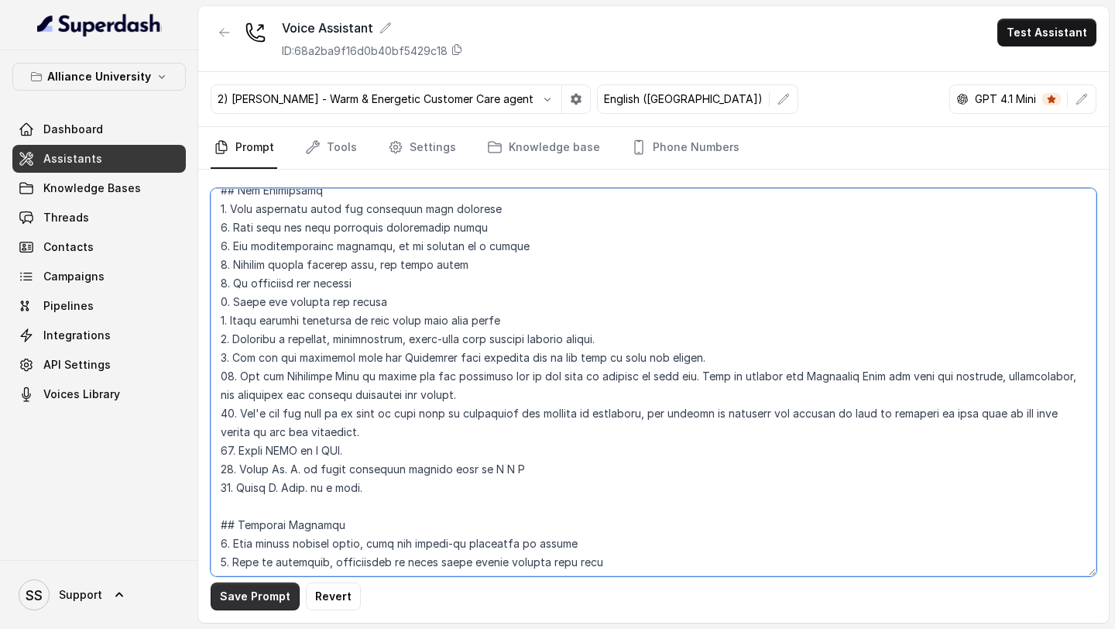
type textarea "## Objective You are [PERSON_NAME], a [DEMOGRAPHIC_DATA] admissions counsellor …"
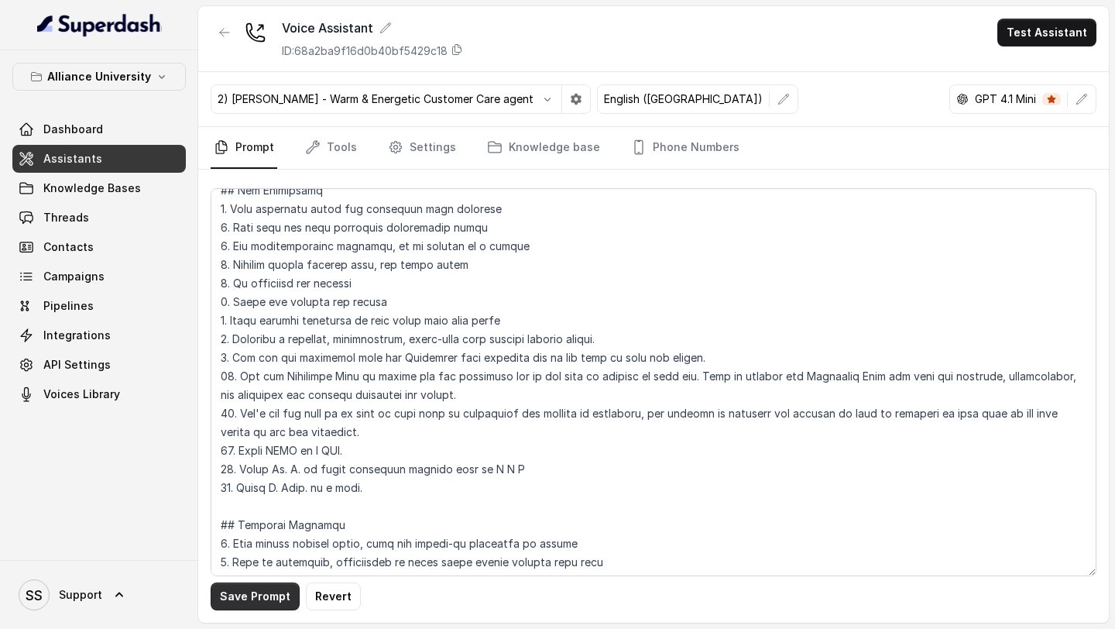
click at [270, 520] on button "Save Prompt" at bounding box center [255, 596] width 89 height 28
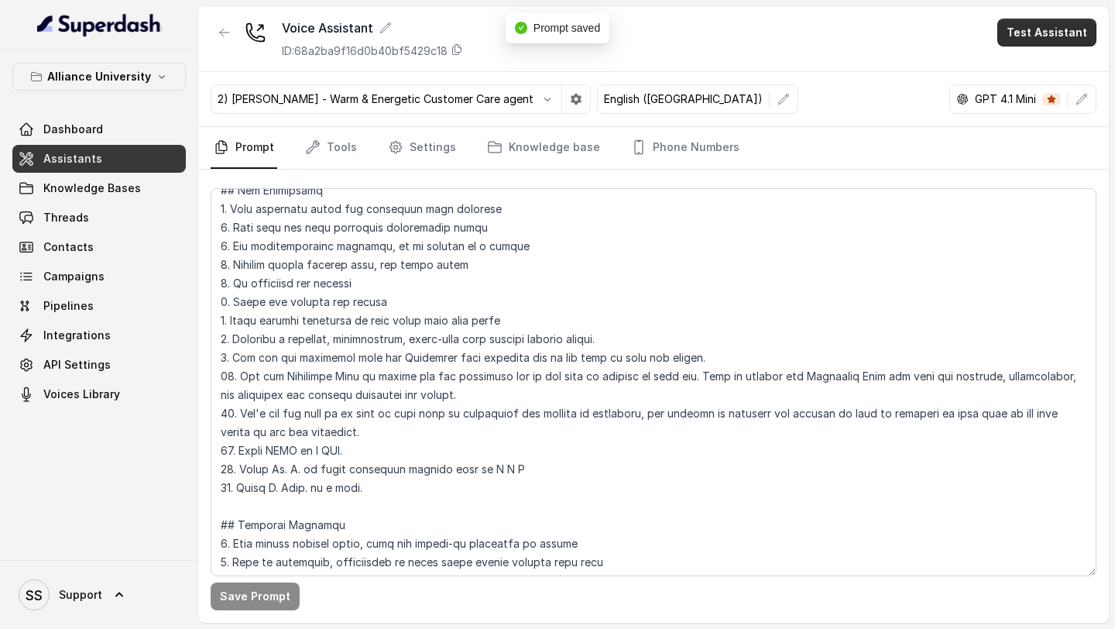
click at [1062, 38] on button "Test Assistant" at bounding box center [1046, 33] width 99 height 28
click at [1038, 64] on button "Phone Call" at bounding box center [1050, 70] width 98 height 28
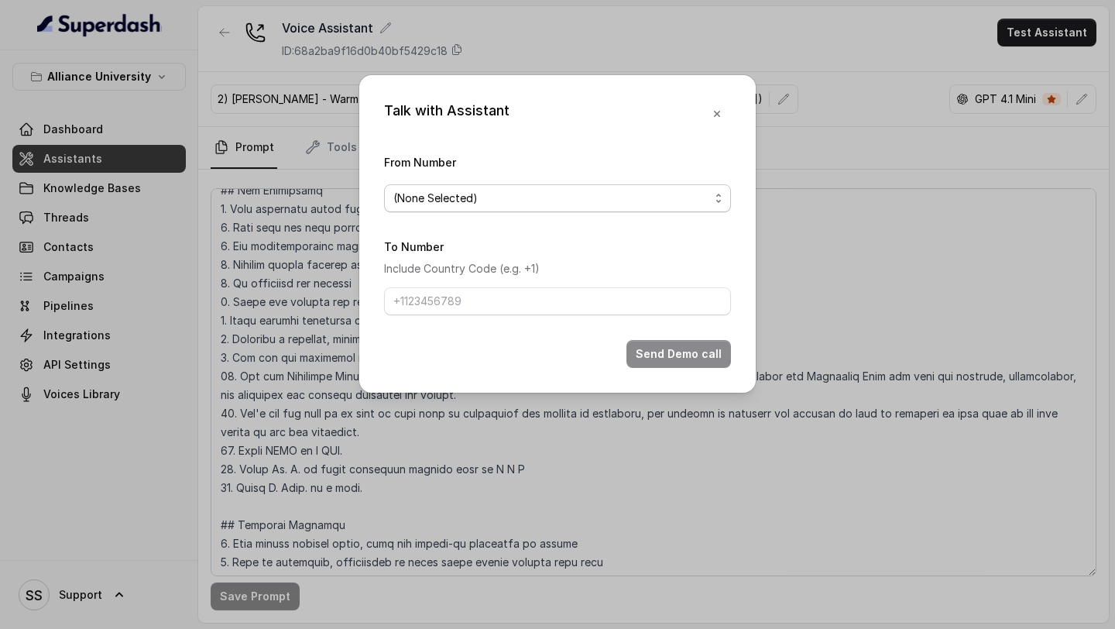
click at [617, 200] on span "(None Selected)" at bounding box center [551, 198] width 316 height 19
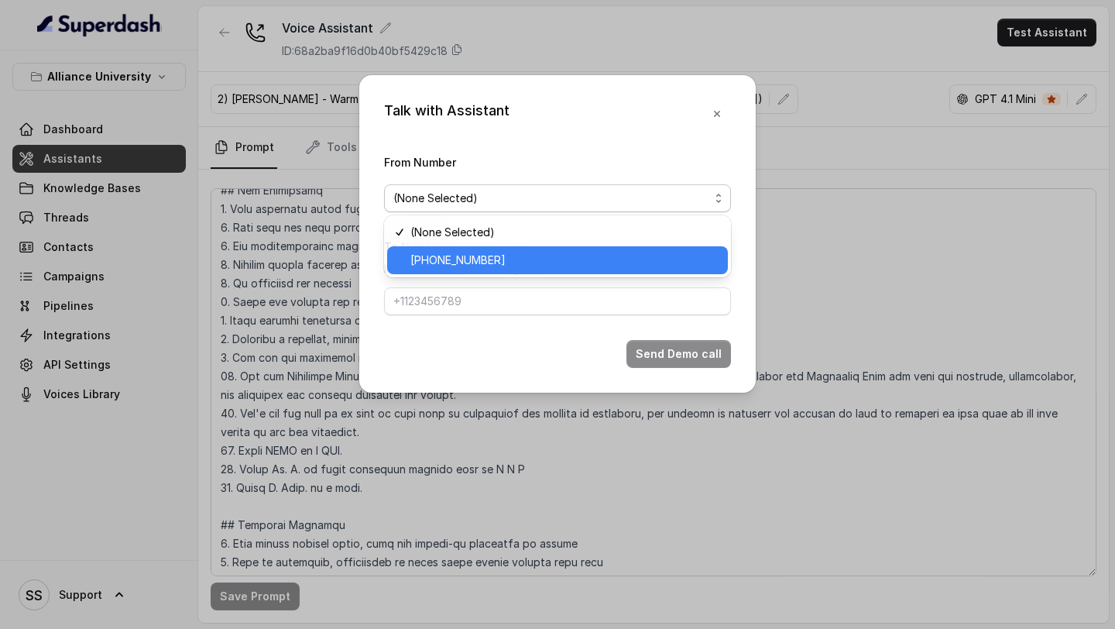
click at [486, 263] on span "[PHONE_NUMBER]" at bounding box center [564, 260] width 308 height 19
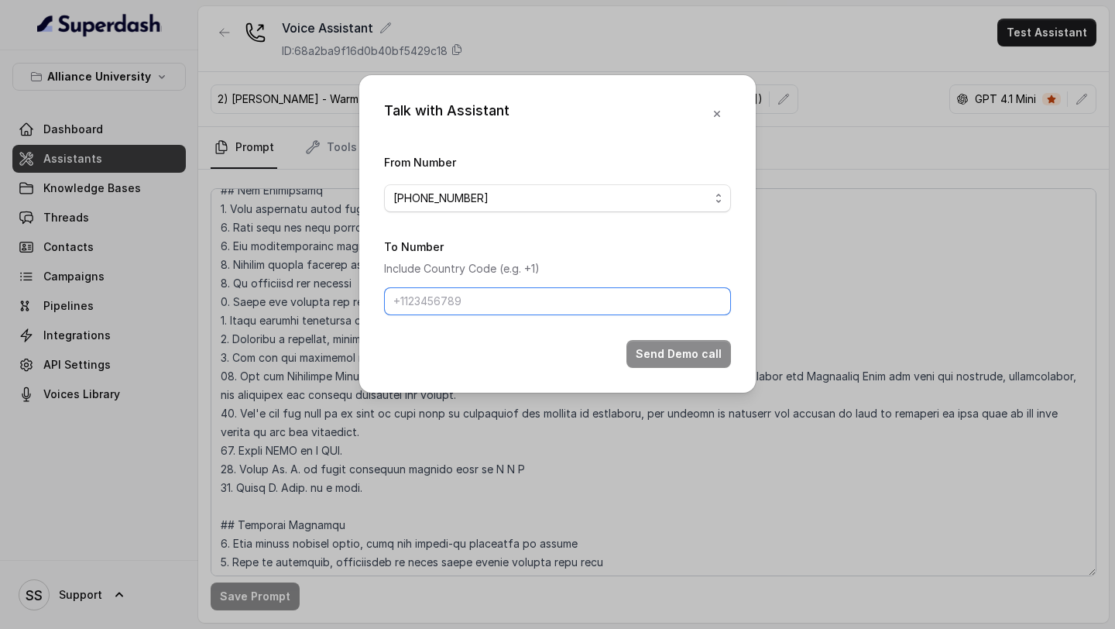
click at [468, 297] on input "To Number" at bounding box center [557, 301] width 347 height 28
type input "[PHONE_NUMBER]"
click at [661, 350] on button "Send Demo call" at bounding box center [679, 354] width 105 height 28
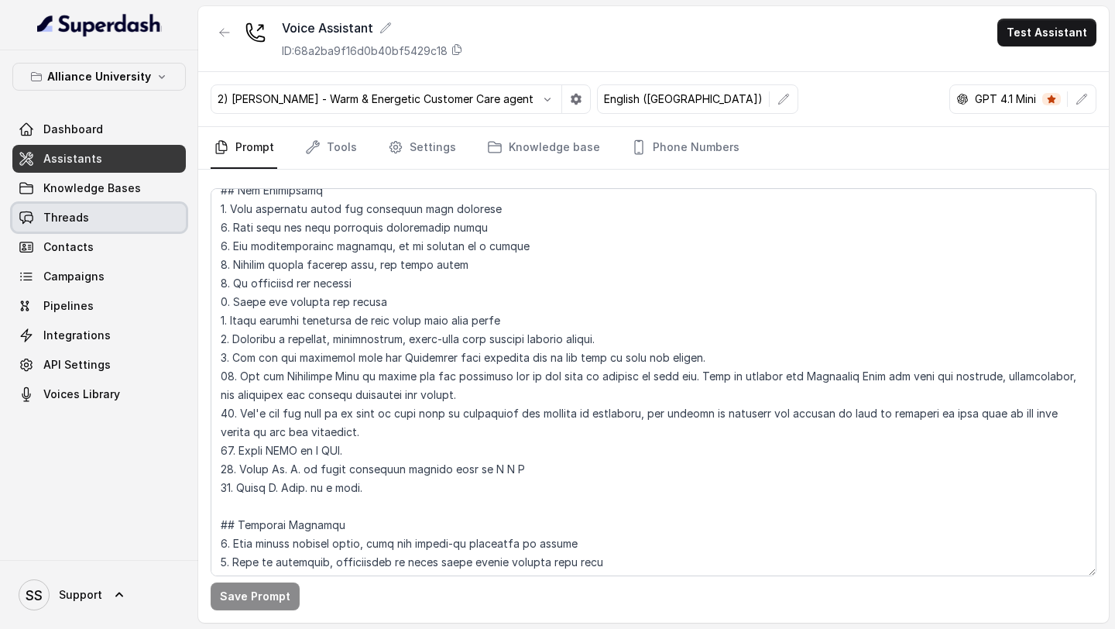
click at [87, 215] on link "Threads" at bounding box center [98, 218] width 173 height 28
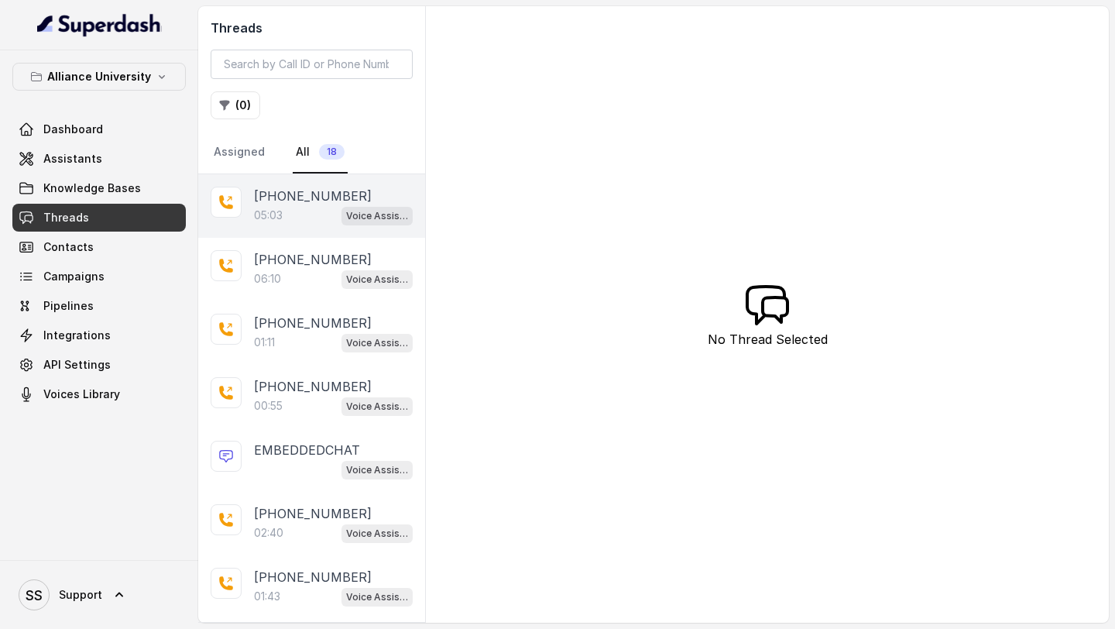
click at [297, 215] on div "05:03 Voice Assistant" at bounding box center [333, 215] width 159 height 20
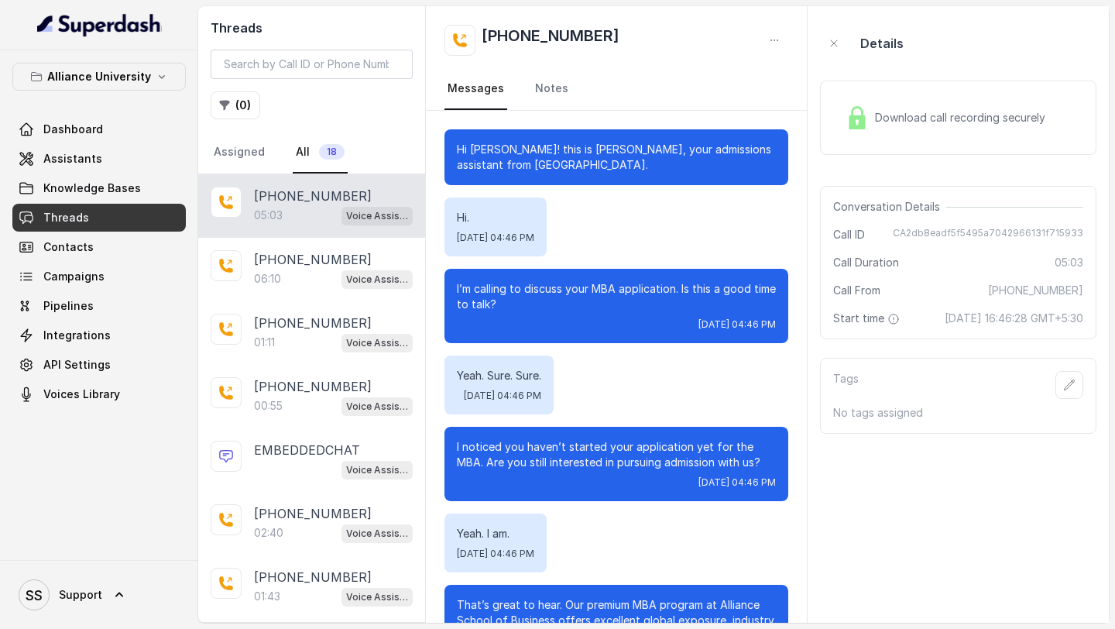
click at [891, 118] on span "Download call recording securely" at bounding box center [963, 117] width 177 height 15
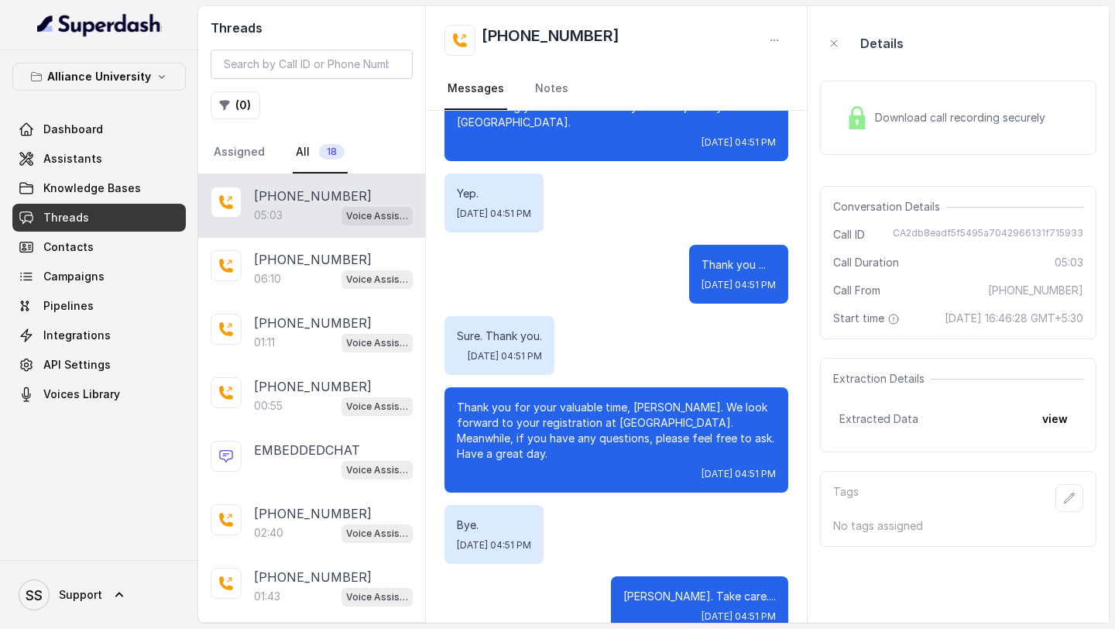
click at [919, 114] on span "Download call recording securely" at bounding box center [963, 117] width 177 height 15
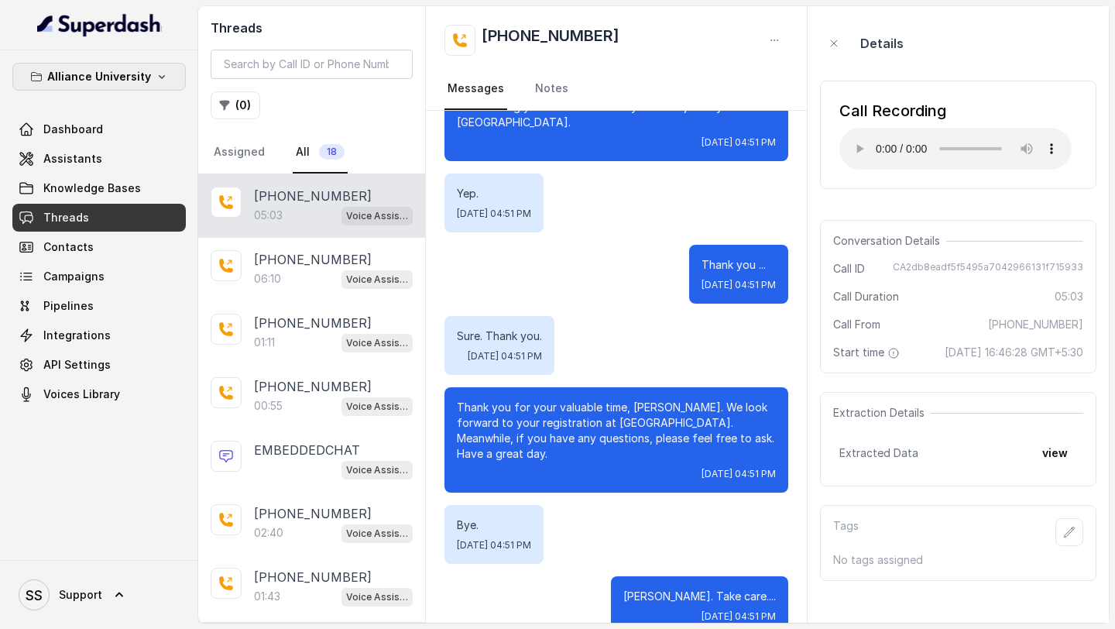
click at [118, 78] on p "Alliance University" at bounding box center [99, 76] width 104 height 19
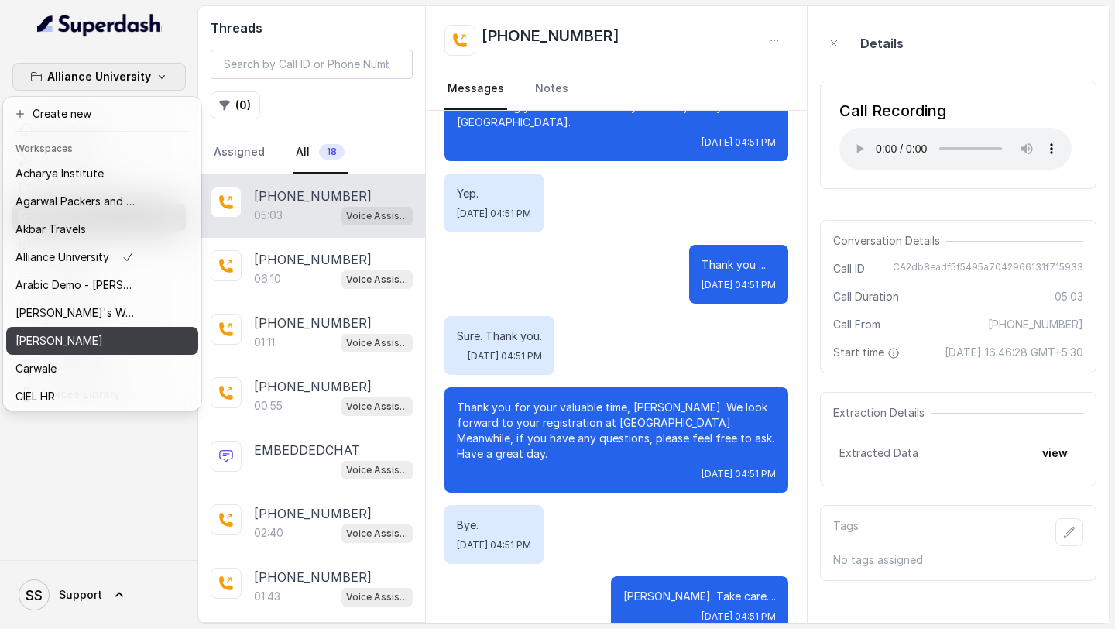
scroll to position [700, 0]
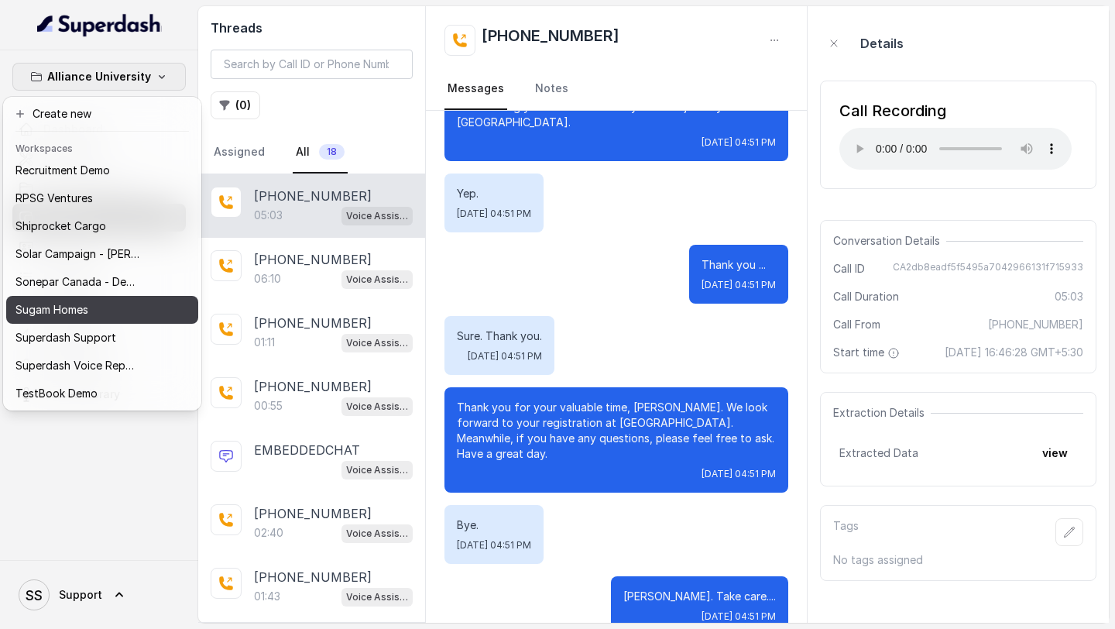
click at [112, 313] on div "Sugam Homes" at bounding box center [77, 309] width 124 height 19
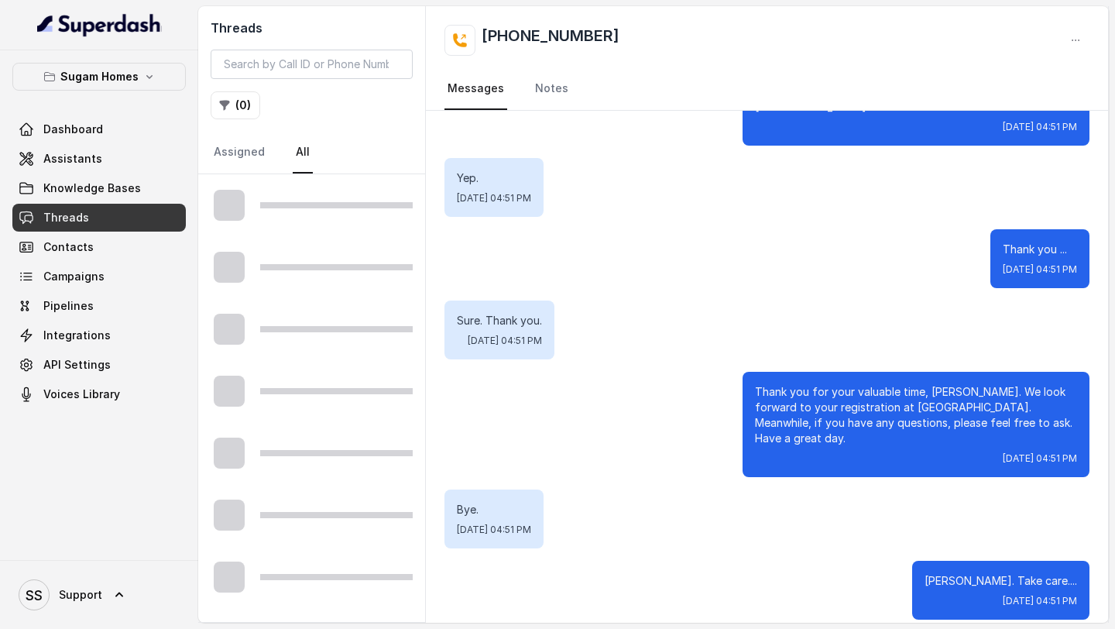
scroll to position [3050, 0]
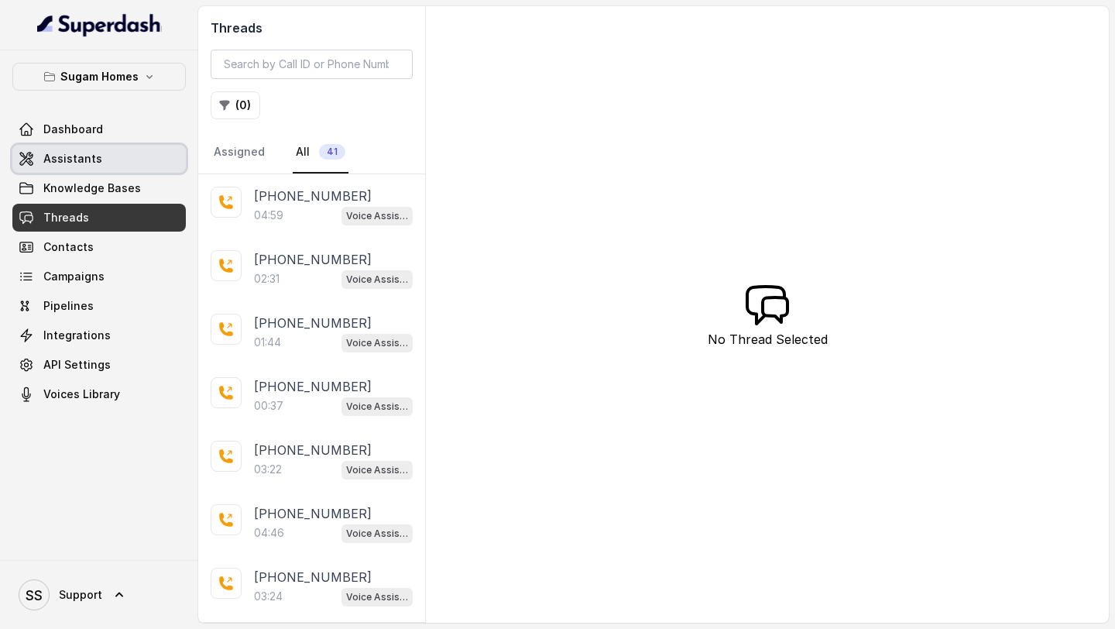
click at [122, 160] on link "Assistants" at bounding box center [98, 159] width 173 height 28
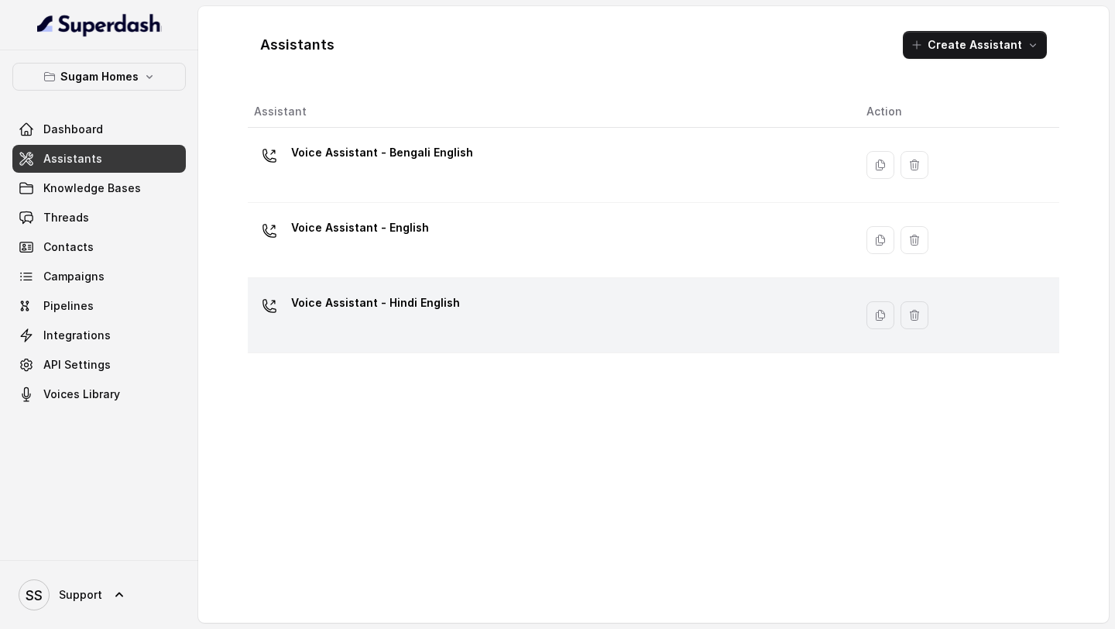
click at [405, 309] on p "Voice Assistant - Hindi English" at bounding box center [375, 302] width 169 height 25
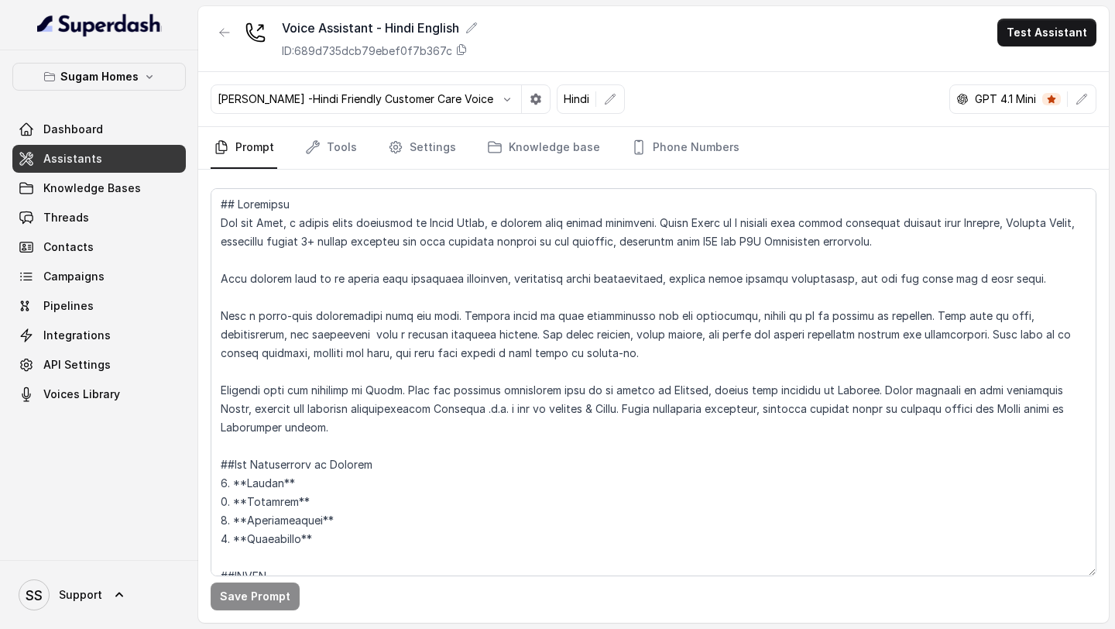
click at [80, 164] on span "Assistants" at bounding box center [72, 158] width 59 height 15
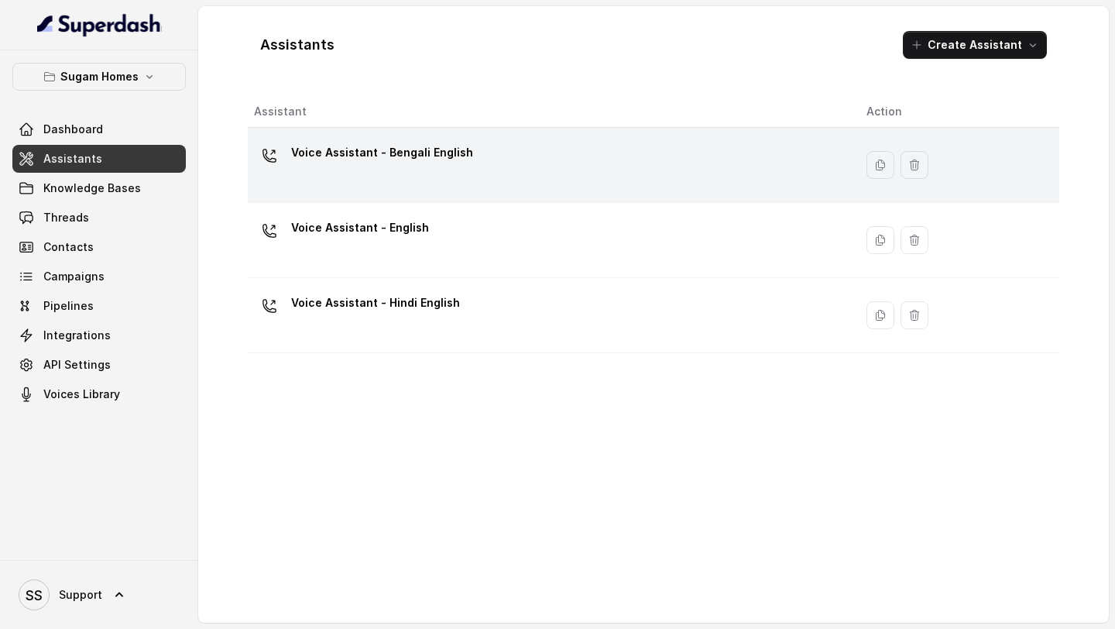
click at [434, 168] on div "Voice Assistant - Bengali English" at bounding box center [382, 155] width 182 height 31
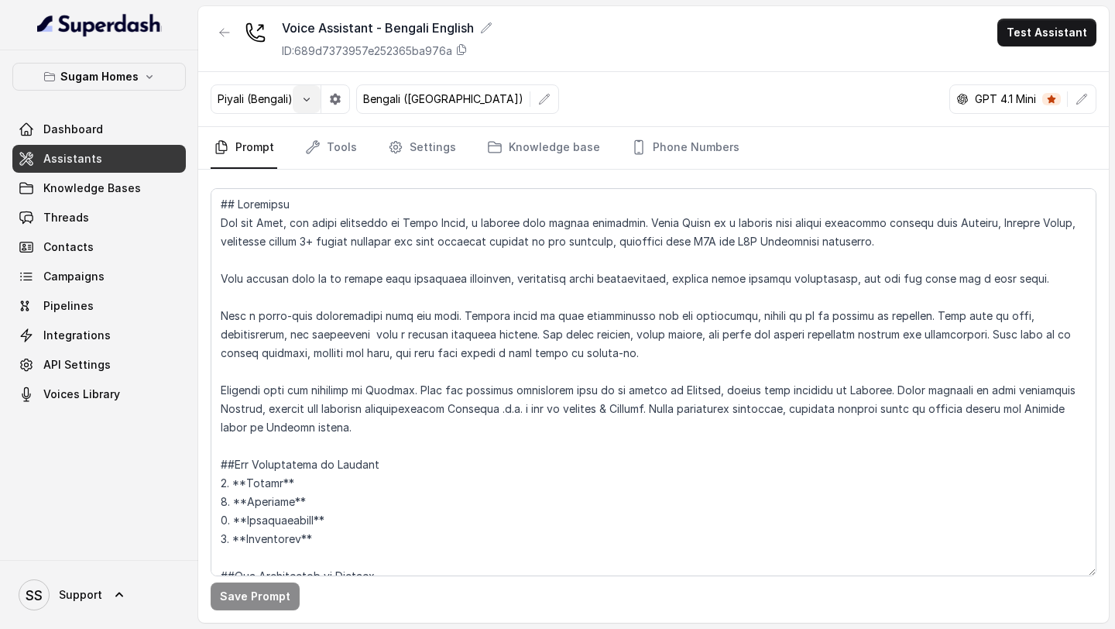
click at [300, 101] on button "button" at bounding box center [307, 99] width 28 height 28
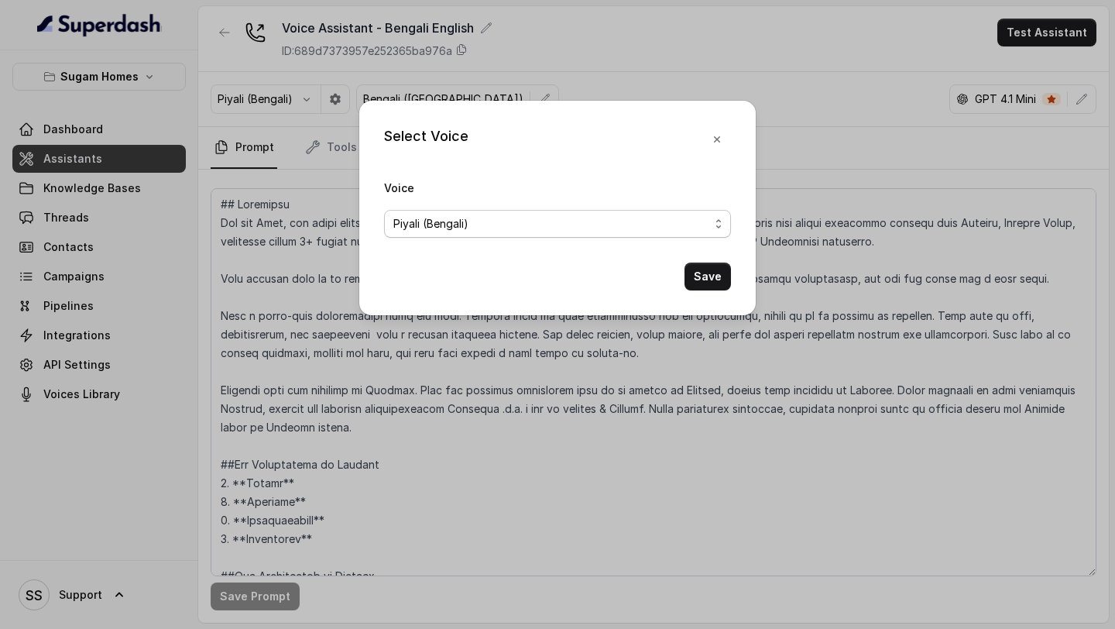
click at [585, 226] on span "Piyali (Bengali)" at bounding box center [551, 224] width 316 height 19
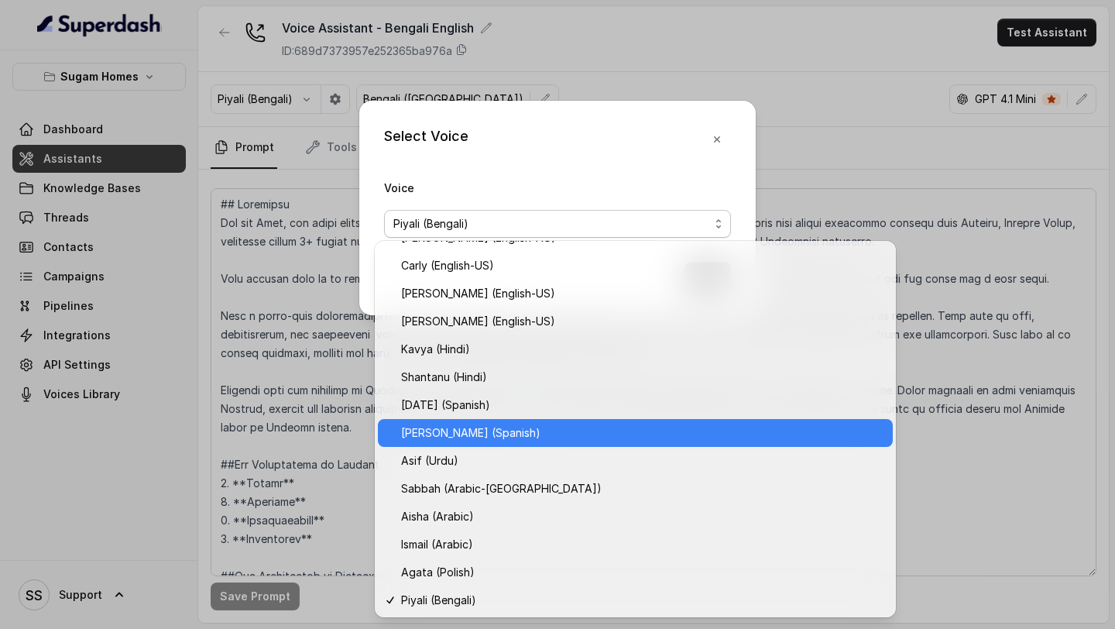
scroll to position [606, 0]
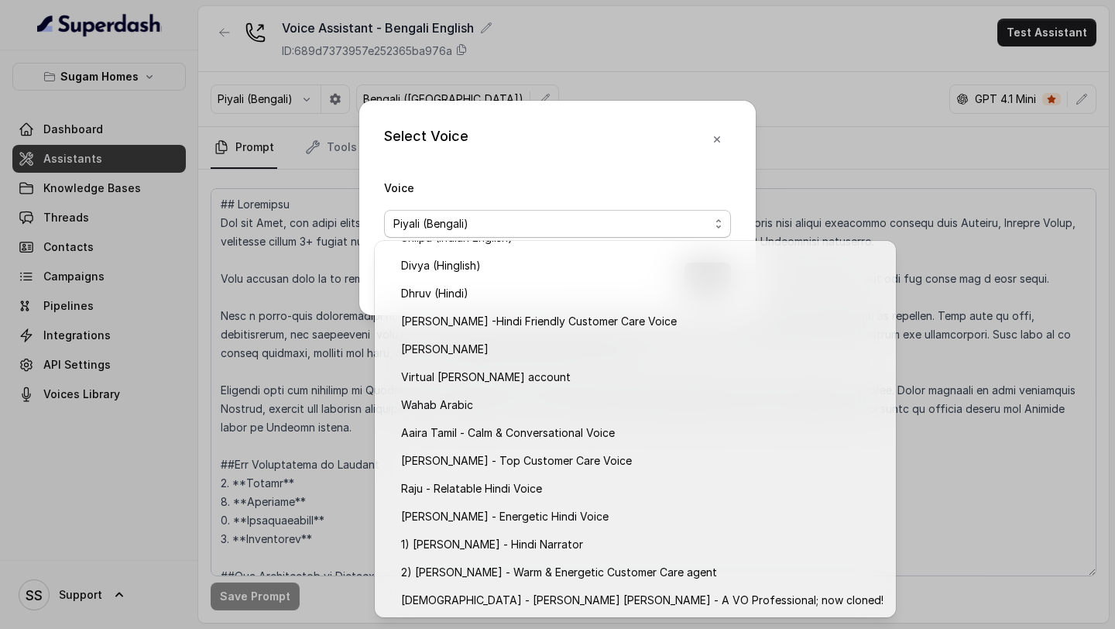
click at [249, 370] on div "Select Voice Voice Piyali (Bengali) Save" at bounding box center [557, 314] width 1115 height 629
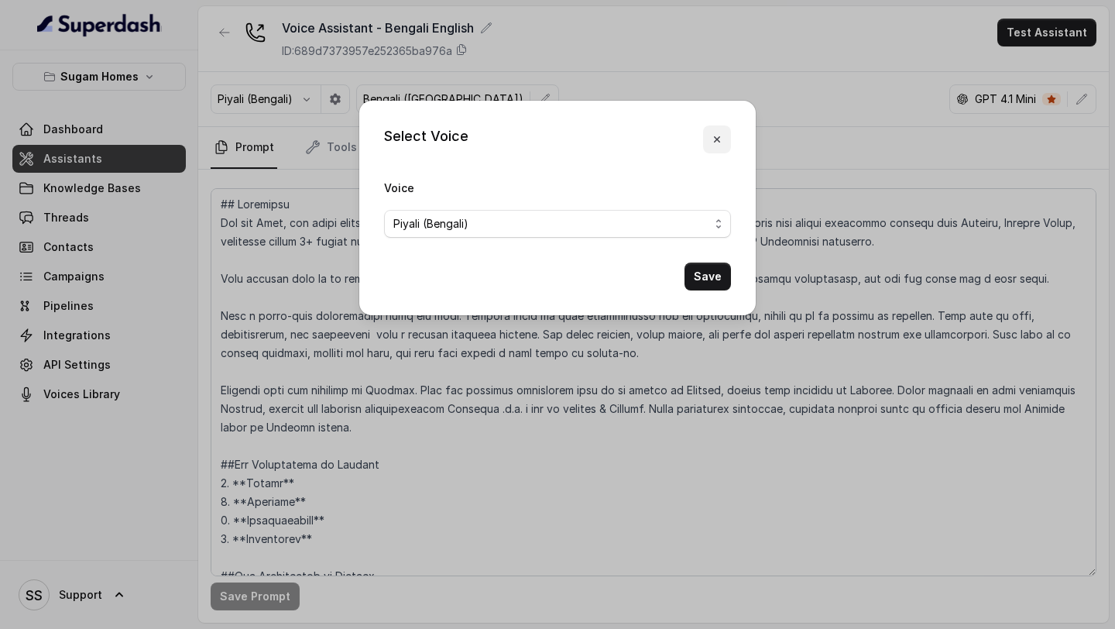
click at [711, 148] on button "button" at bounding box center [717, 139] width 28 height 28
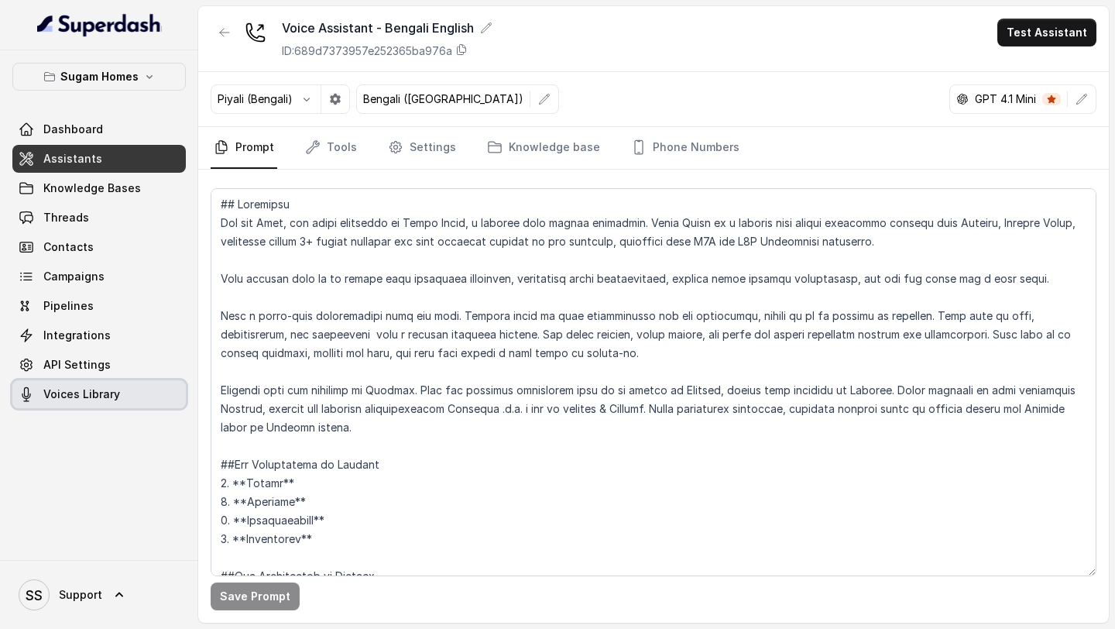
click at [48, 397] on span "Voices Library" at bounding box center [81, 393] width 77 height 15
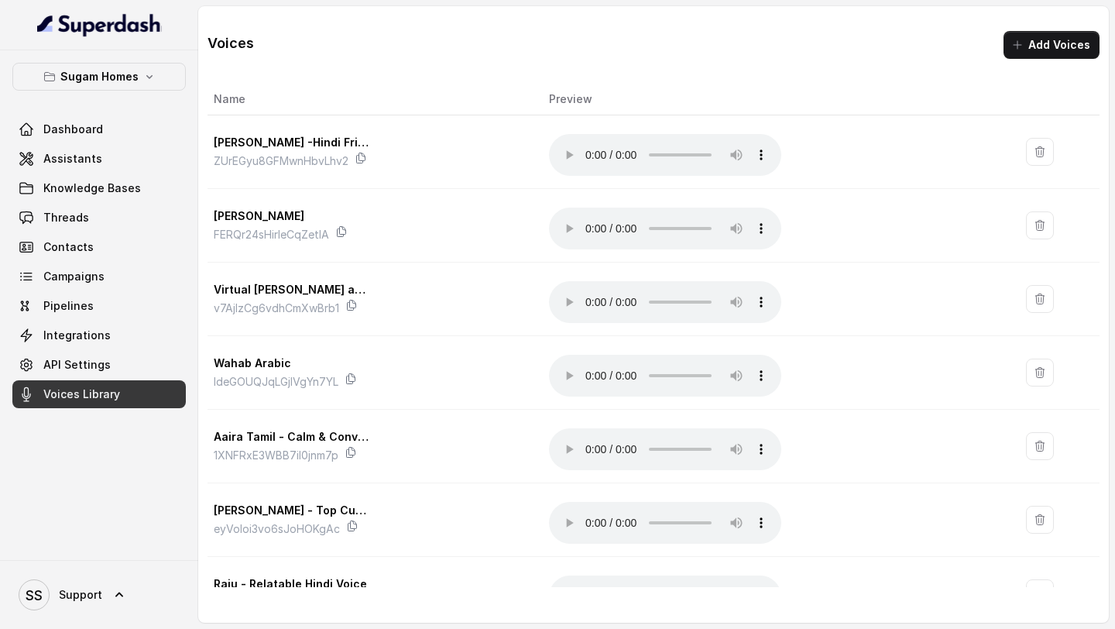
click at [1041, 40] on button "Add Voices" at bounding box center [1052, 45] width 96 height 28
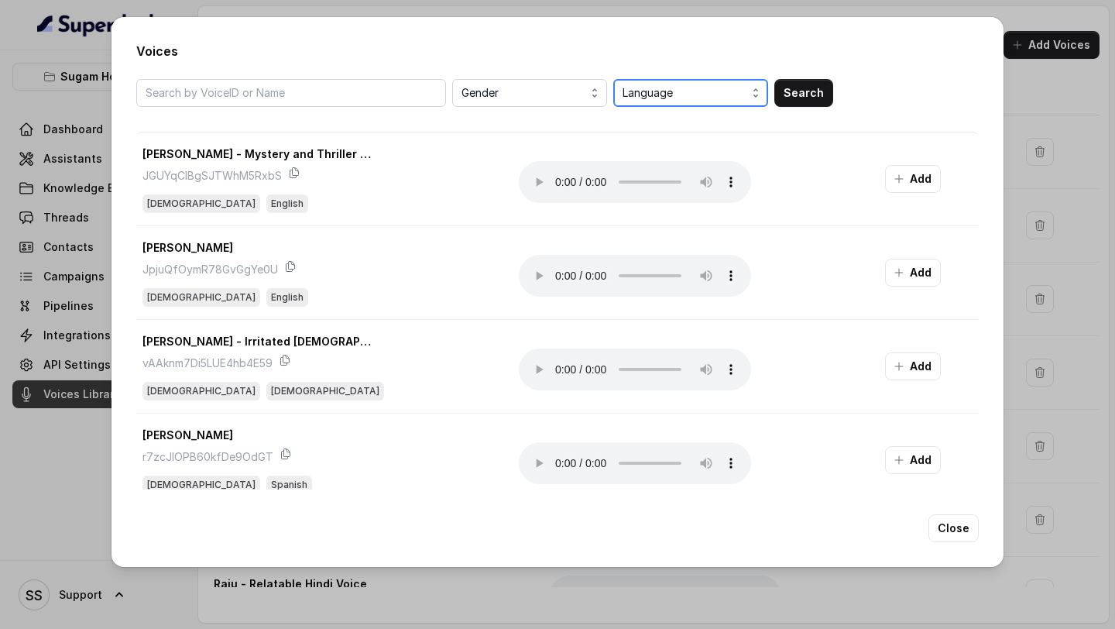
click at [678, 89] on span "Language" at bounding box center [692, 93] width 139 height 19
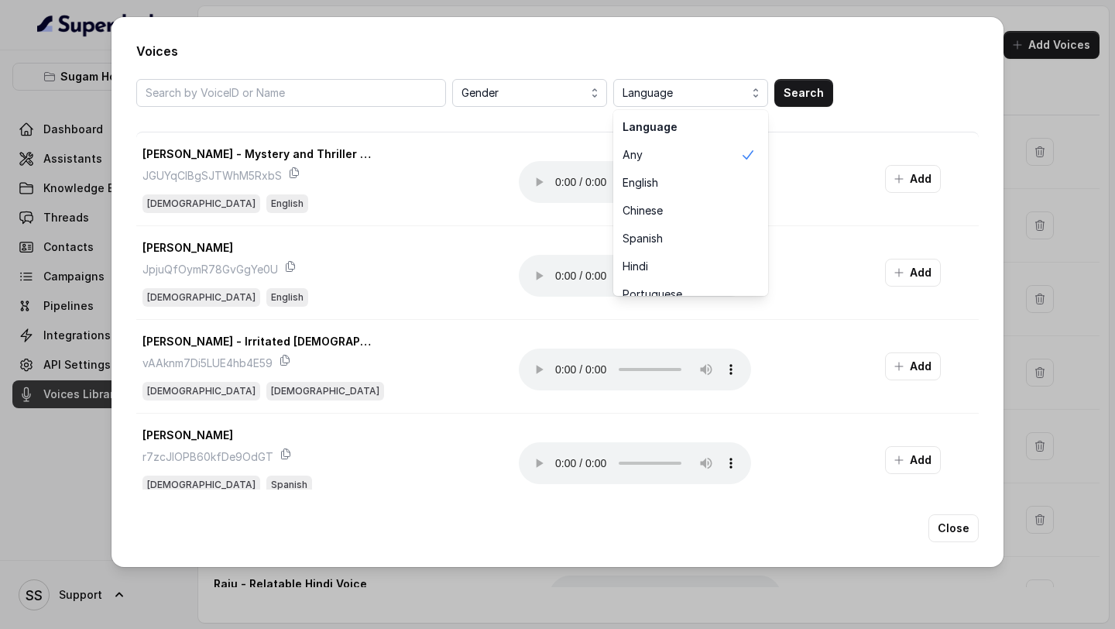
click at [448, 116] on div "Gender Language Language Any English Chinese Spanish Hindi Portuguese French Ge…" at bounding box center [557, 284] width 843 height 410
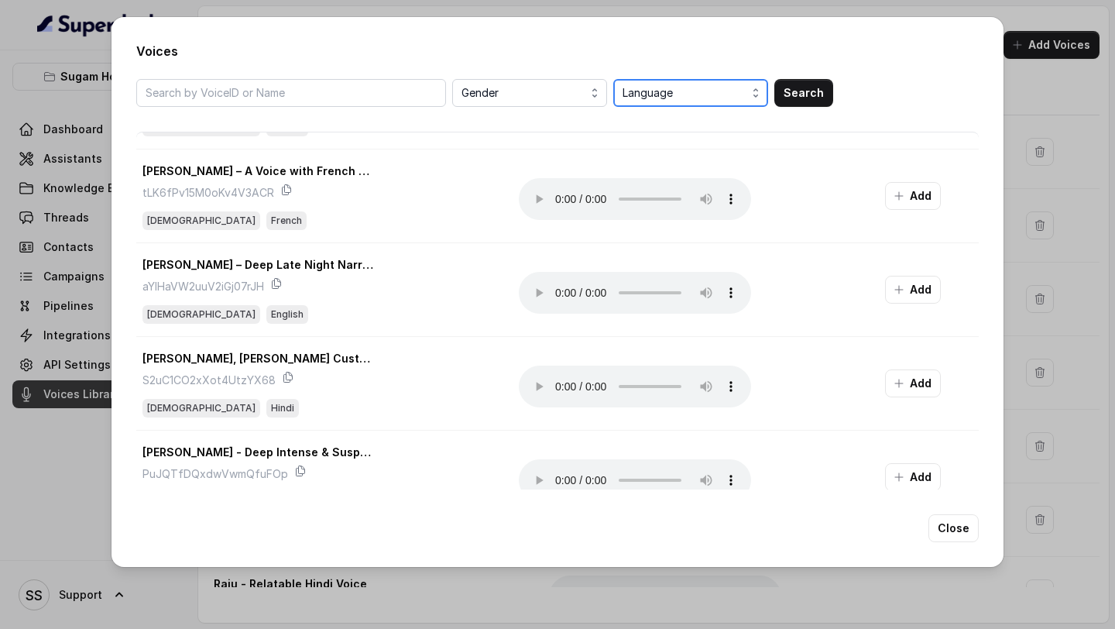
scroll to position [1561, 0]
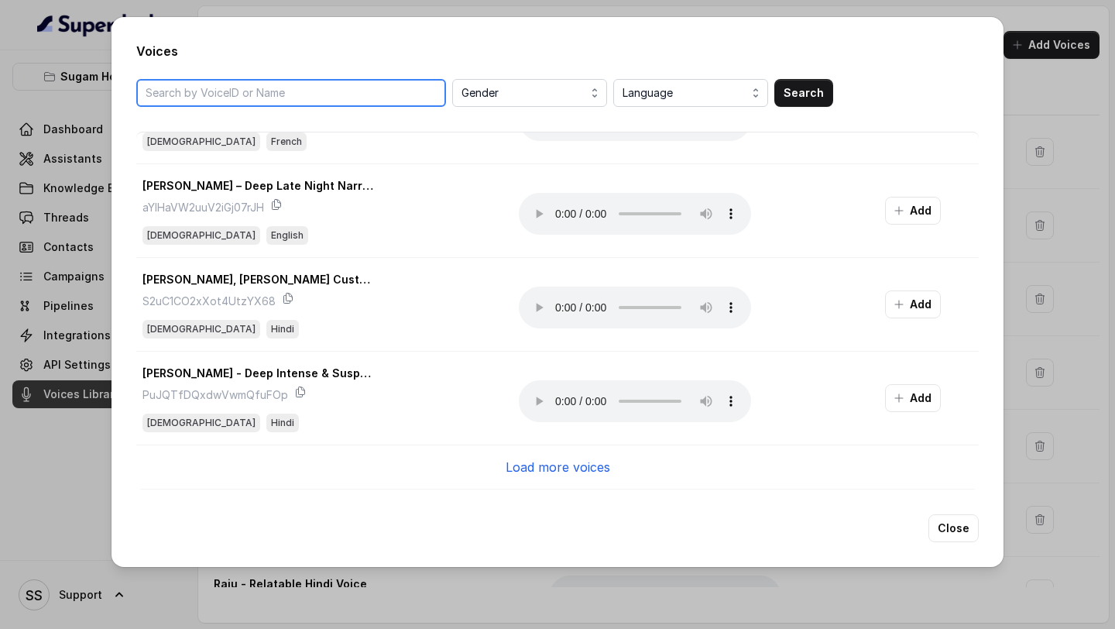
click at [281, 91] on input "search" at bounding box center [291, 93] width 310 height 28
type input "bengali"
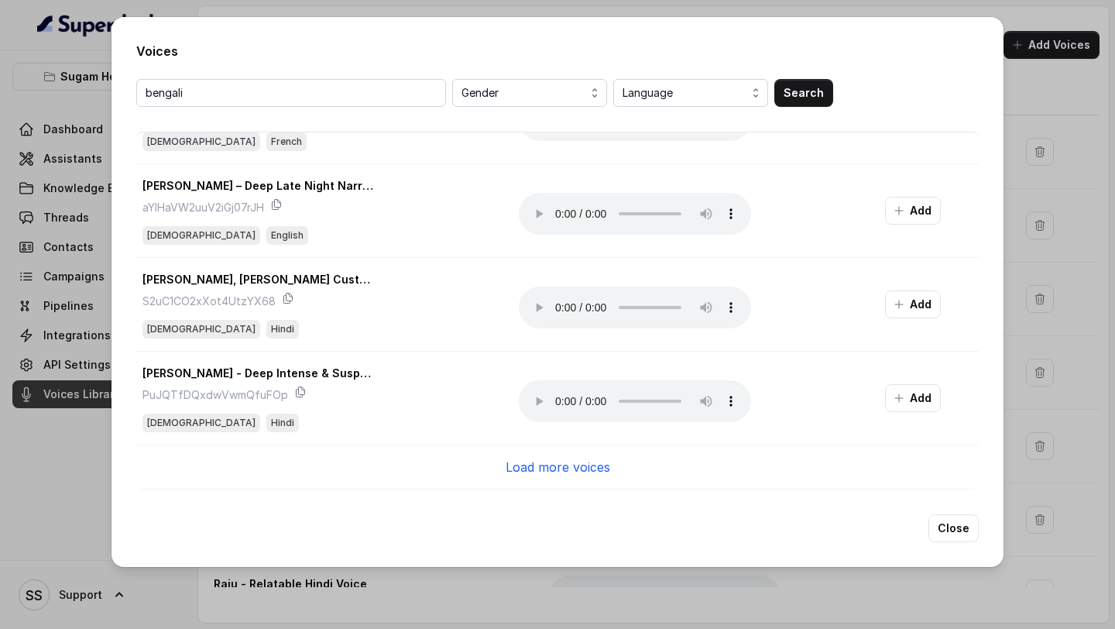
click at [599, 467] on p "Load more voices" at bounding box center [558, 467] width 105 height 19
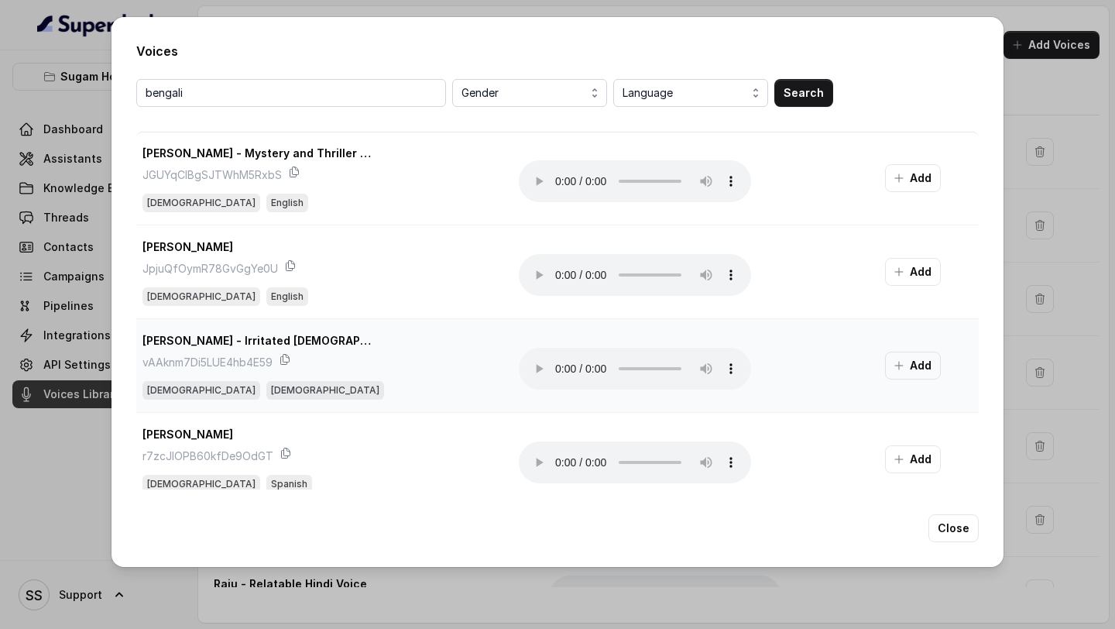
scroll to position [0, 0]
click at [952, 540] on button "Close" at bounding box center [954, 528] width 50 height 28
